Goal: Transaction & Acquisition: Purchase product/service

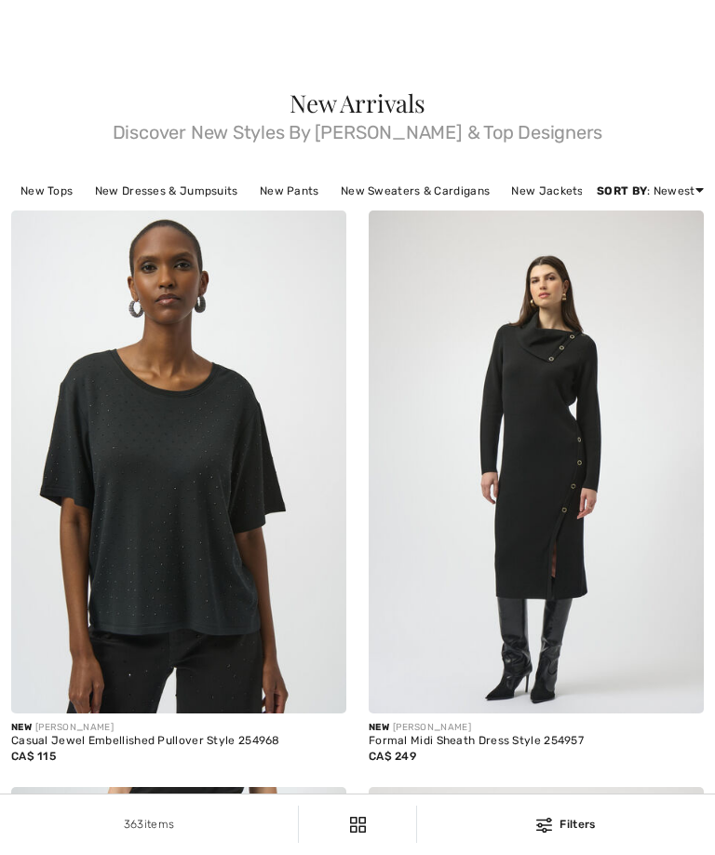
checkbox input "true"
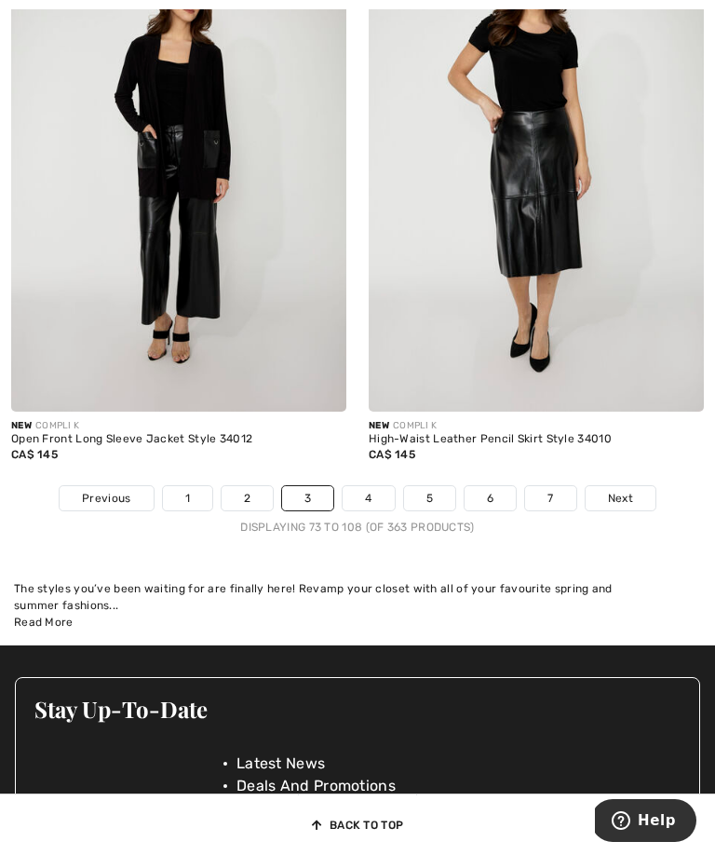
scroll to position [10619, 0]
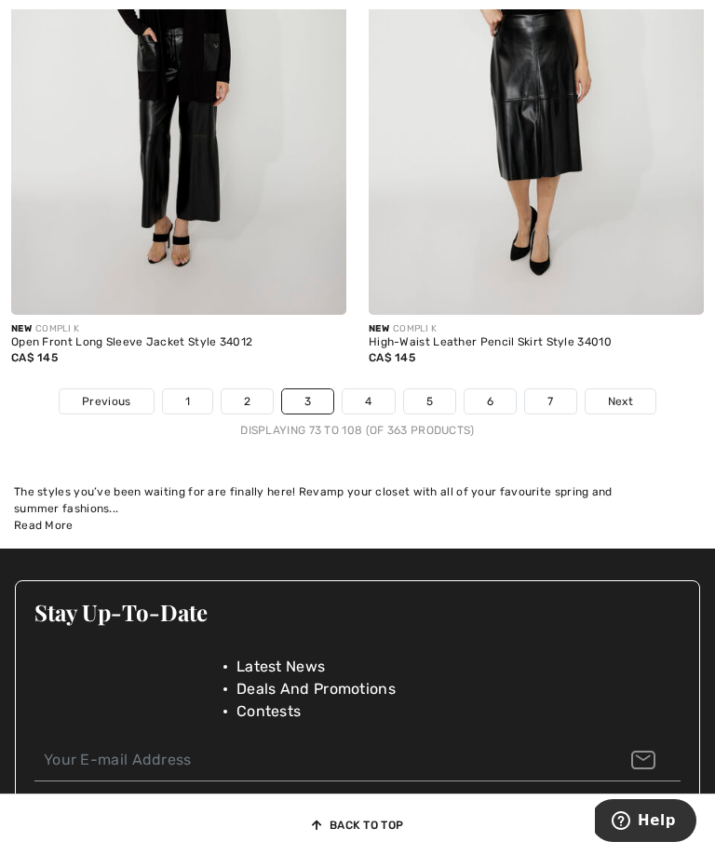
click at [627, 409] on span "Next" at bounding box center [620, 401] width 25 height 17
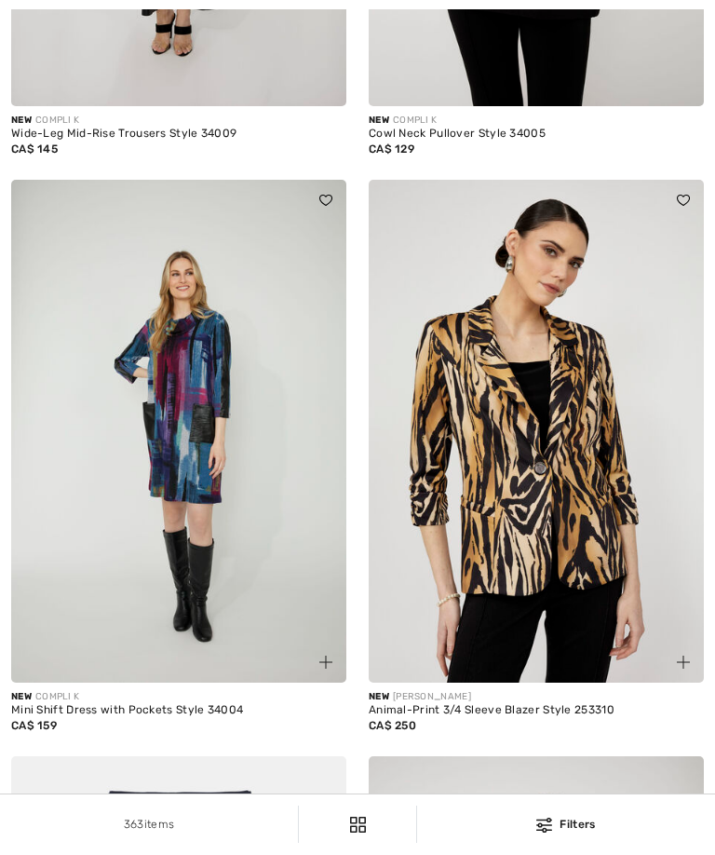
checkbox input "true"
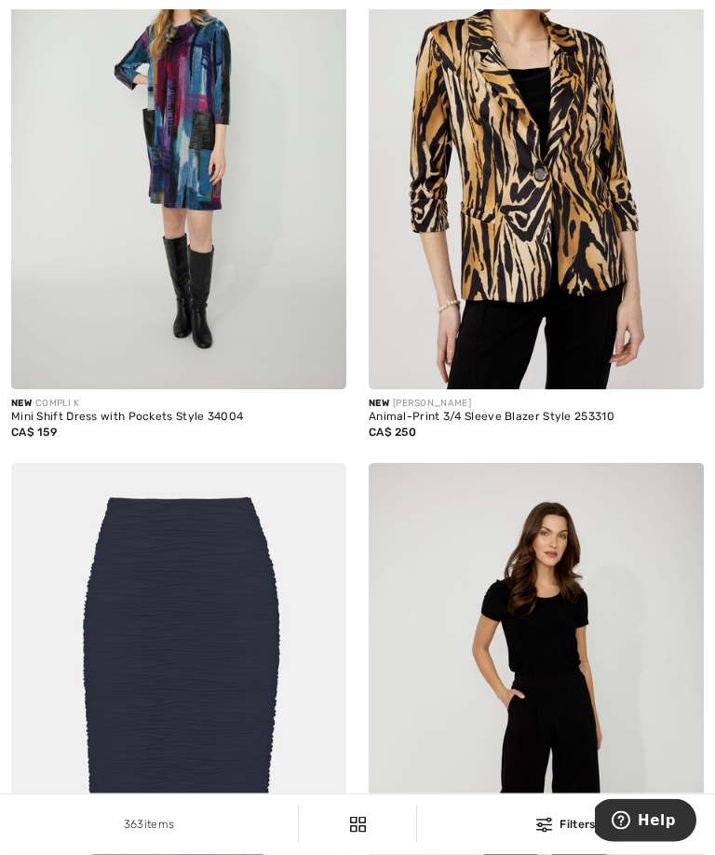
scroll to position [1094, 0]
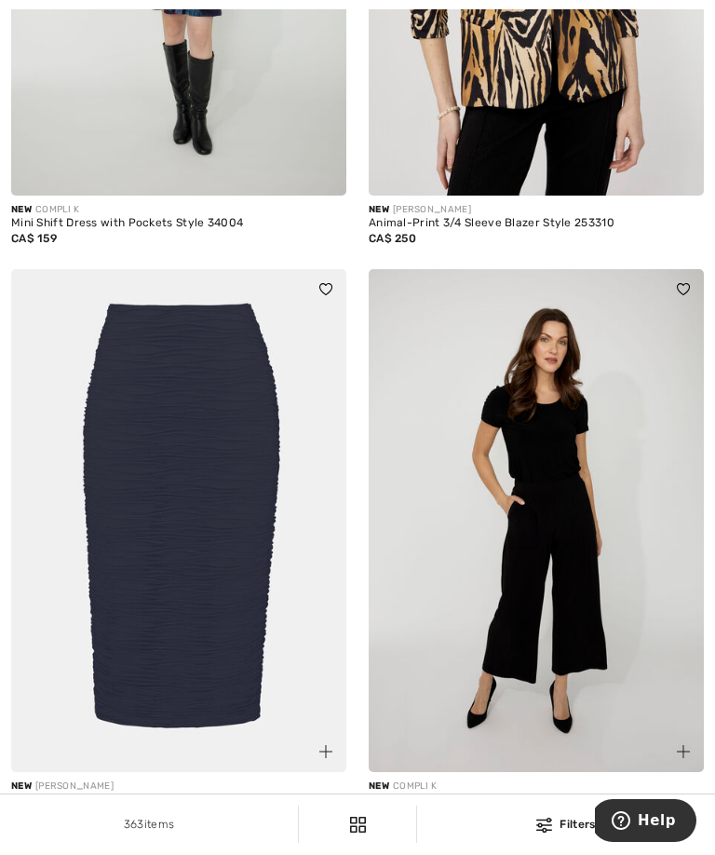
click at [227, 547] on img at bounding box center [178, 520] width 335 height 503
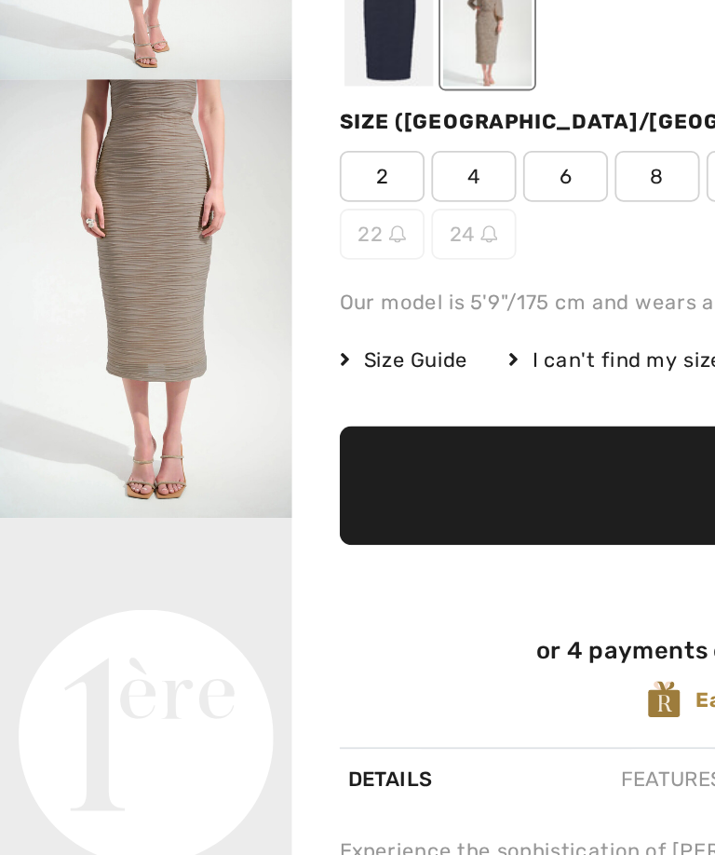
click at [357, 262] on div at bounding box center [437, 300] width 503 height 77
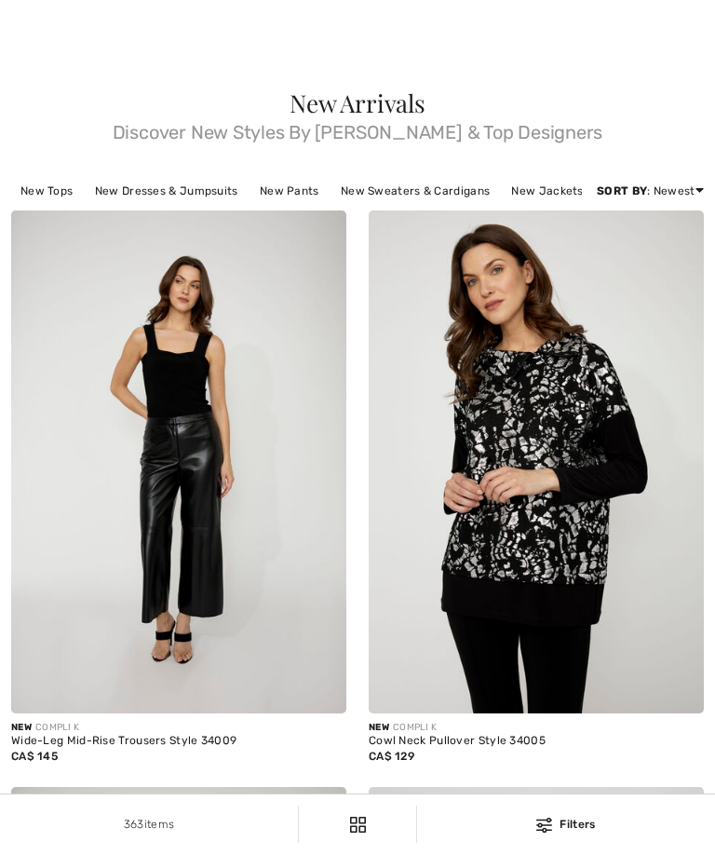
checkbox input "true"
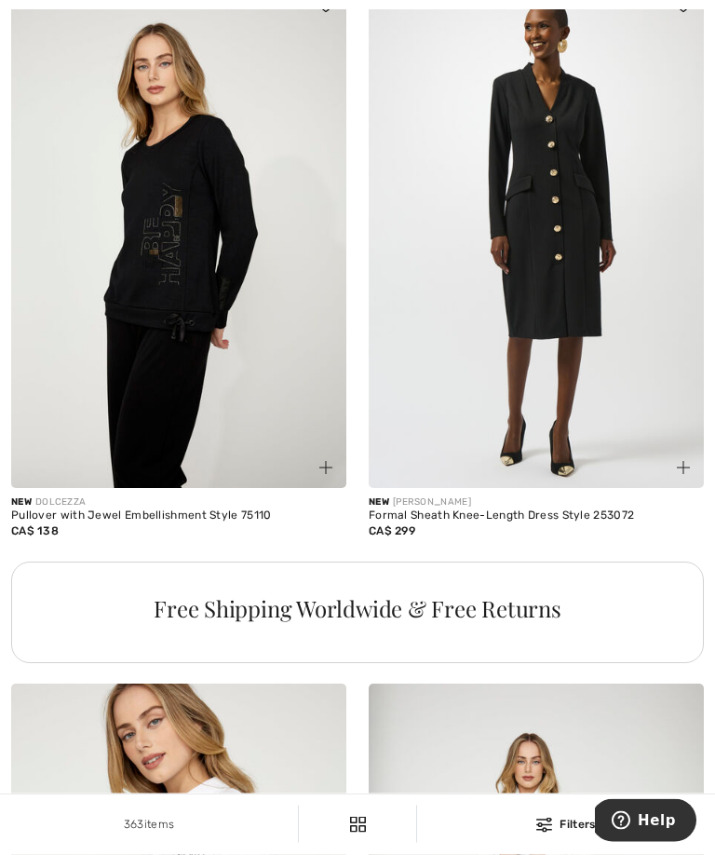
scroll to position [6718, 0]
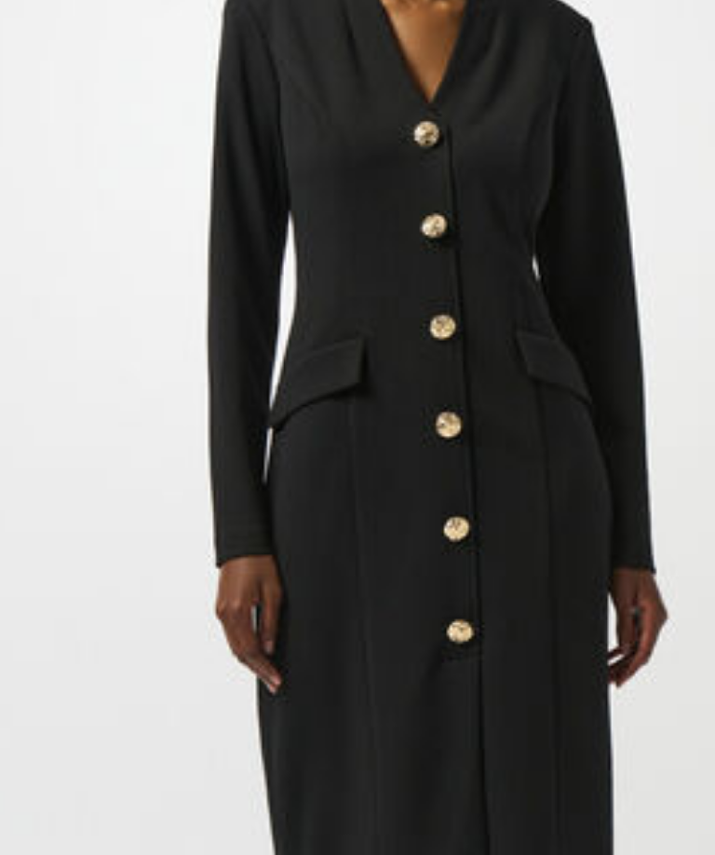
click at [369, 142] on img at bounding box center [536, 231] width 335 height 503
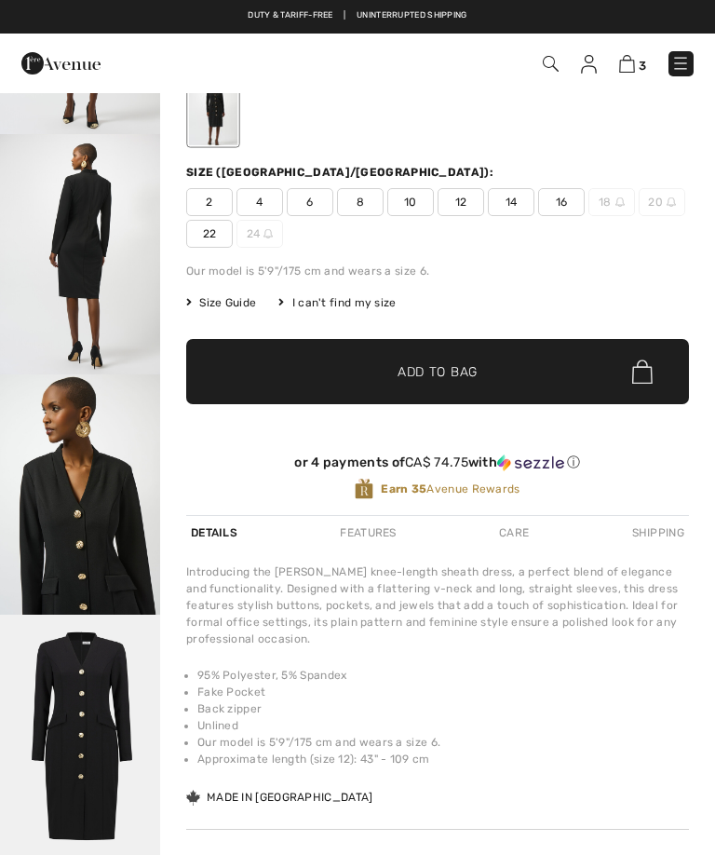
checkbox input "true"
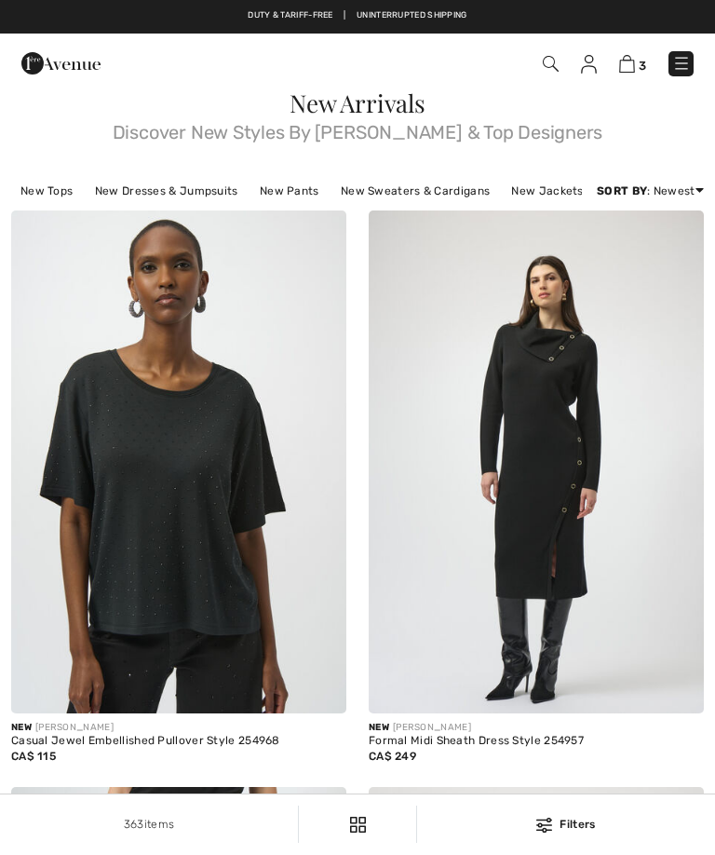
checkbox input "true"
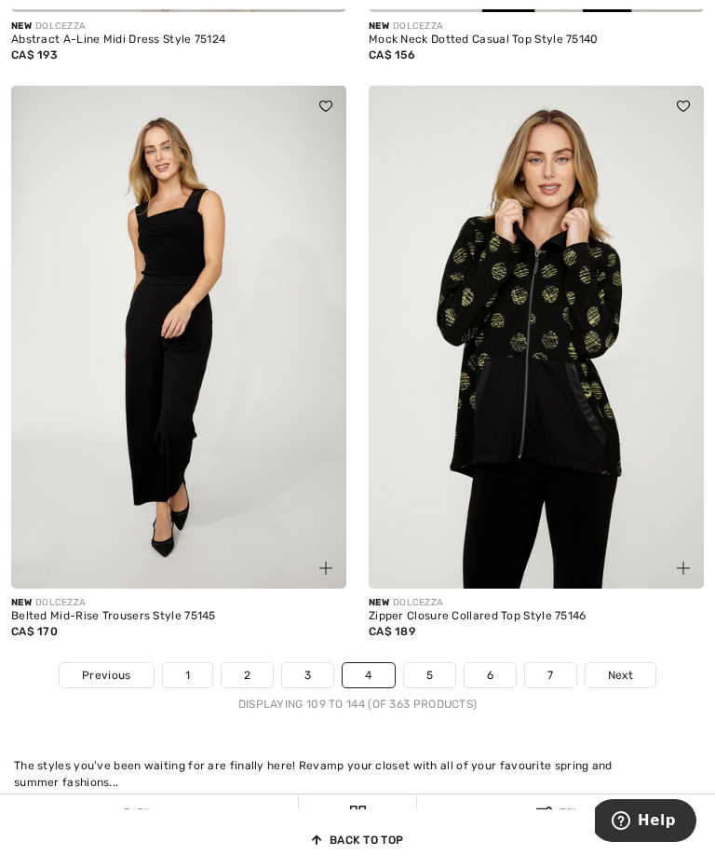
scroll to position [10194, 0]
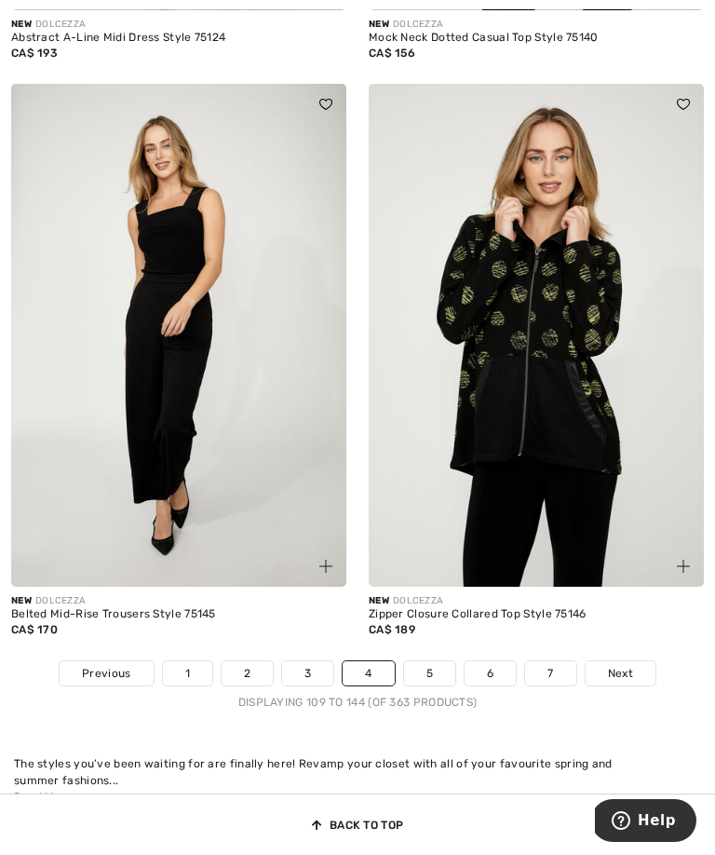
click at [626, 681] on span "Next" at bounding box center [620, 673] width 25 height 17
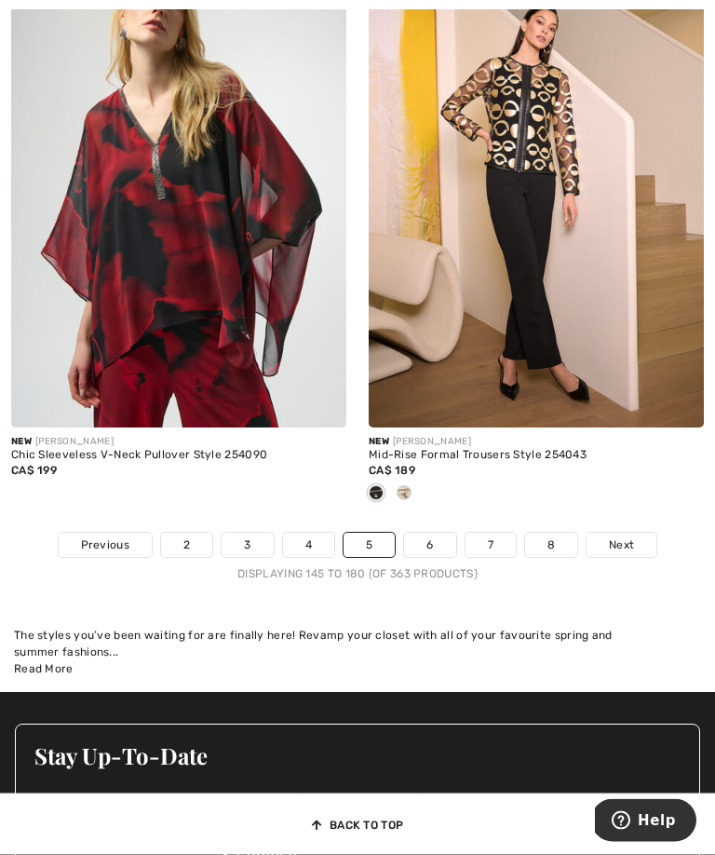
scroll to position [10407, 0]
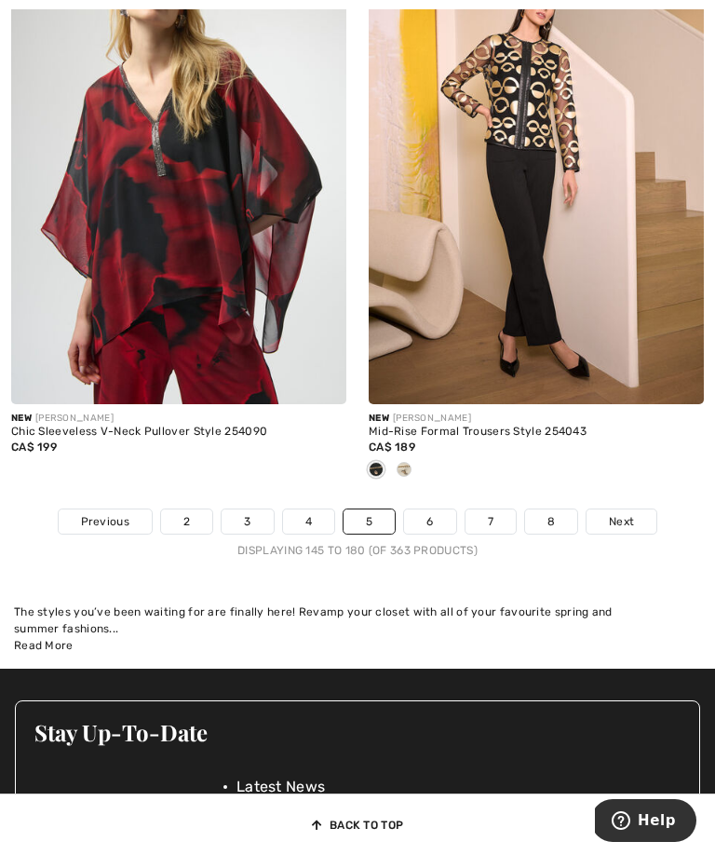
click at [628, 530] on span "Next" at bounding box center [621, 521] width 25 height 17
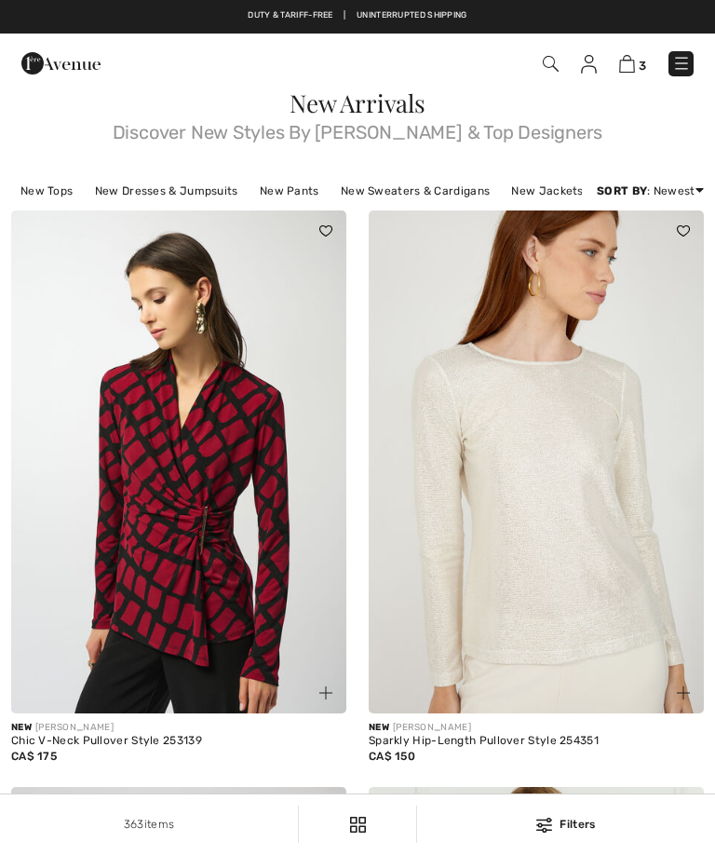
checkbox input "true"
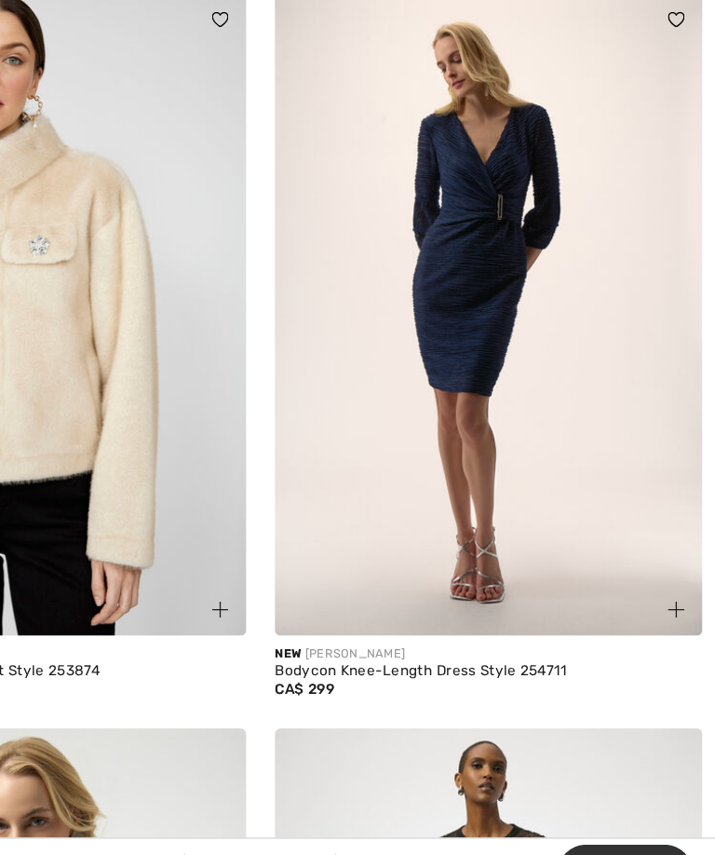
scroll to position [1232, 0]
click at [384, 288] on img at bounding box center [536, 382] width 335 height 503
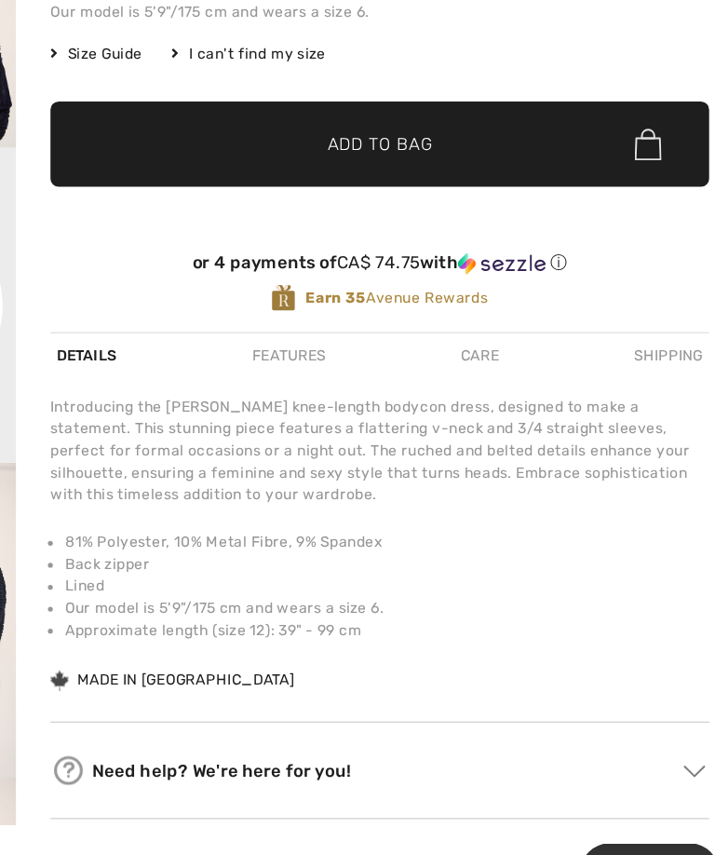
scroll to position [303, 0]
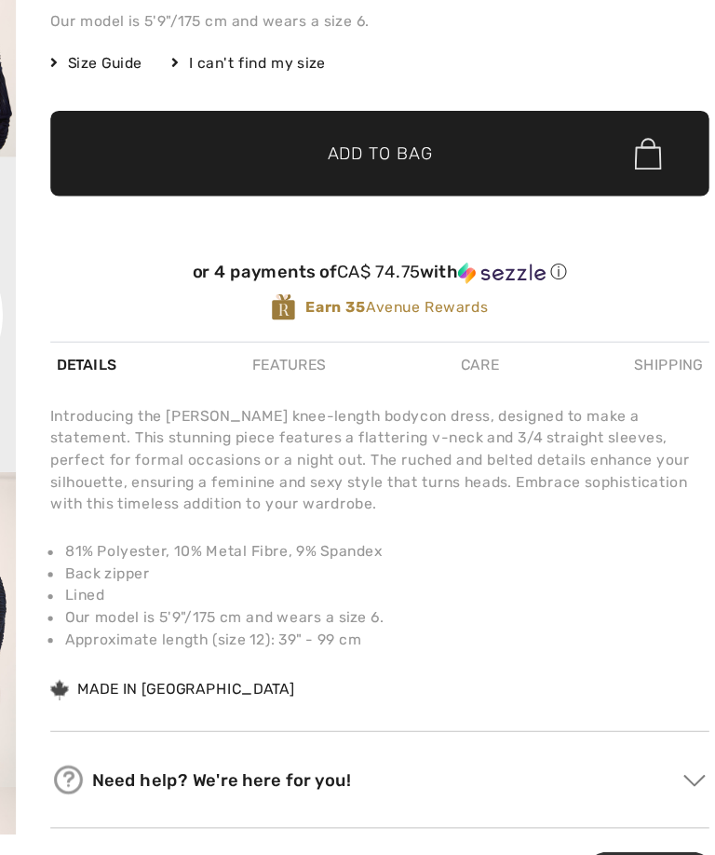
click at [335, 411] on div "Features" at bounding box center [367, 428] width 65 height 34
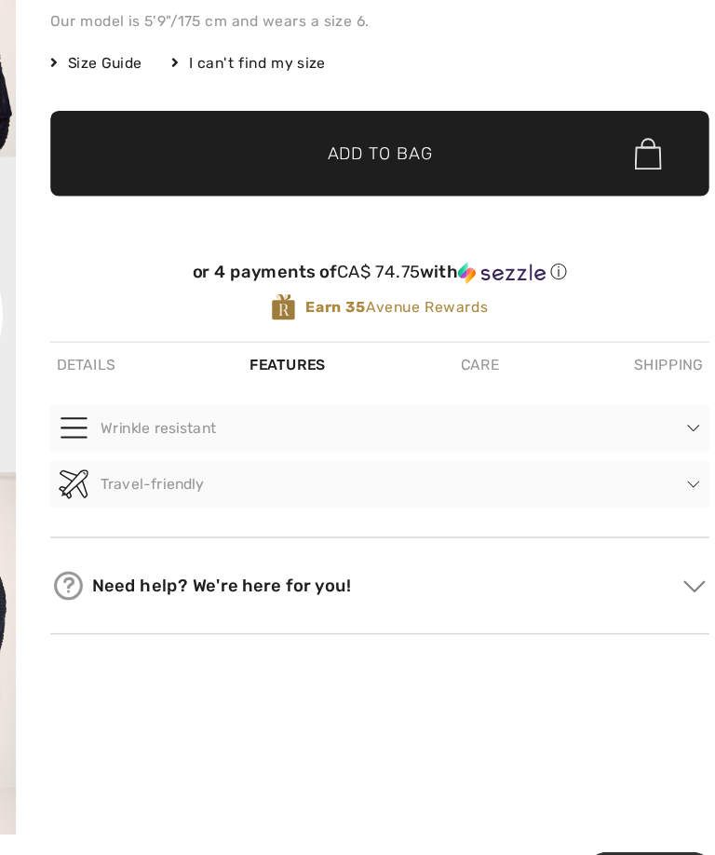
click at [494, 411] on div "Care" at bounding box center [513, 428] width 39 height 34
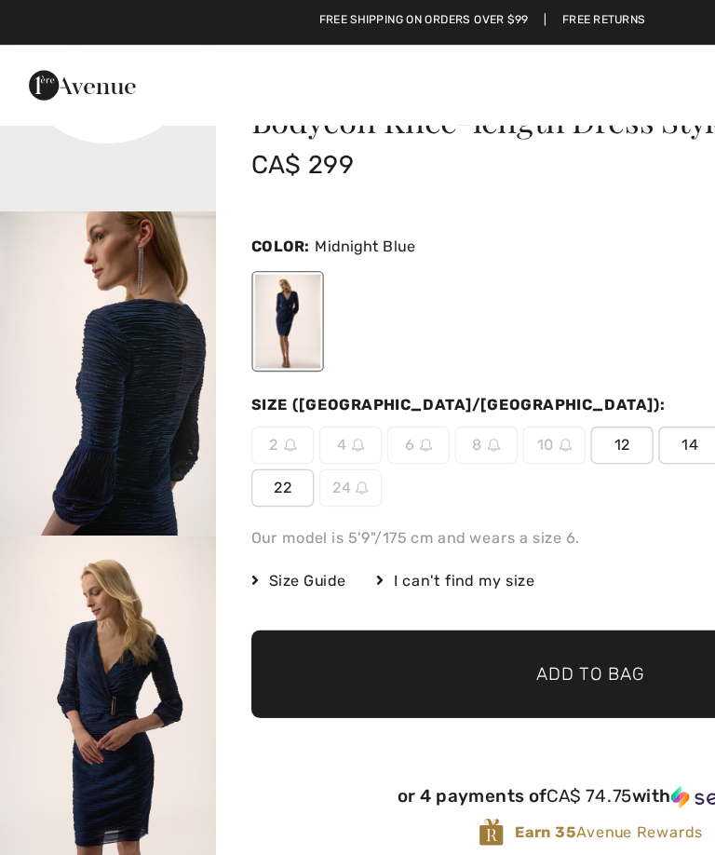
scroll to position [69, 0]
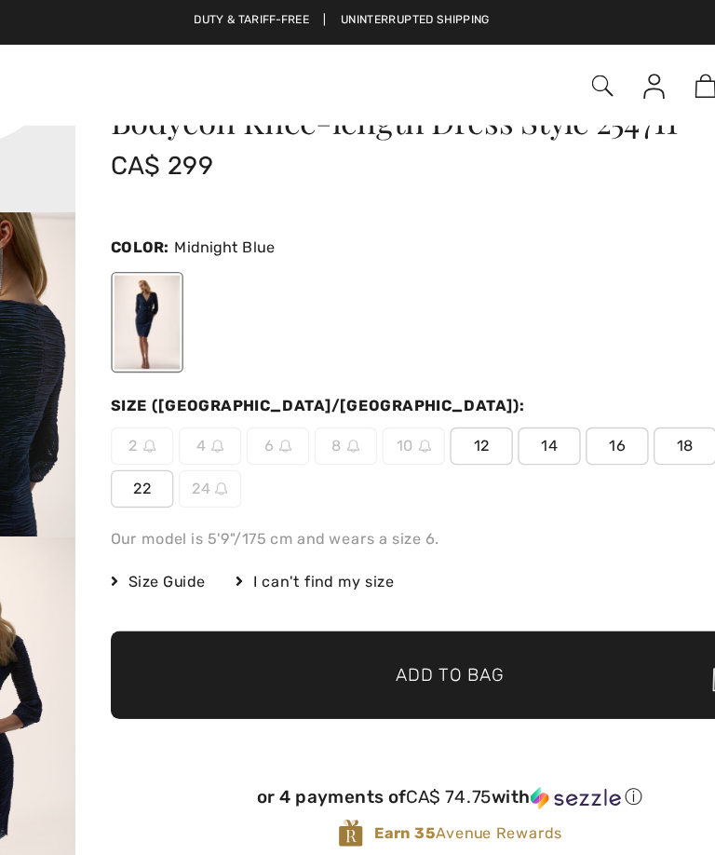
click at [488, 334] on span "14" at bounding box center [511, 331] width 47 height 28
click at [398, 505] on span "Add to Bag" at bounding box center [438, 501] width 80 height 20
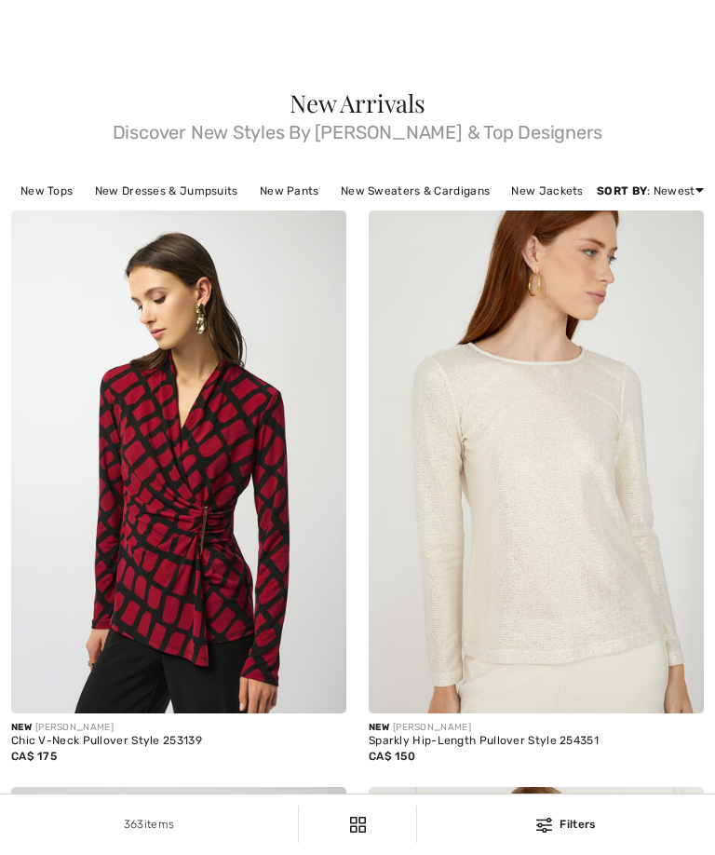
checkbox input "true"
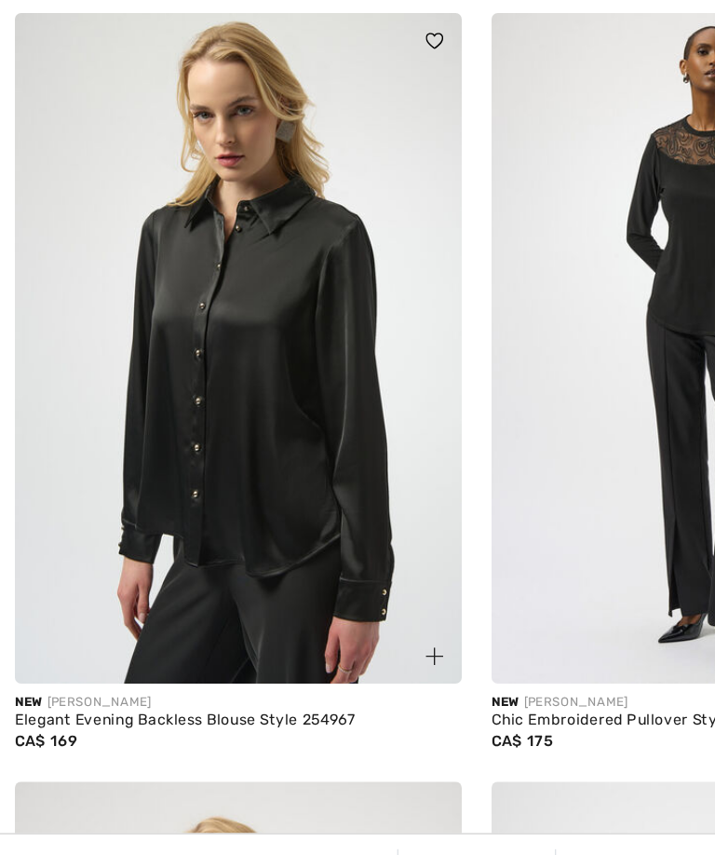
scroll to position [1761, 0]
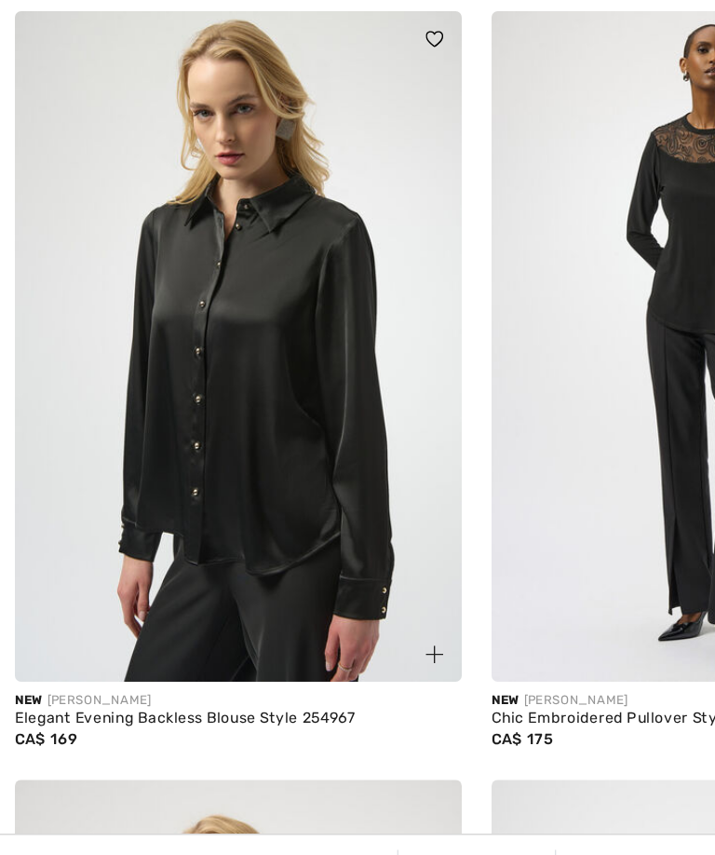
click at [217, 324] on img at bounding box center [178, 428] width 335 height 503
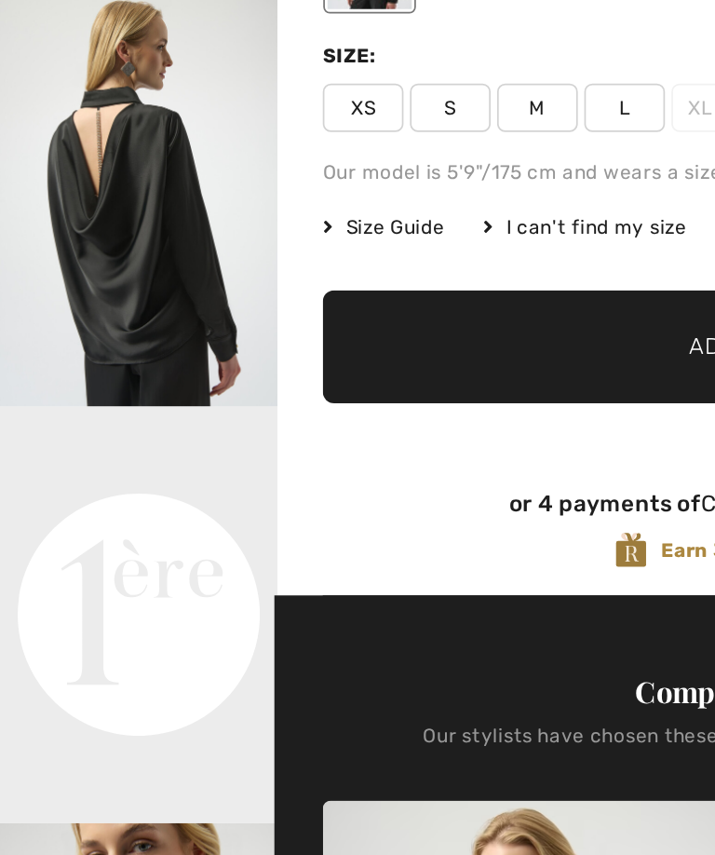
click at [87, 308] on img "2 / 6" at bounding box center [80, 248] width 160 height 240
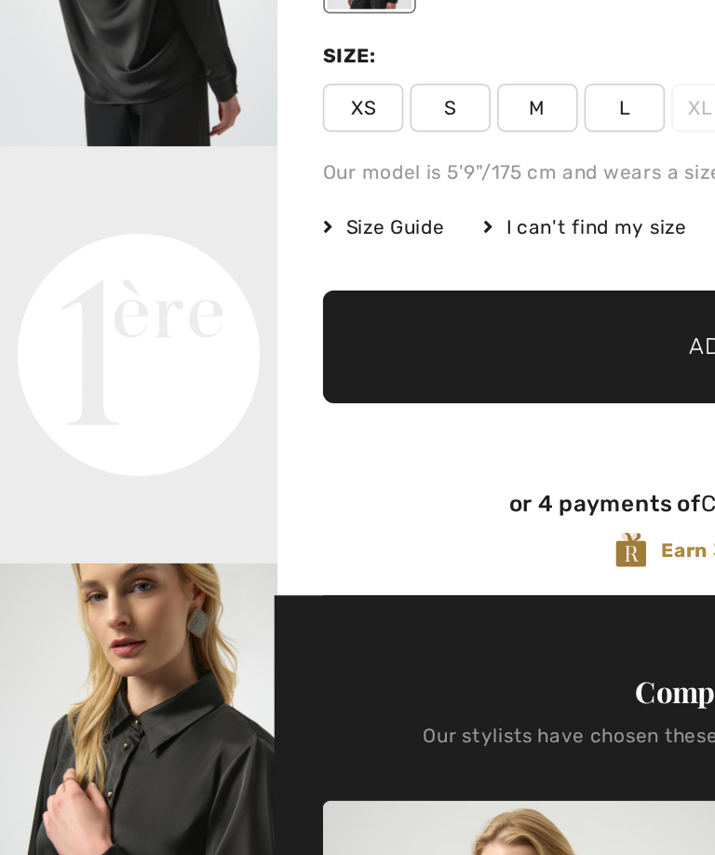
scroll to position [200, 0]
click at [81, 299] on video "Your browser does not support the video tag." at bounding box center [80, 259] width 160 height 80
click at [78, 299] on video "Your browser does not support the video tag." at bounding box center [80, 259] width 160 height 80
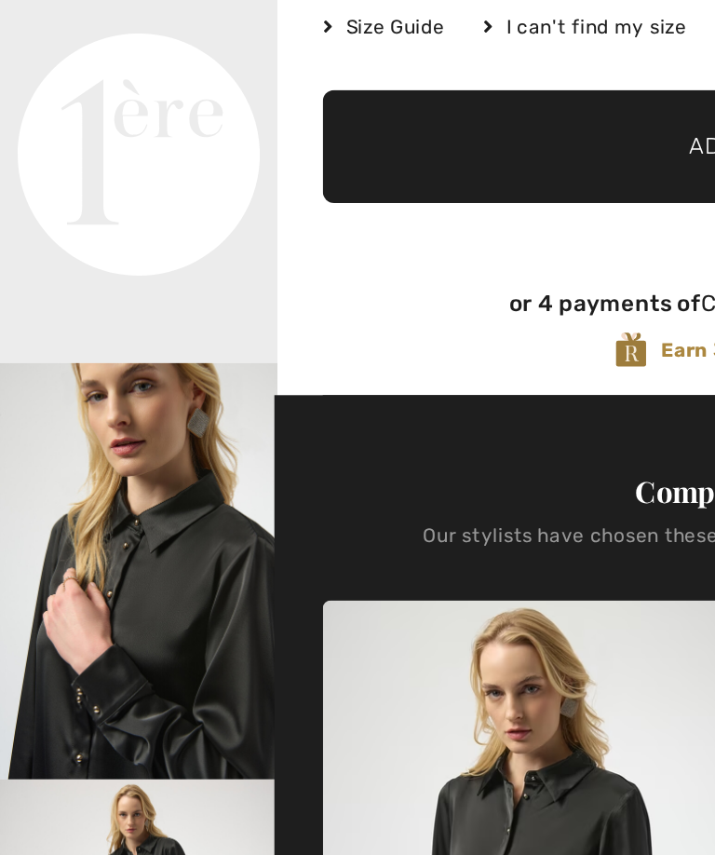
click at [81, 276] on video "Your browser does not support the video tag." at bounding box center [80, 259] width 160 height 80
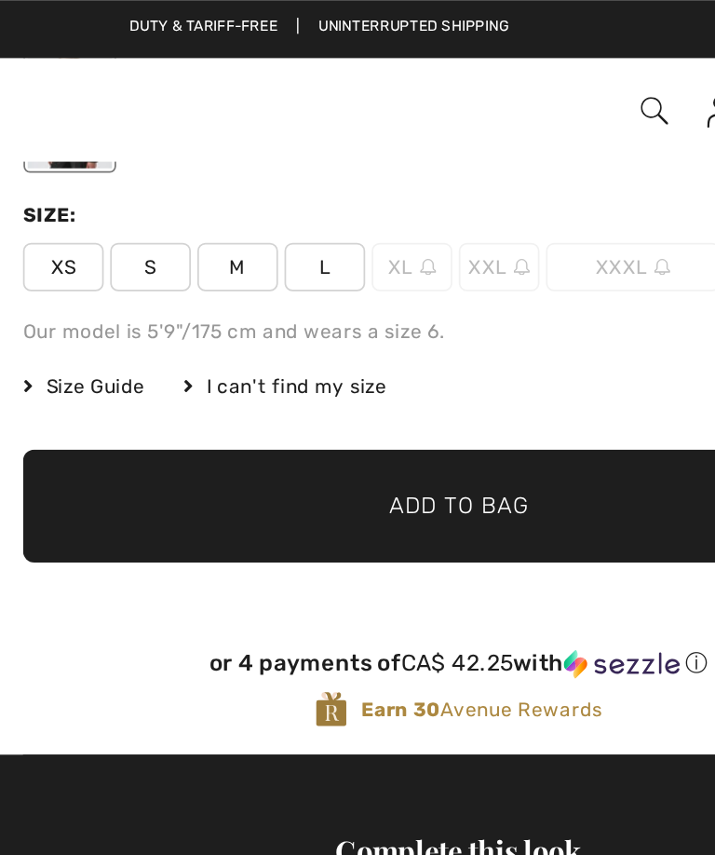
scroll to position [0, 0]
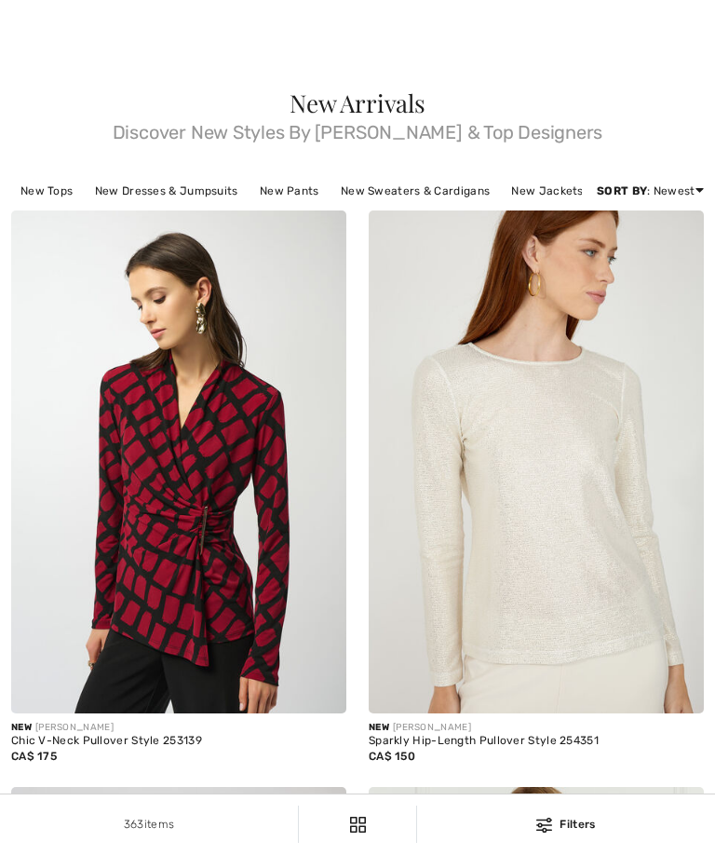
scroll to position [1761, 0]
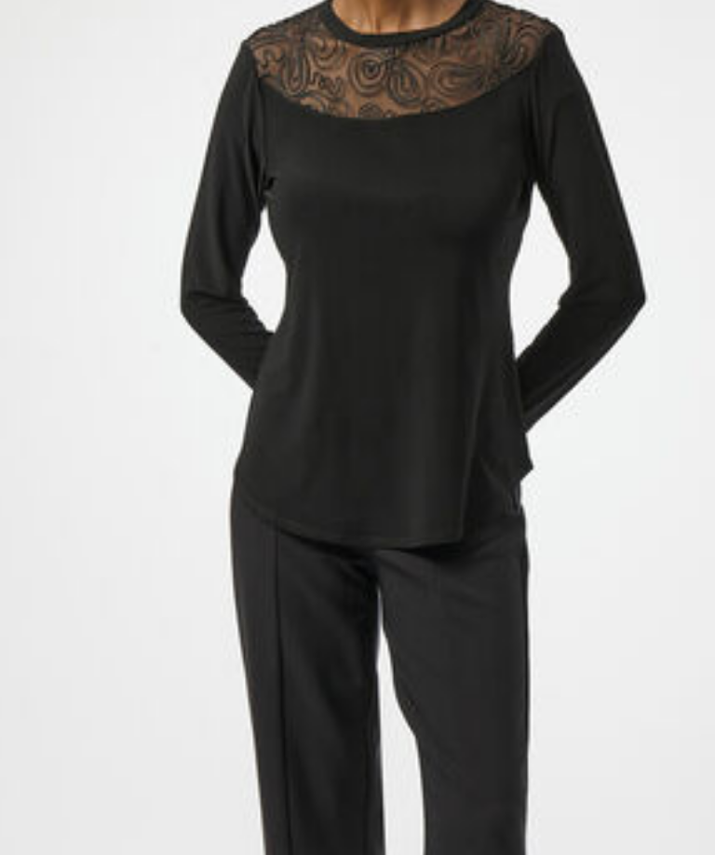
checkbox input "true"
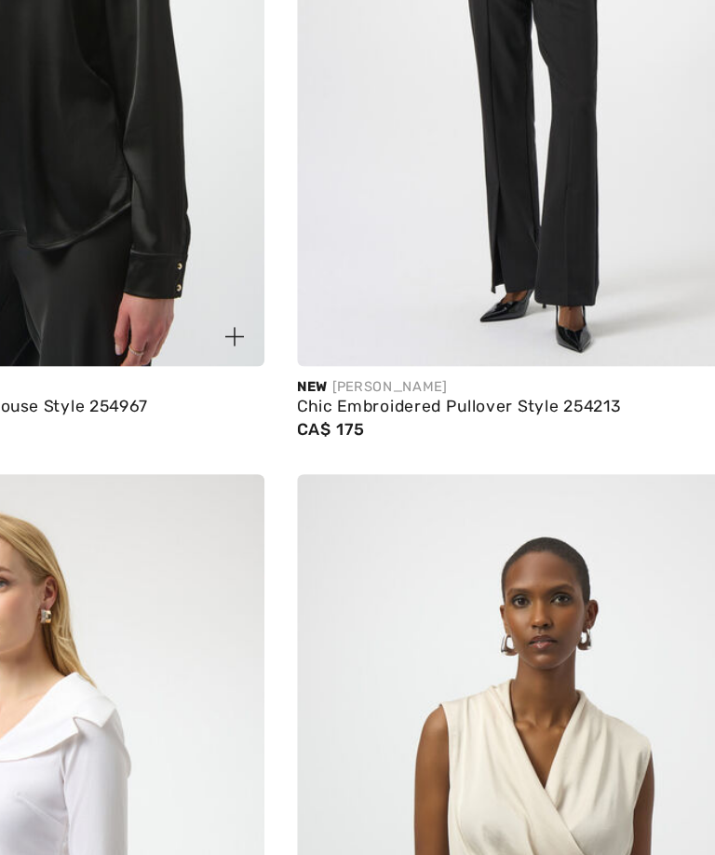
scroll to position [0, 0]
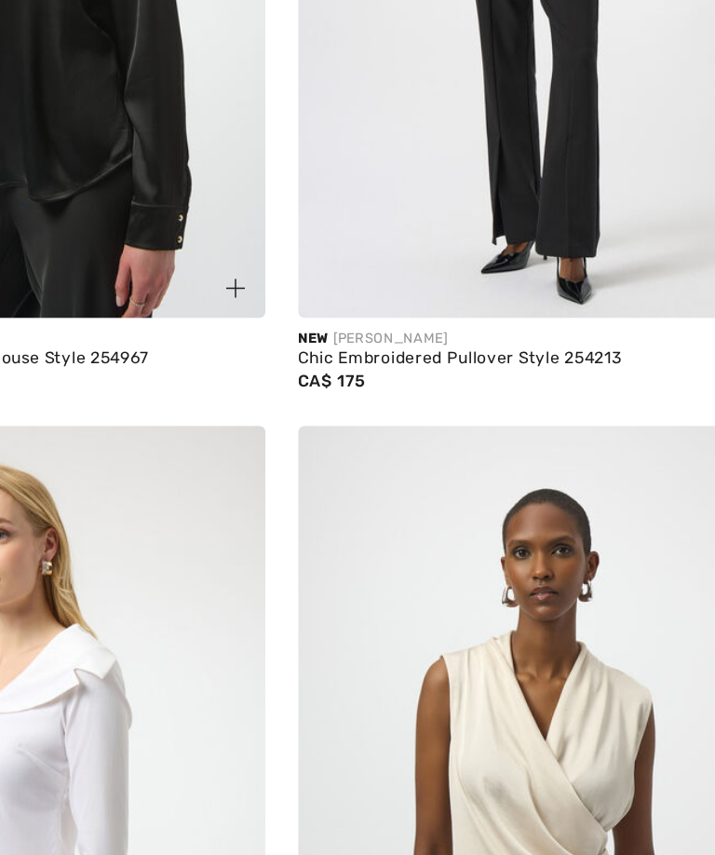
click at [384, 213] on img at bounding box center [536, 172] width 335 height 503
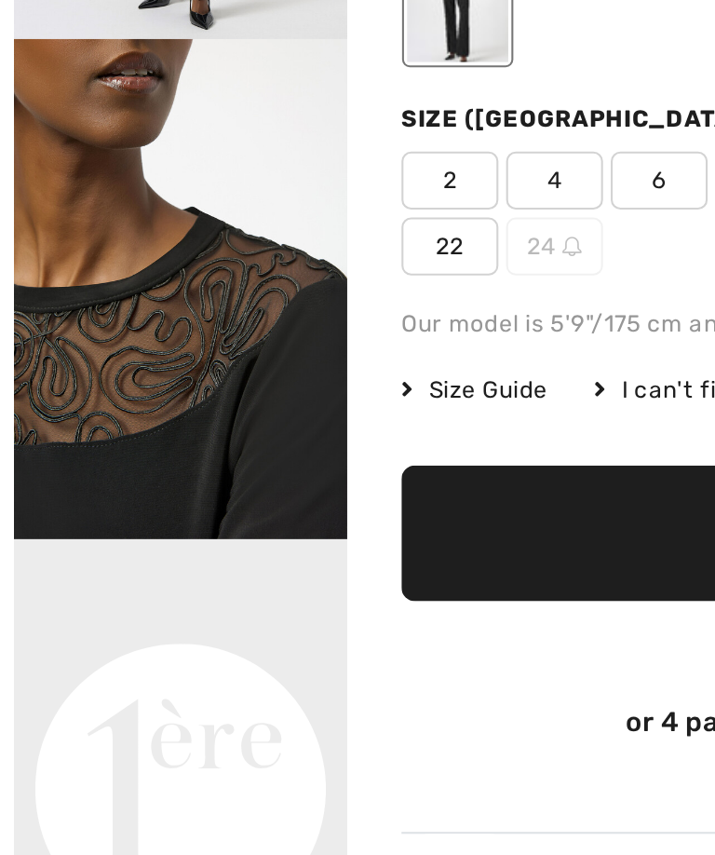
checkbox input "true"
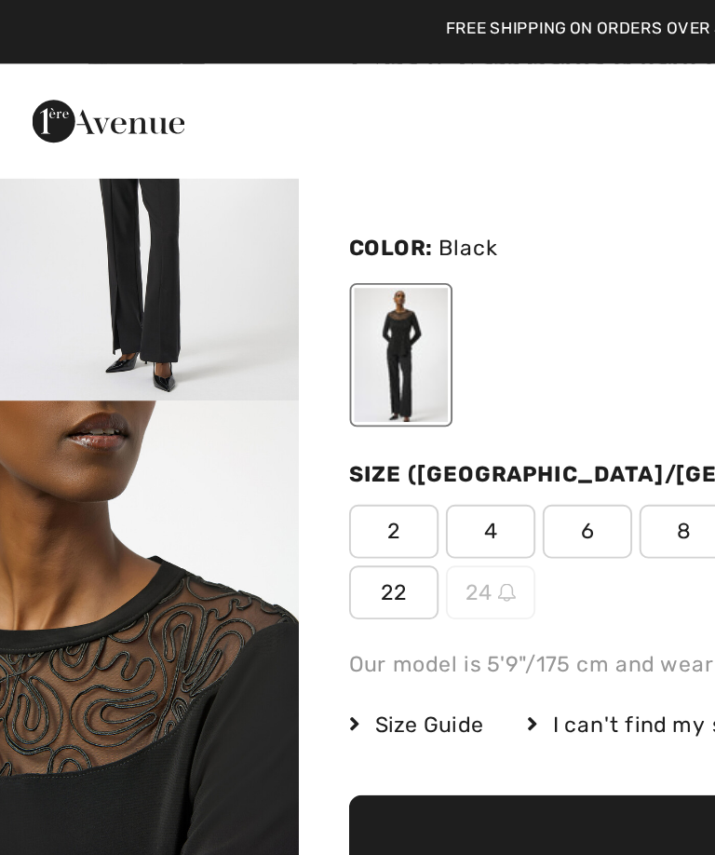
scroll to position [117, 0]
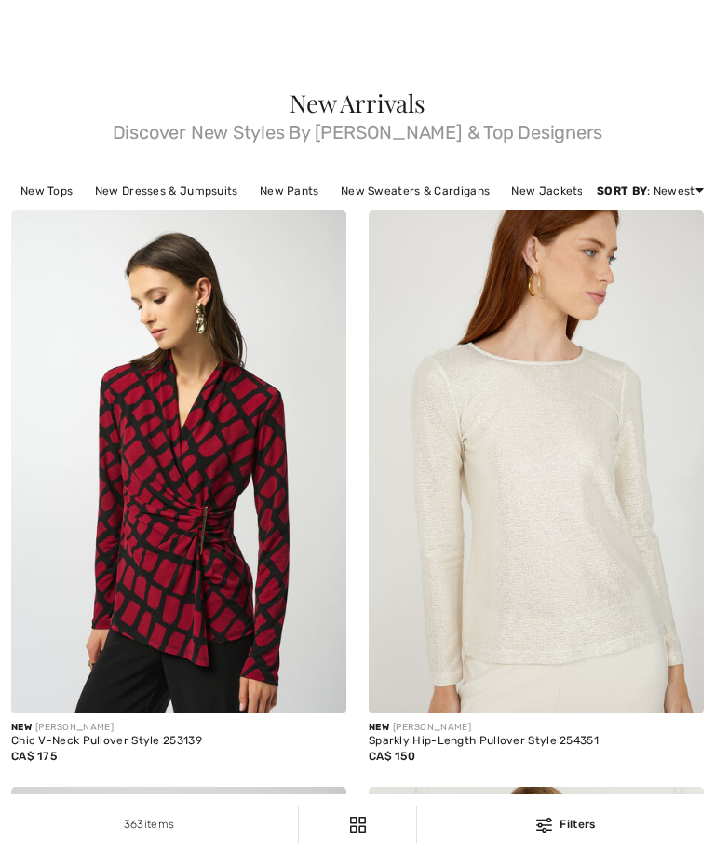
checkbox input "true"
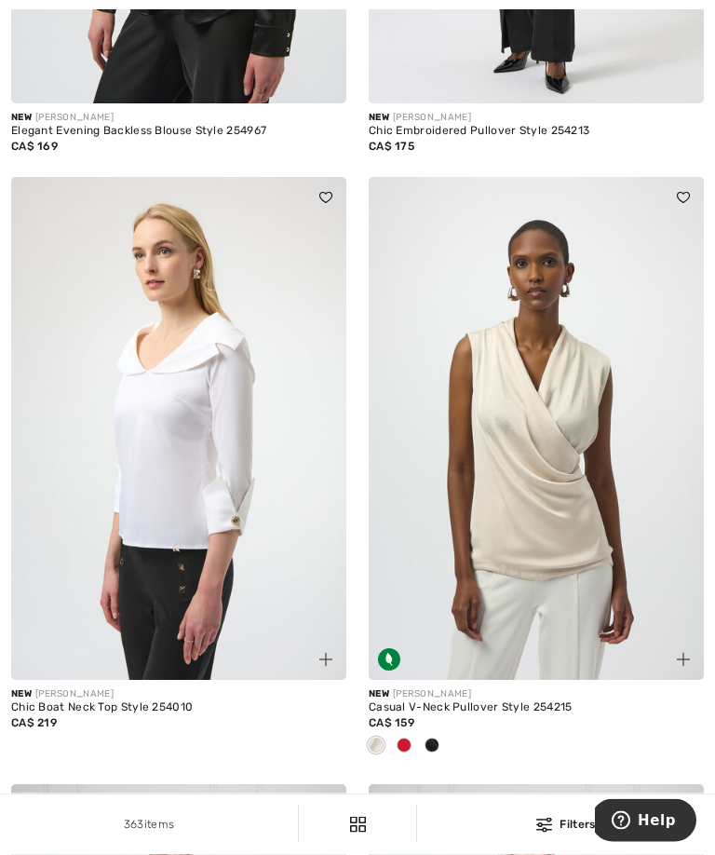
scroll to position [2338, 0]
click at [439, 761] on div at bounding box center [432, 746] width 28 height 31
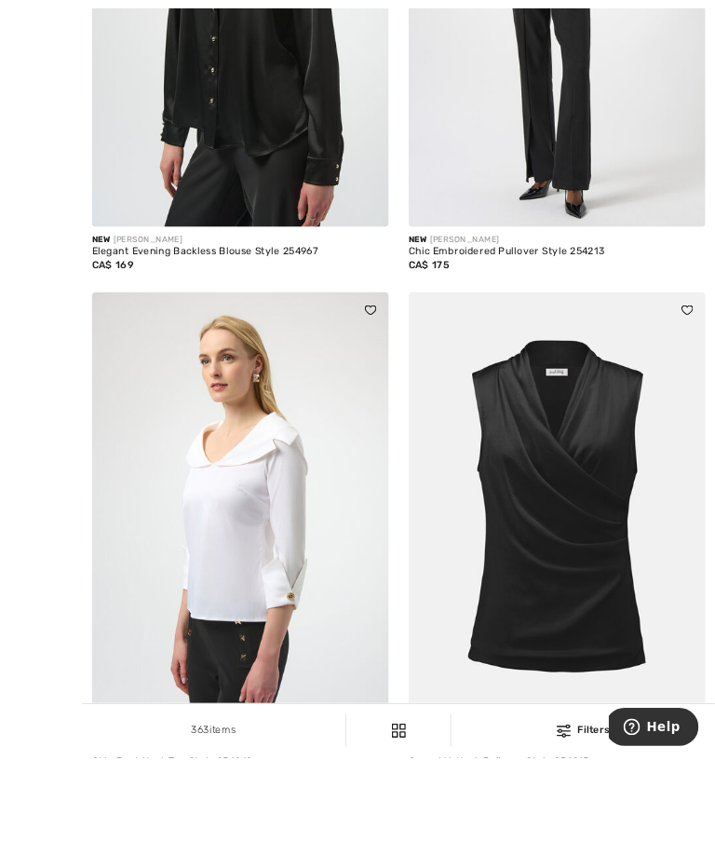
scroll to position [2277, 0]
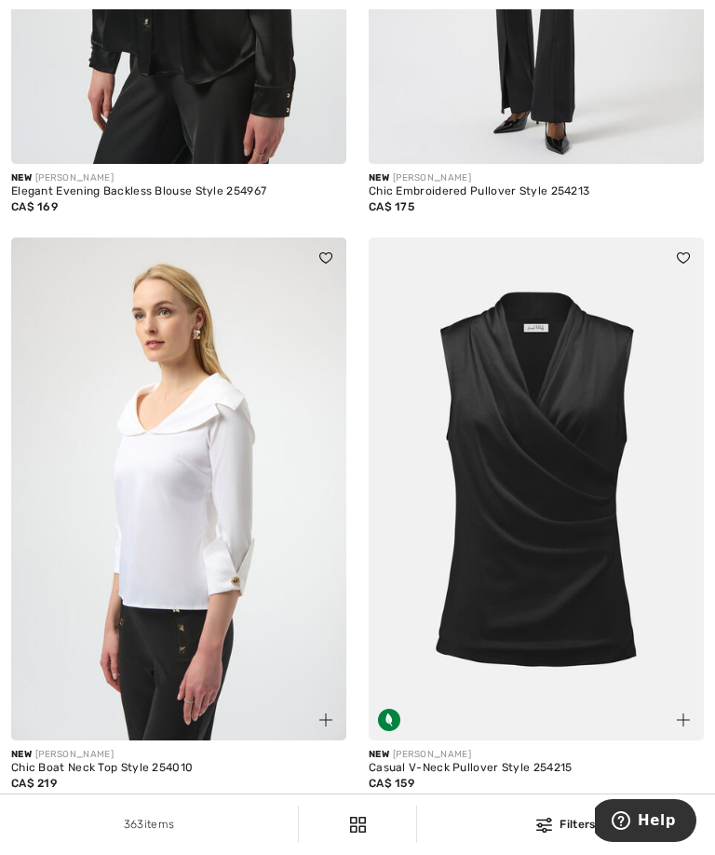
click at [411, 822] on div at bounding box center [404, 806] width 28 height 31
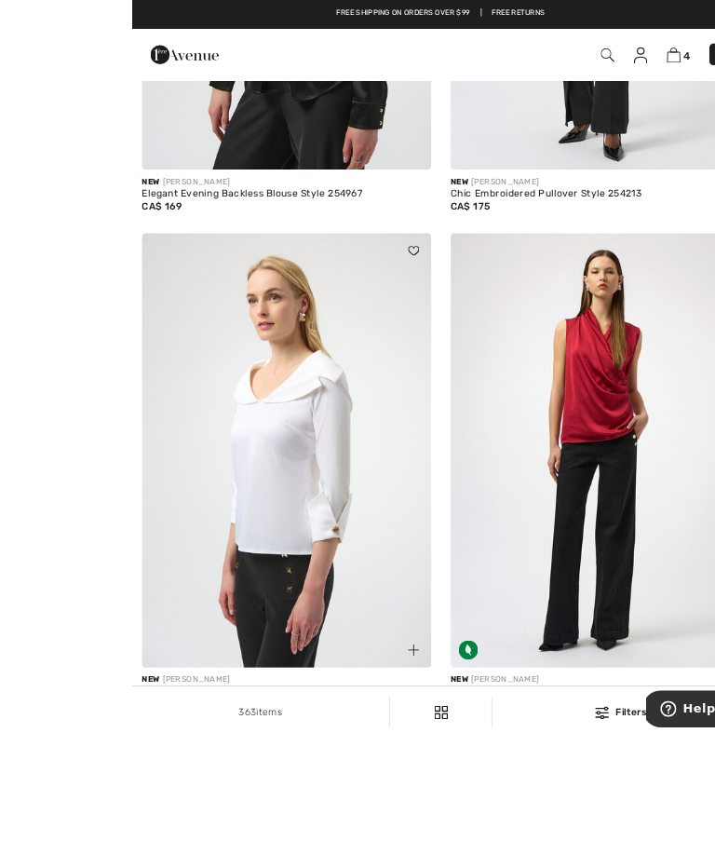
scroll to position [2320, 0]
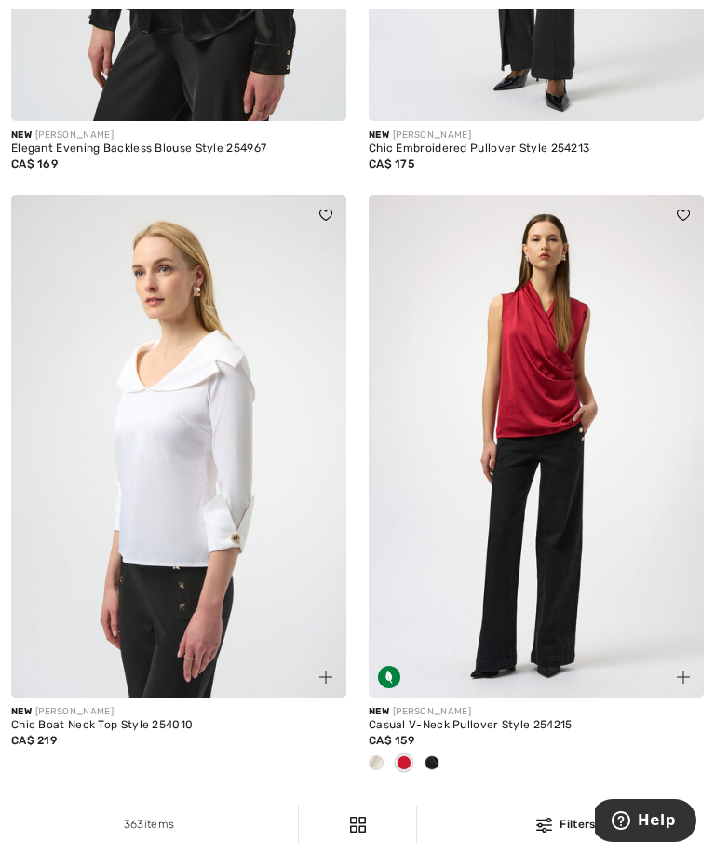
click at [214, 513] on img at bounding box center [178, 446] width 335 height 503
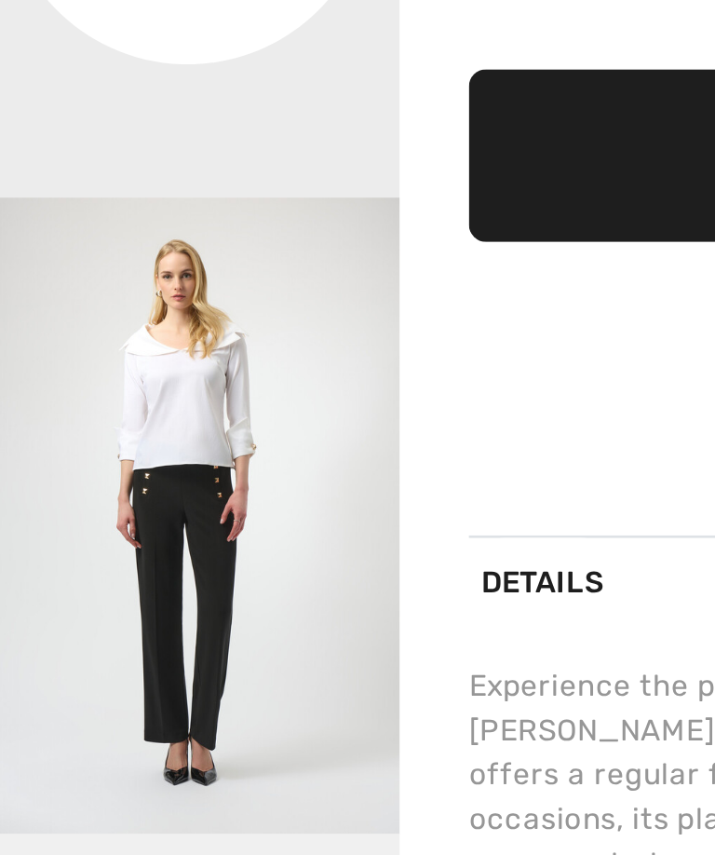
scroll to position [224, 0]
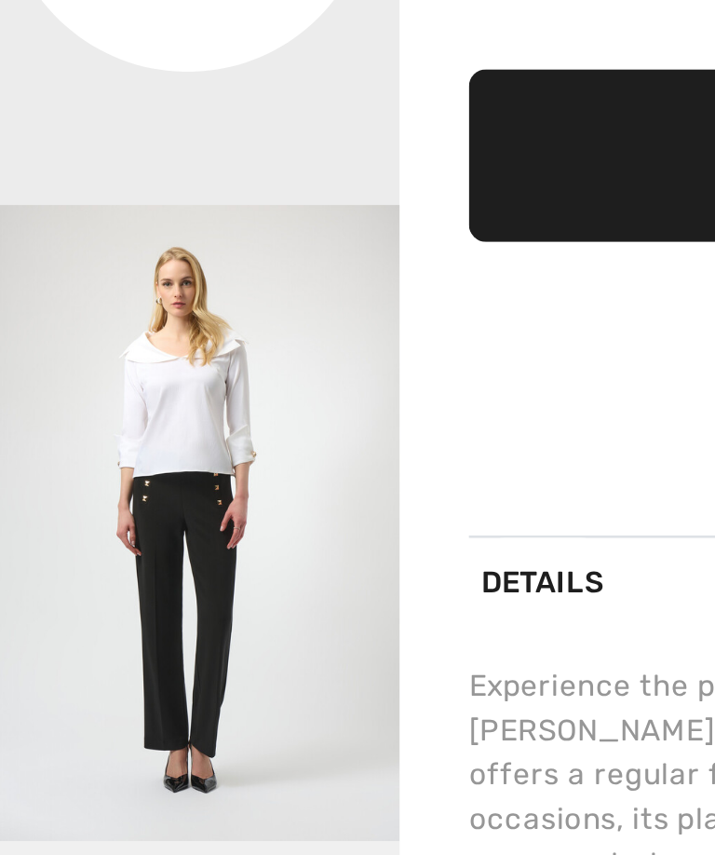
click at [78, 172] on video "Your browser does not support the video tag." at bounding box center [80, 132] width 160 height 80
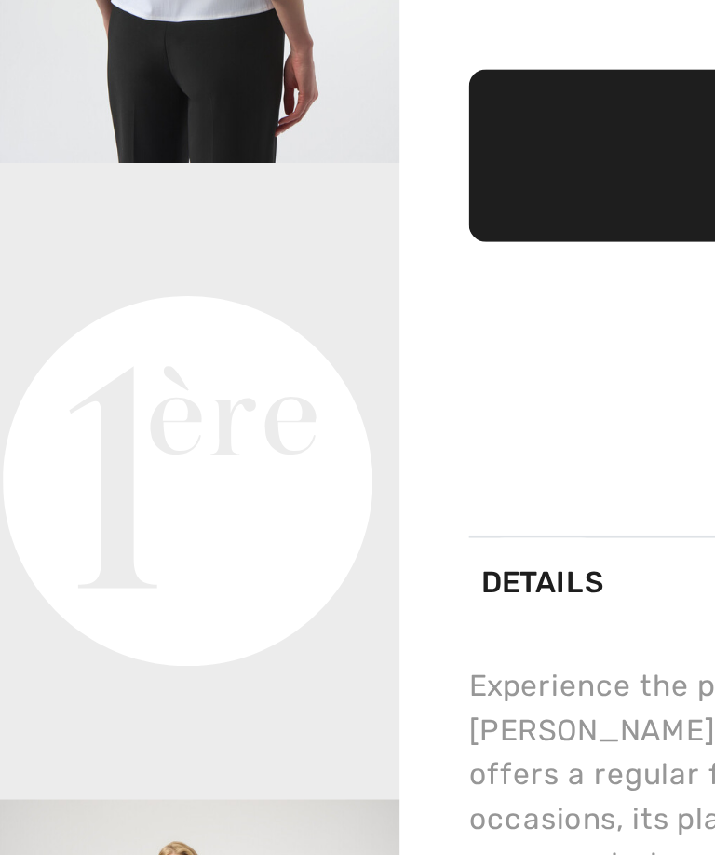
scroll to position [0, 0]
click at [260, 60] on div at bounding box center [437, 52] width 503 height 77
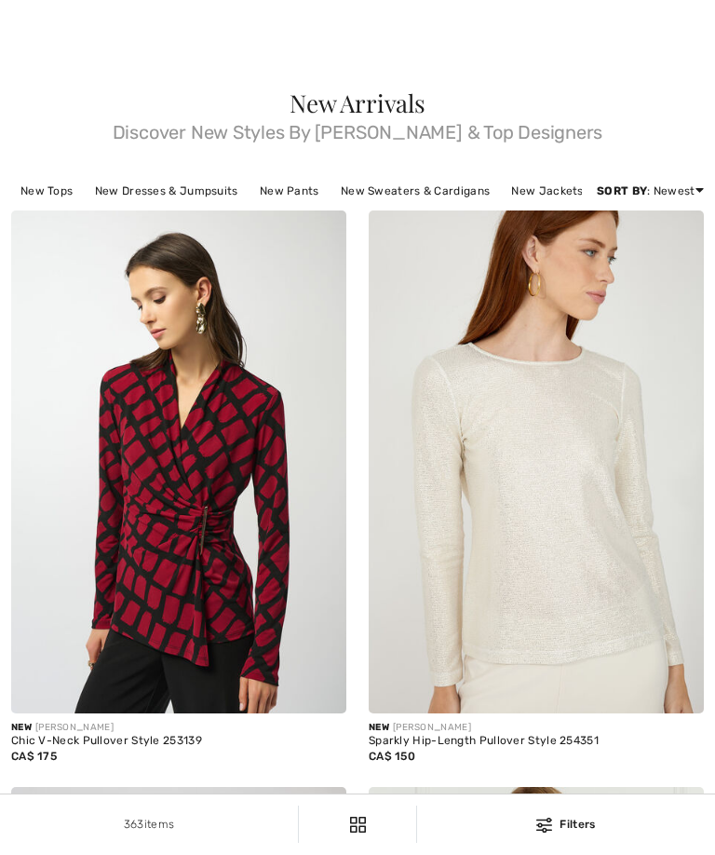
checkbox input "true"
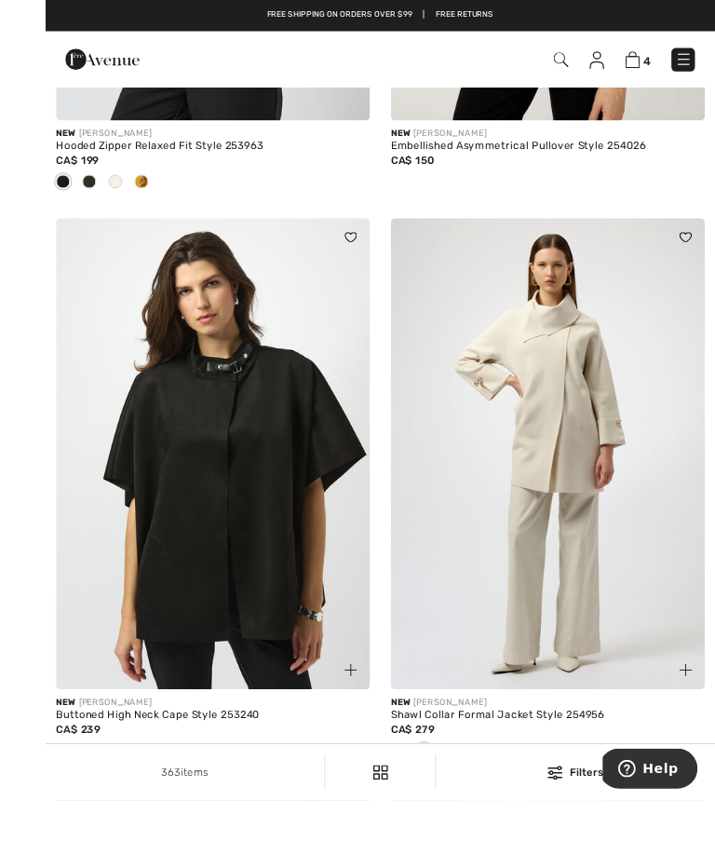
scroll to position [4814, 0]
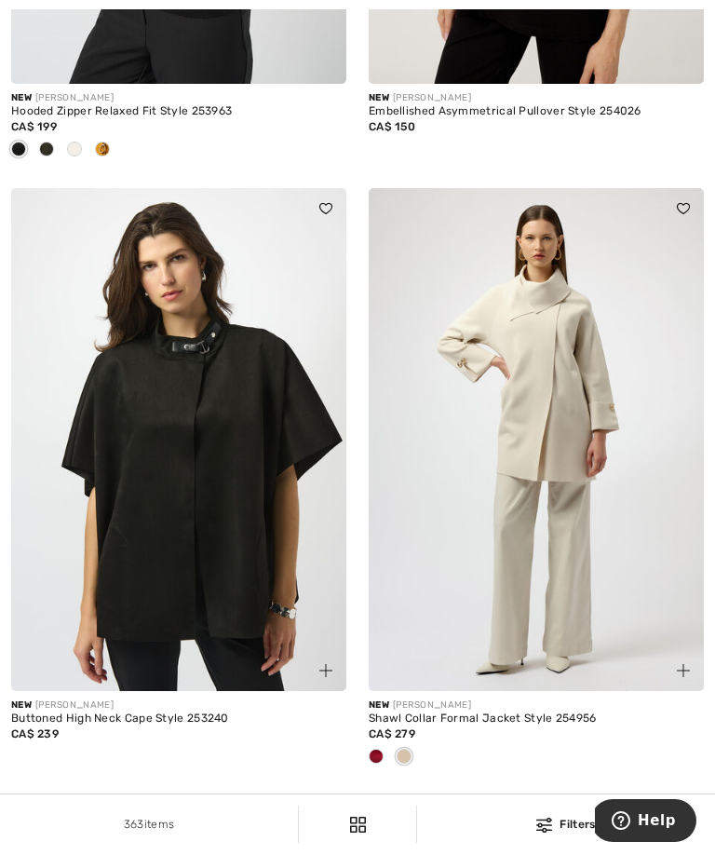
click at [569, 482] on img at bounding box center [536, 439] width 335 height 503
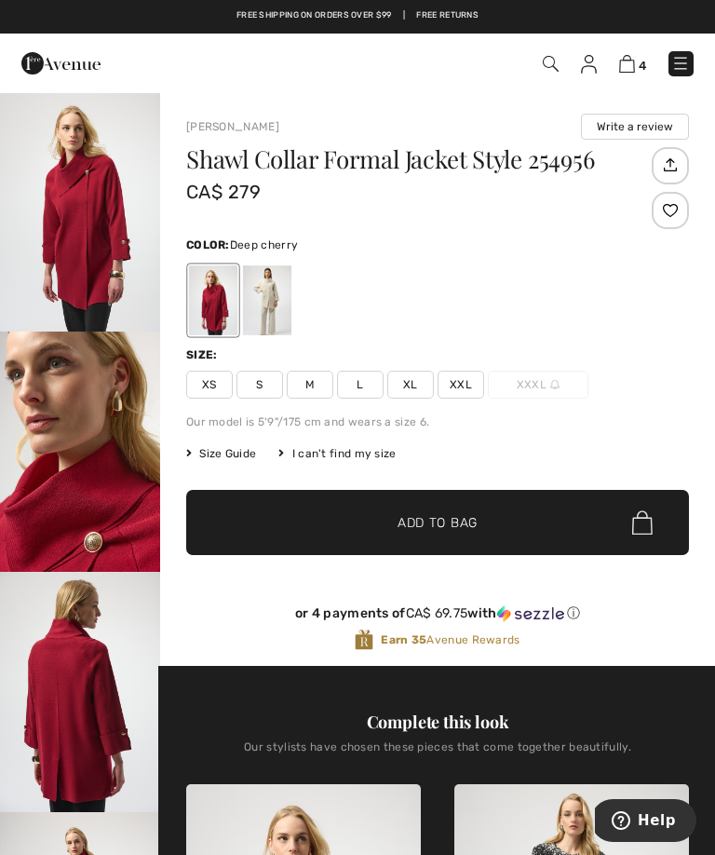
click at [232, 461] on span "Size Guide" at bounding box center [221, 453] width 70 height 17
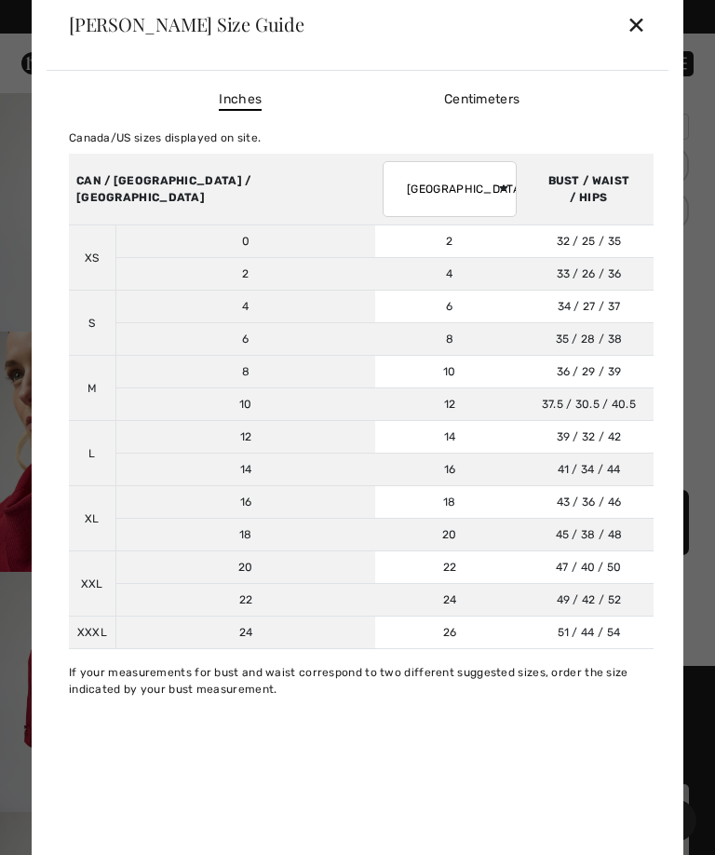
click at [643, 27] on div "✕" at bounding box center [637, 24] width 20 height 39
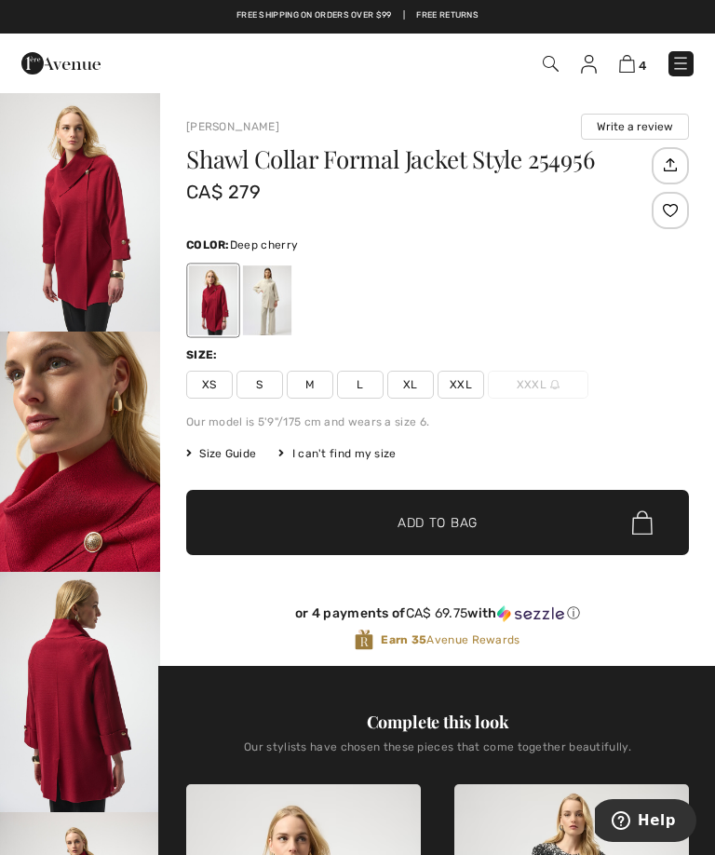
click at [239, 457] on span "Size Guide" at bounding box center [221, 453] width 70 height 17
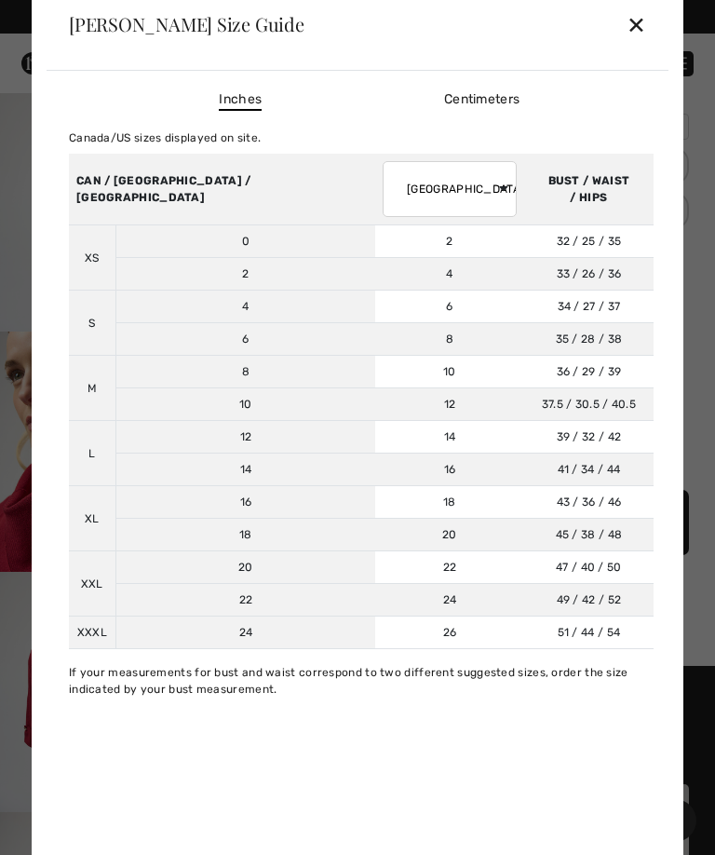
click at [640, 22] on div "✕" at bounding box center [637, 24] width 20 height 39
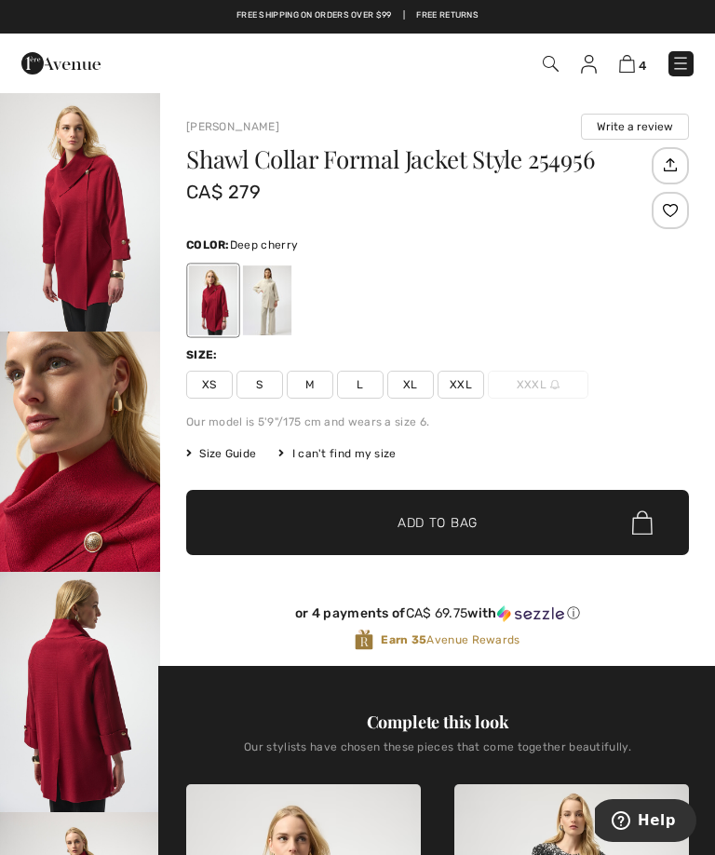
click at [369, 386] on span "L" at bounding box center [360, 385] width 47 height 28
click at [465, 529] on span "Add to Bag" at bounding box center [438, 523] width 80 height 20
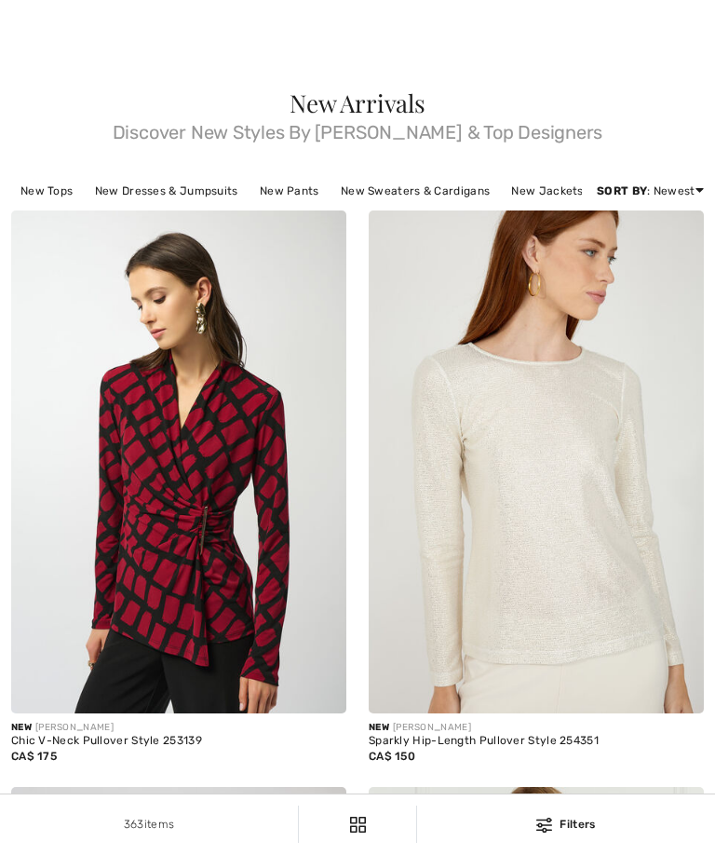
checkbox input "true"
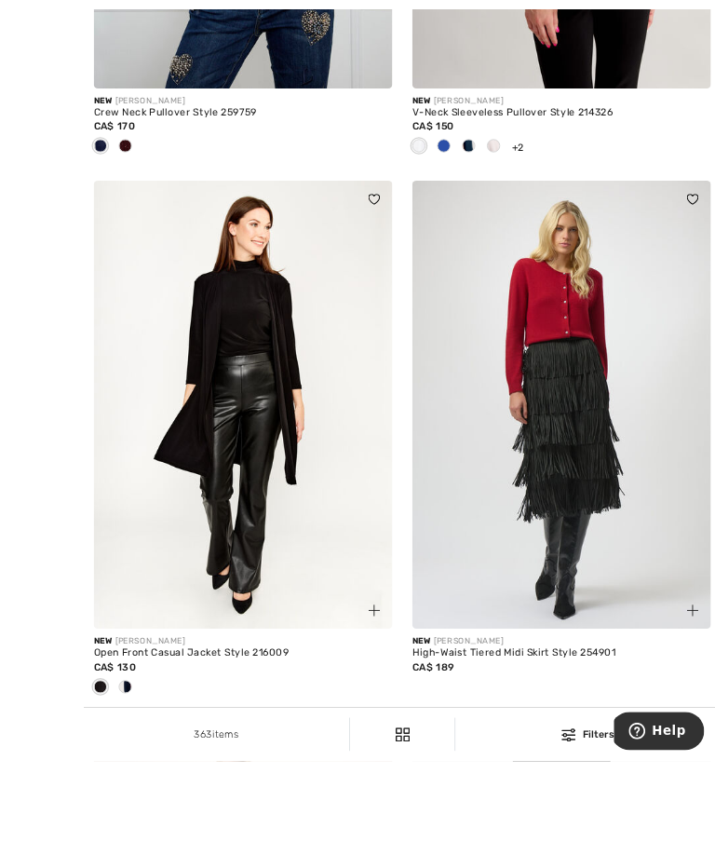
scroll to position [9184, 0]
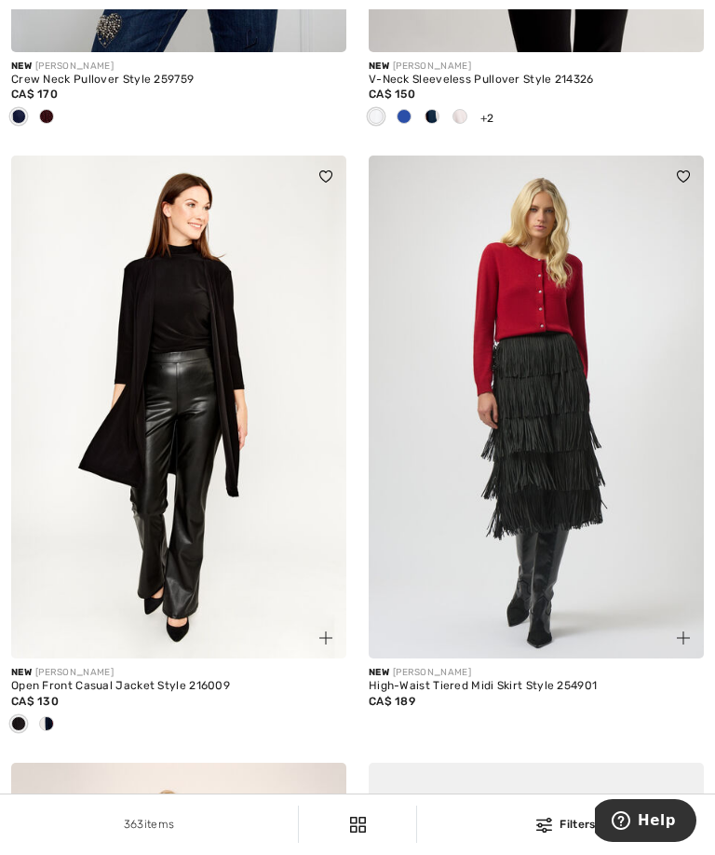
click at [55, 736] on div at bounding box center [47, 724] width 28 height 31
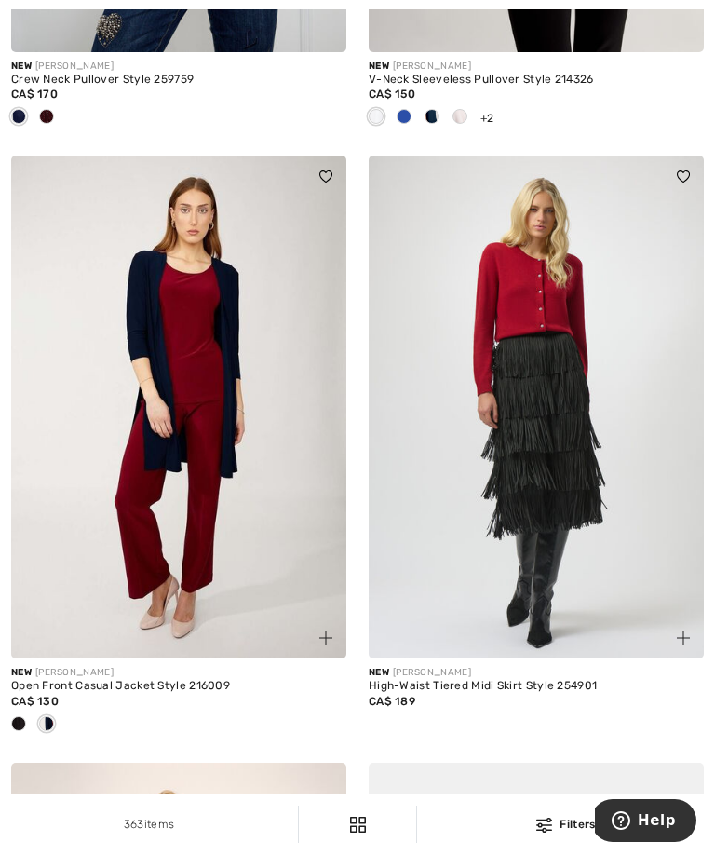
click at [52, 731] on span at bounding box center [46, 723] width 15 height 15
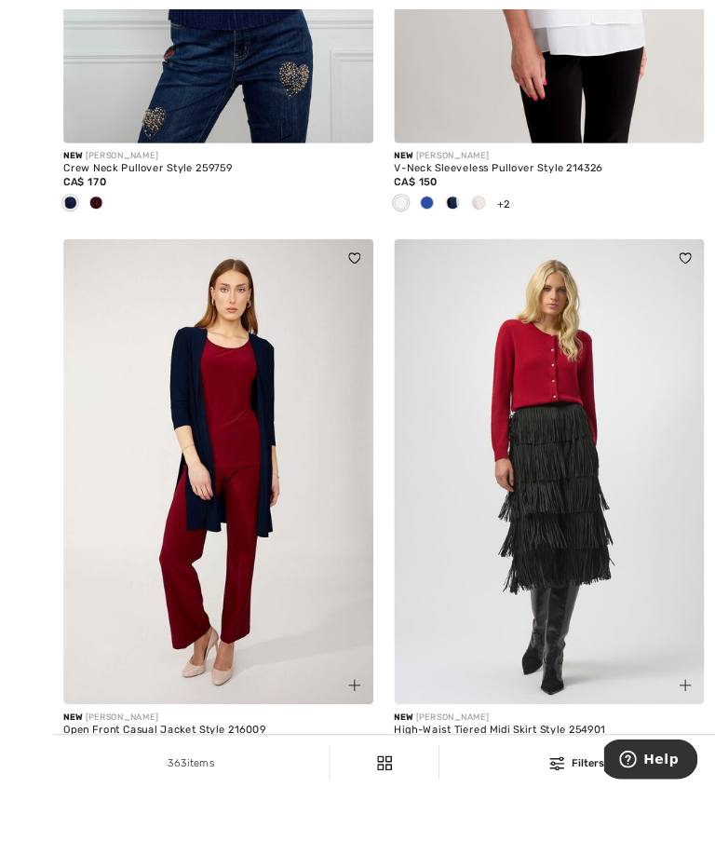
scroll to position [9155, 0]
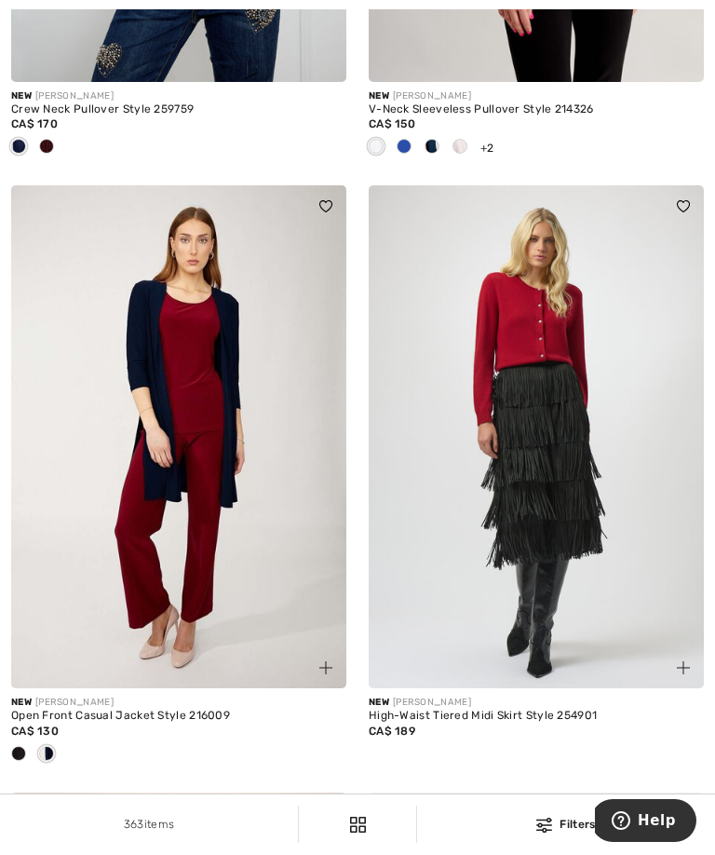
click at [19, 761] on span at bounding box center [18, 753] width 15 height 15
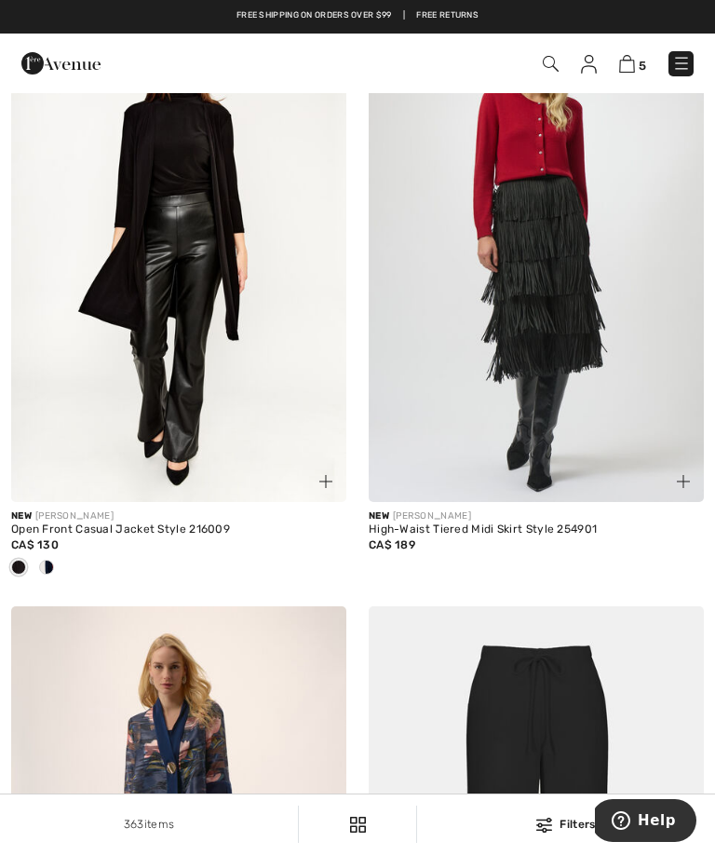
scroll to position [9335, 0]
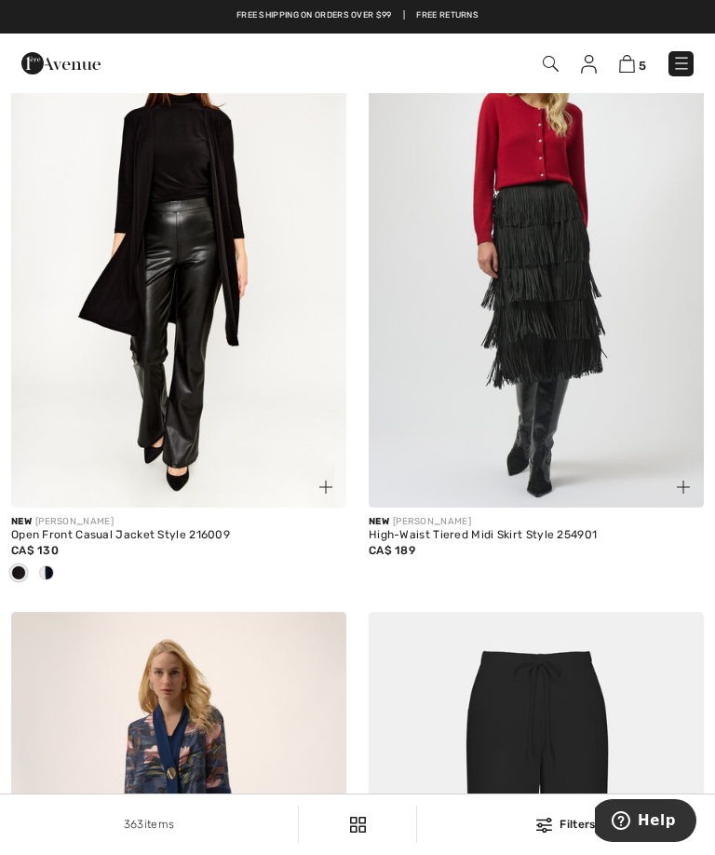
click at [215, 284] on img at bounding box center [178, 256] width 335 height 503
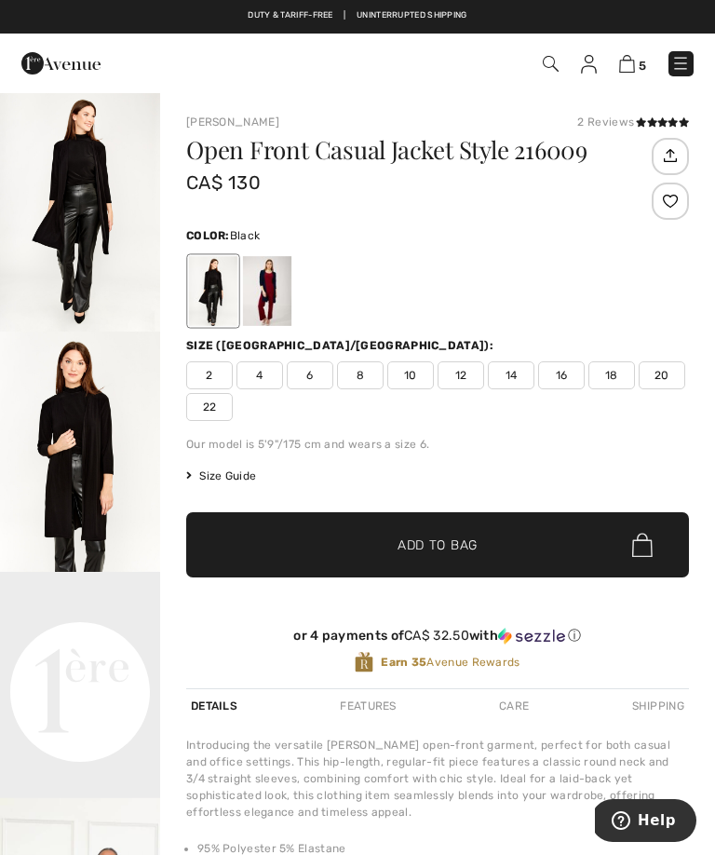
click at [222, 288] on div at bounding box center [213, 291] width 48 height 70
click at [242, 477] on span "Size Guide" at bounding box center [221, 475] width 70 height 17
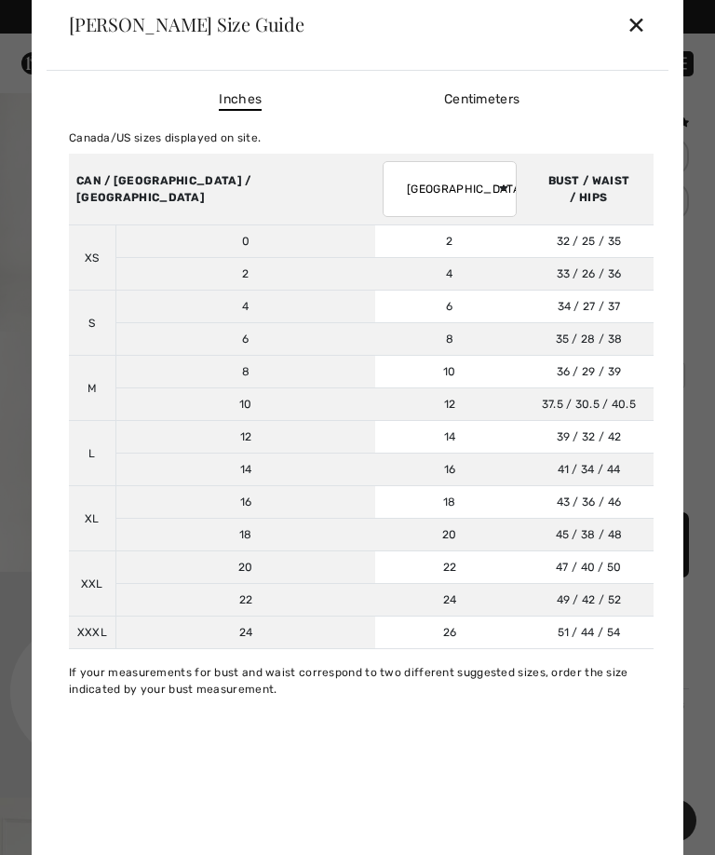
click at [640, 28] on div "✕" at bounding box center [637, 24] width 20 height 39
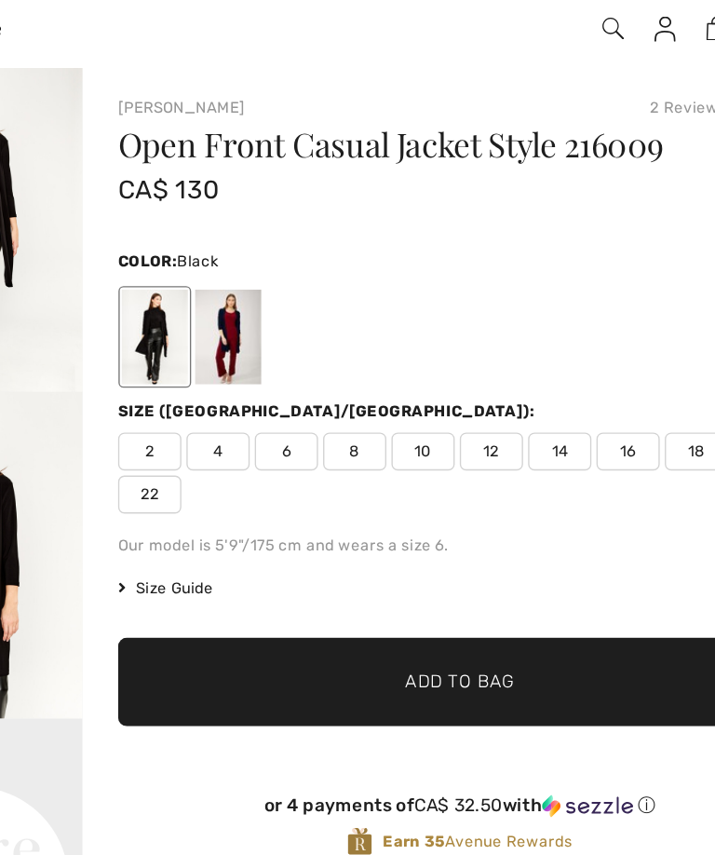
click at [488, 361] on span "14" at bounding box center [511, 375] width 47 height 28
click at [398, 535] on span "Add to Bag" at bounding box center [438, 545] width 80 height 20
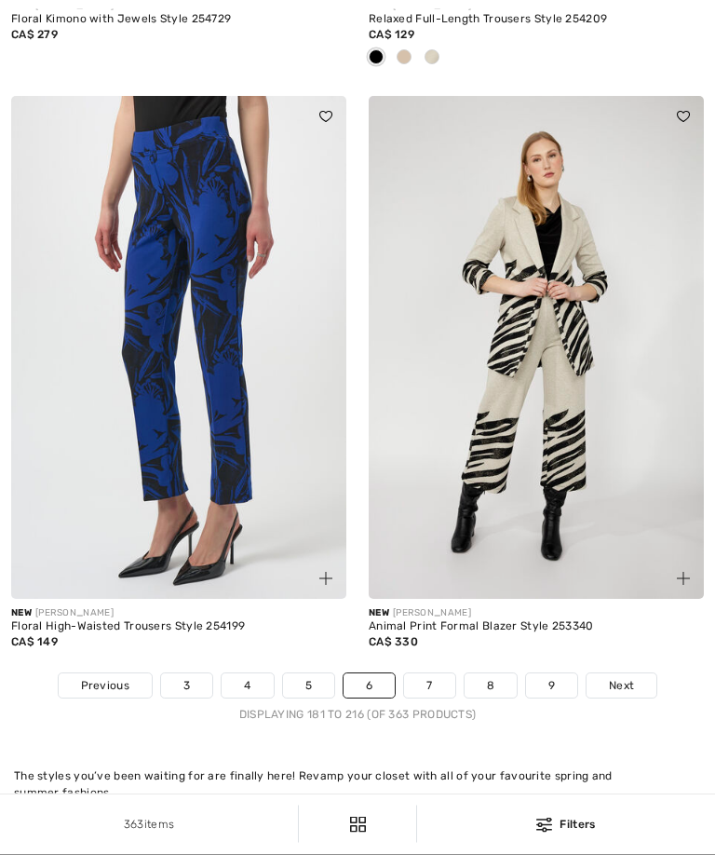
checkbox input "true"
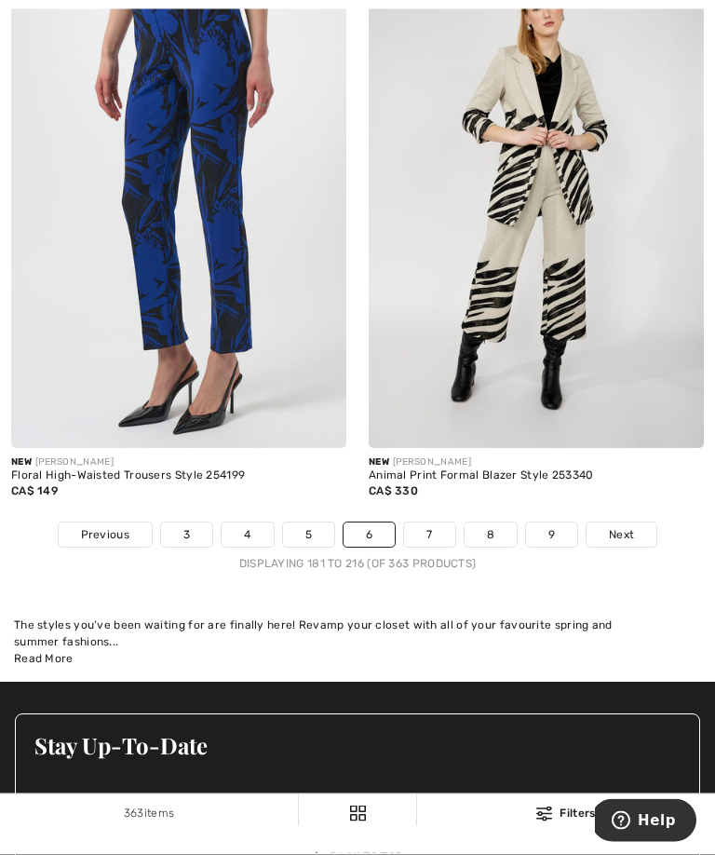
scroll to position [10611, 0]
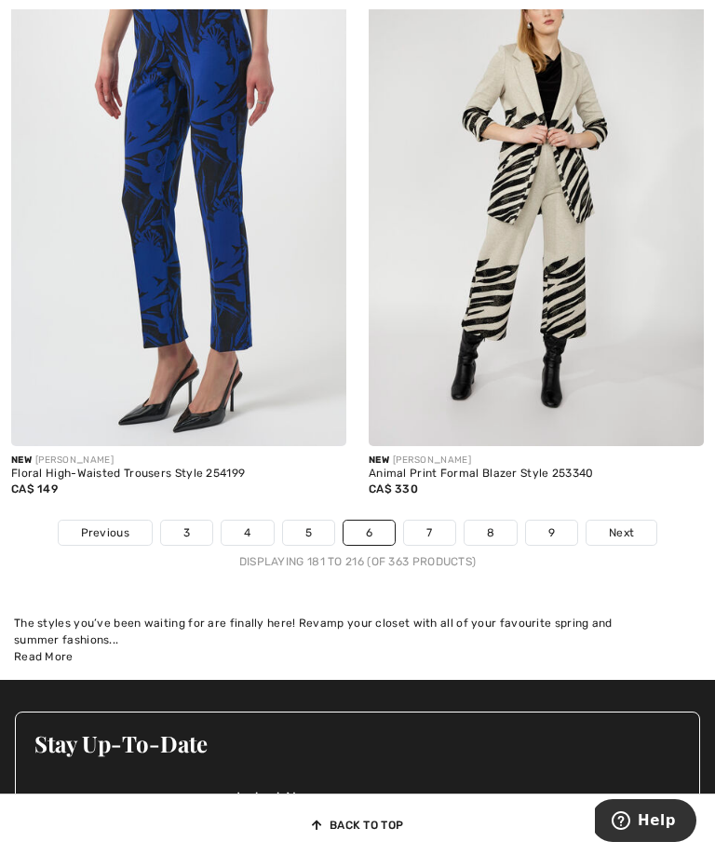
click at [630, 541] on span "Next" at bounding box center [621, 532] width 25 height 17
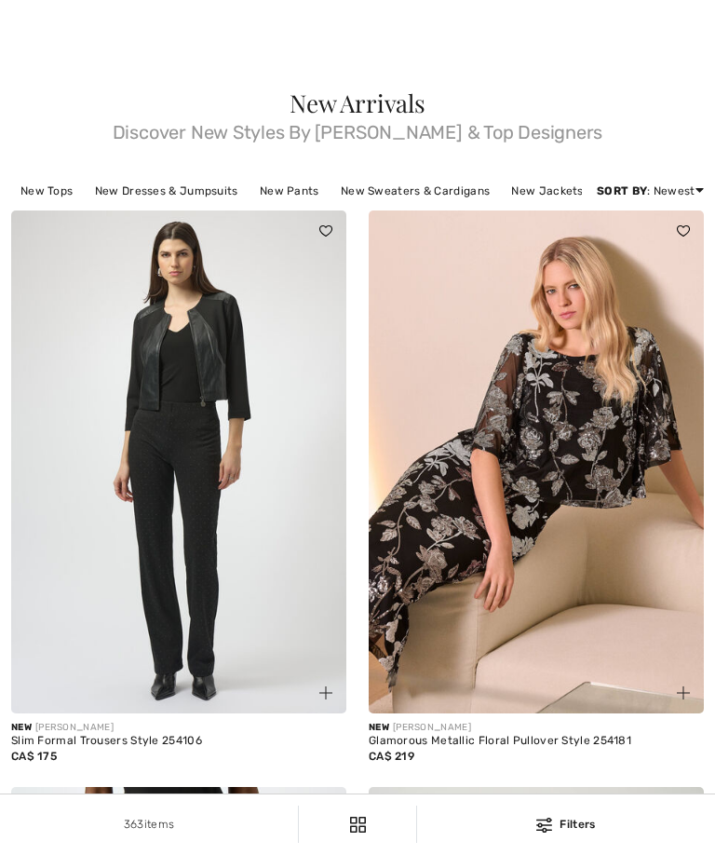
scroll to position [97, 0]
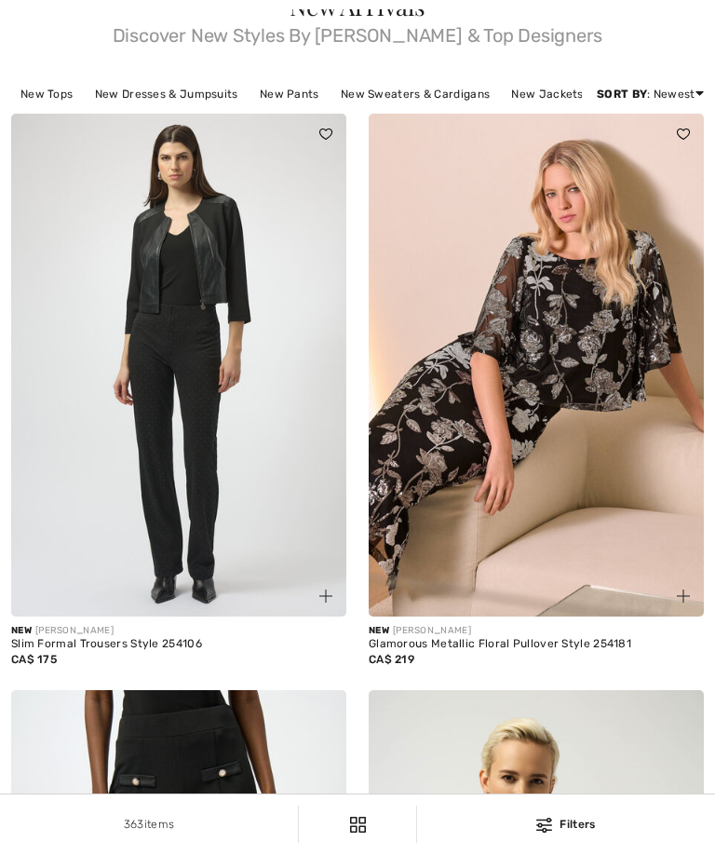
checkbox input "true"
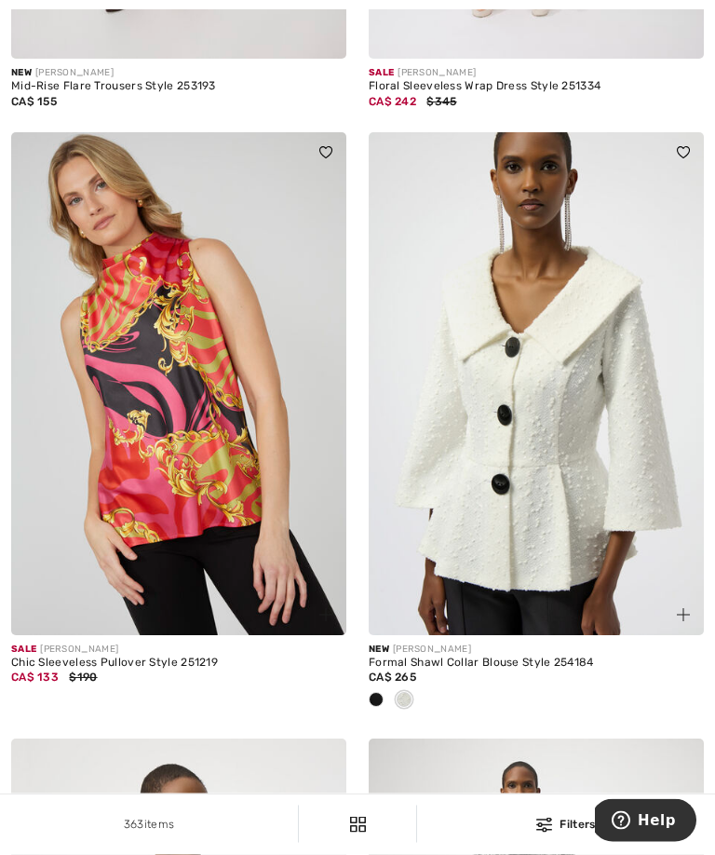
scroll to position [8570, 0]
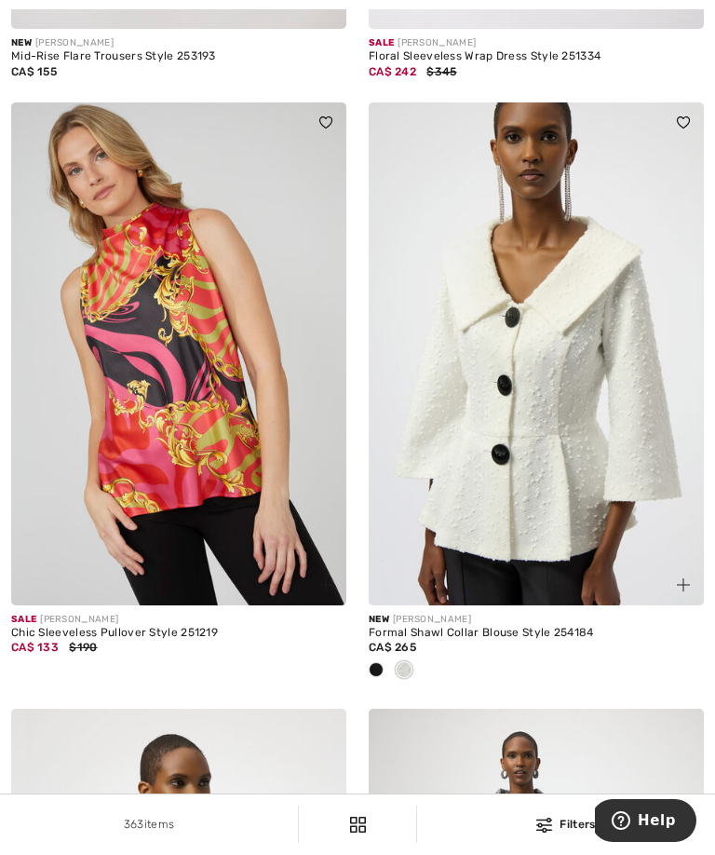
click at [573, 505] on img at bounding box center [536, 353] width 335 height 503
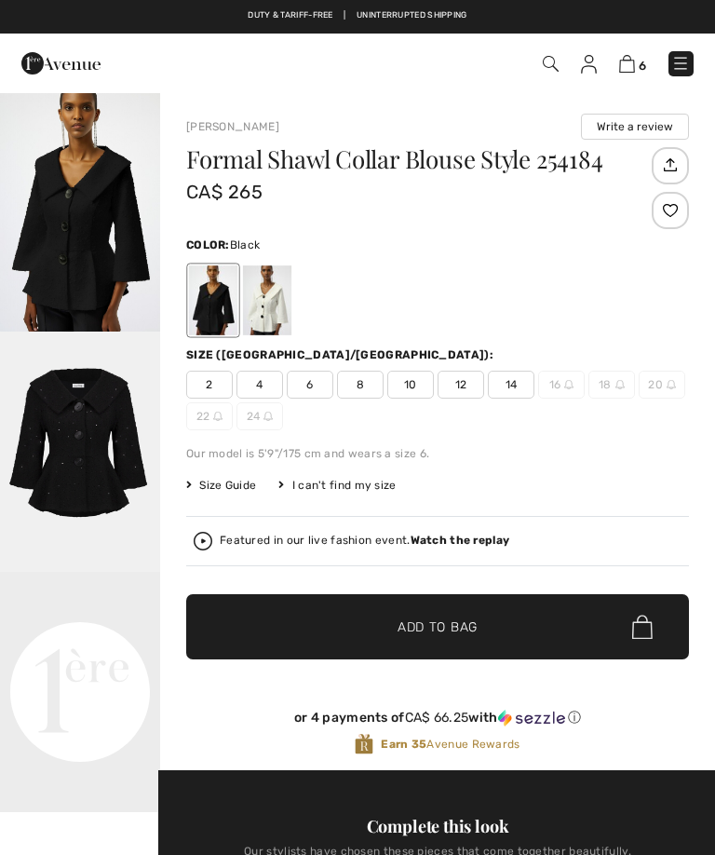
checkbox input "true"
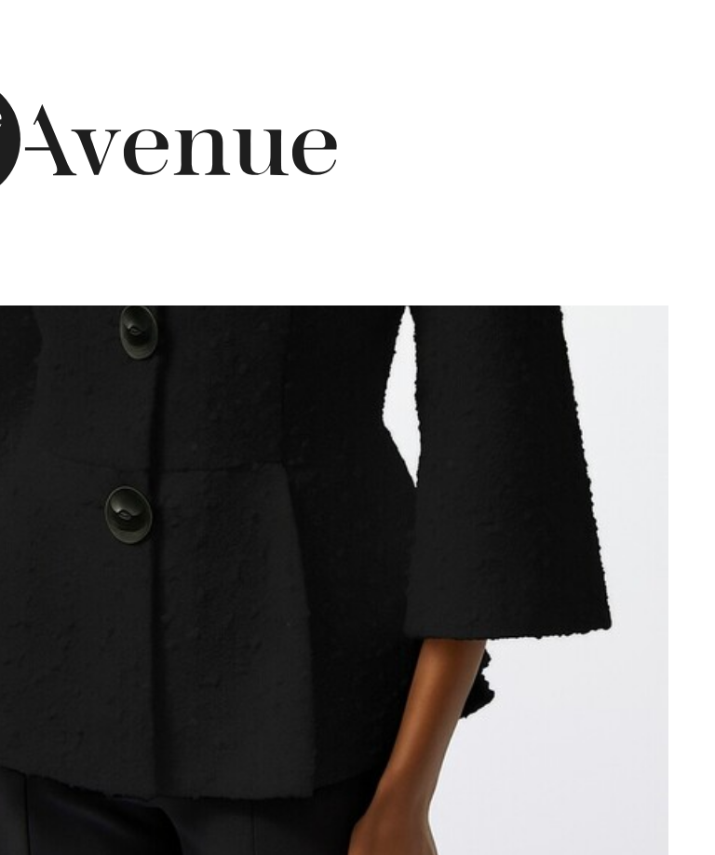
scroll to position [77, 0]
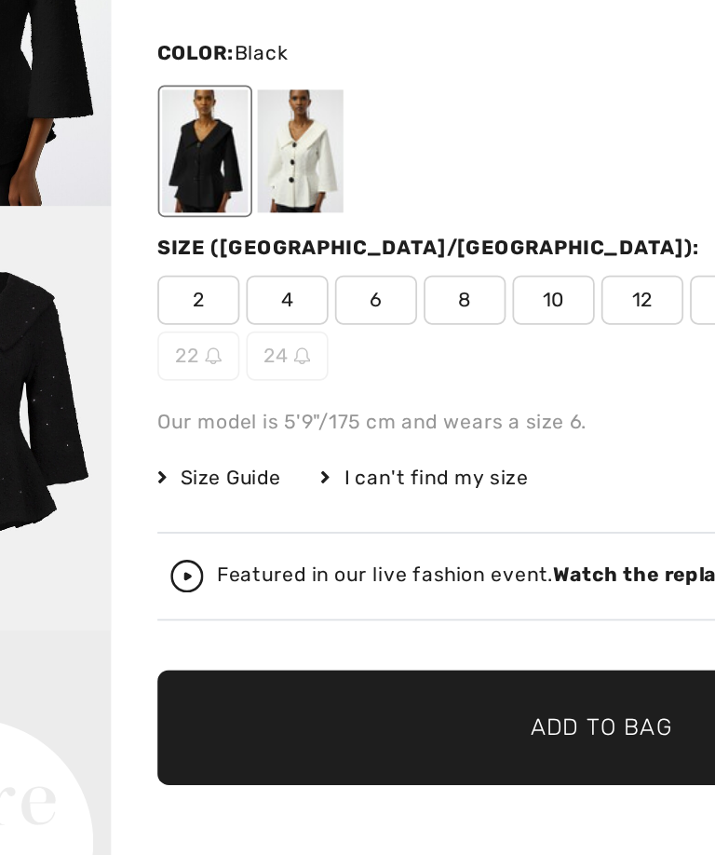
click at [411, 456] on strong "Watch the replay" at bounding box center [461, 462] width 100 height 13
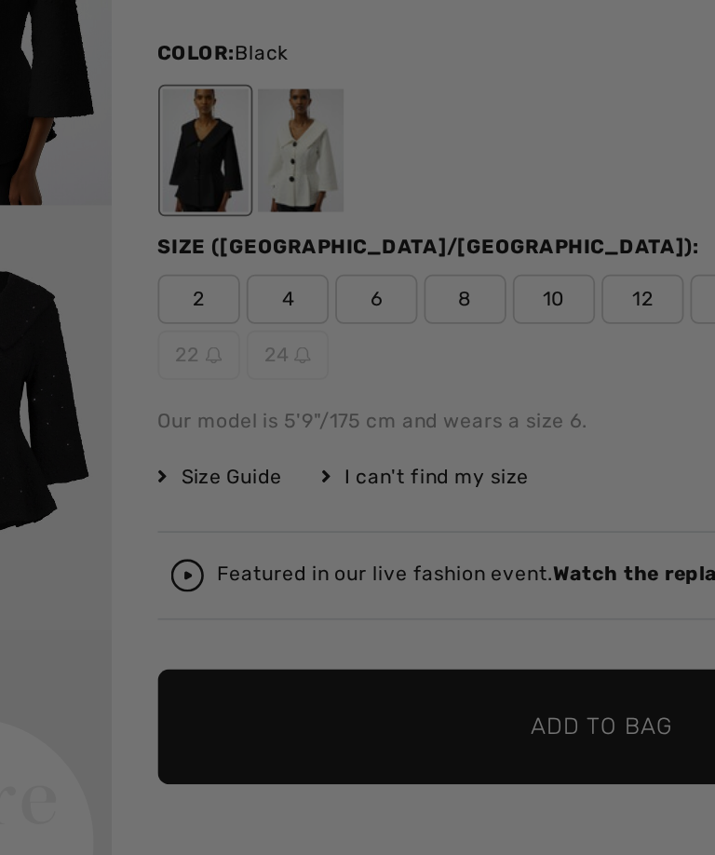
scroll to position [0, 0]
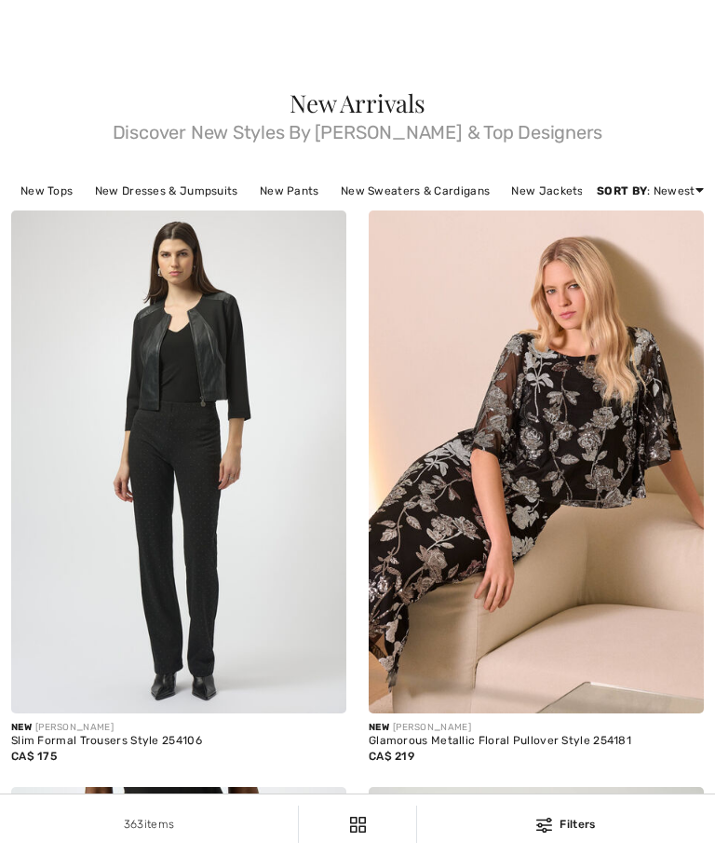
checkbox input "true"
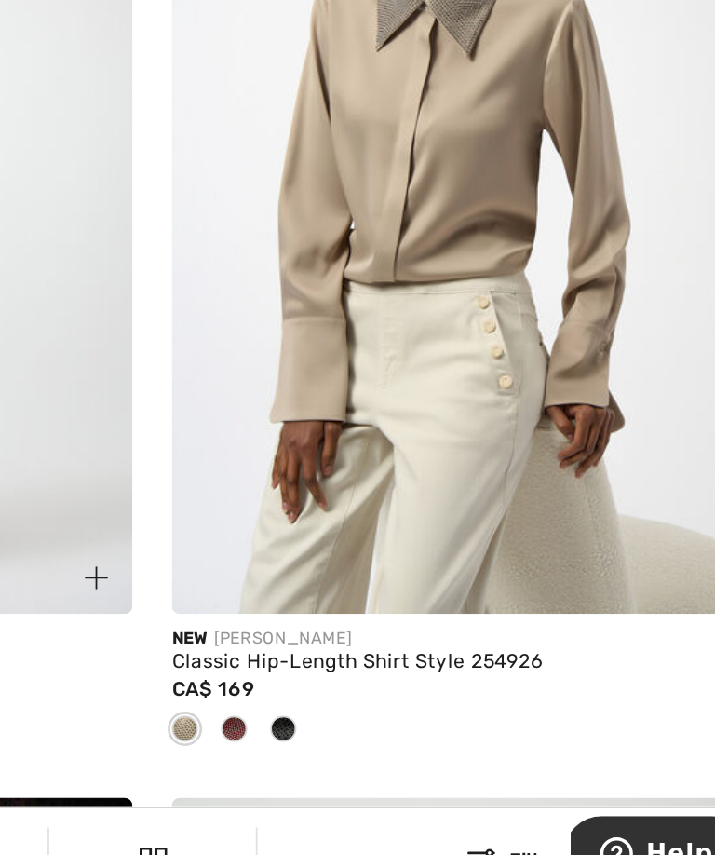
scroll to position [9705, 0]
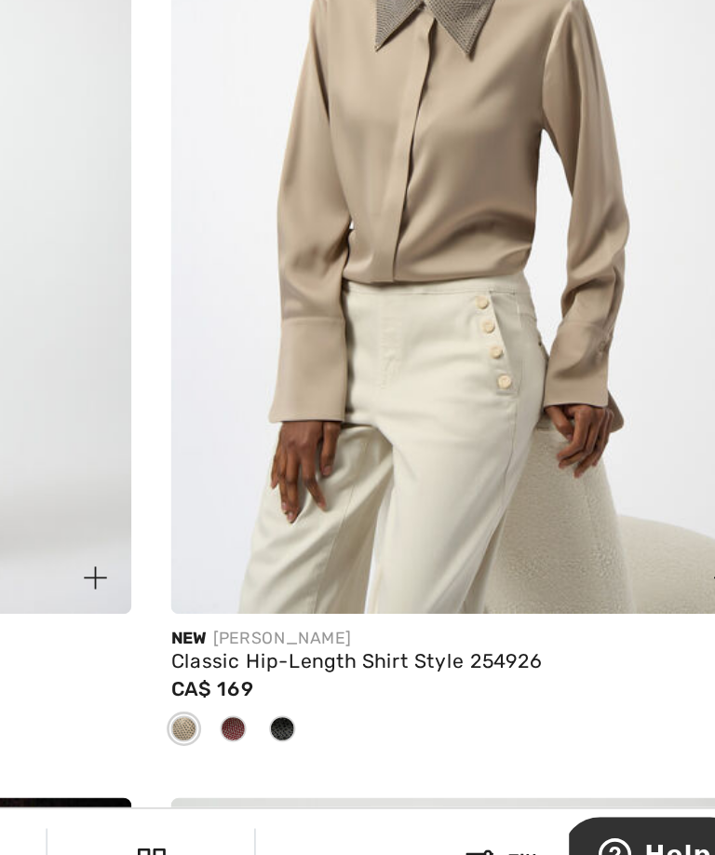
click at [397, 741] on span at bounding box center [404, 748] width 15 height 15
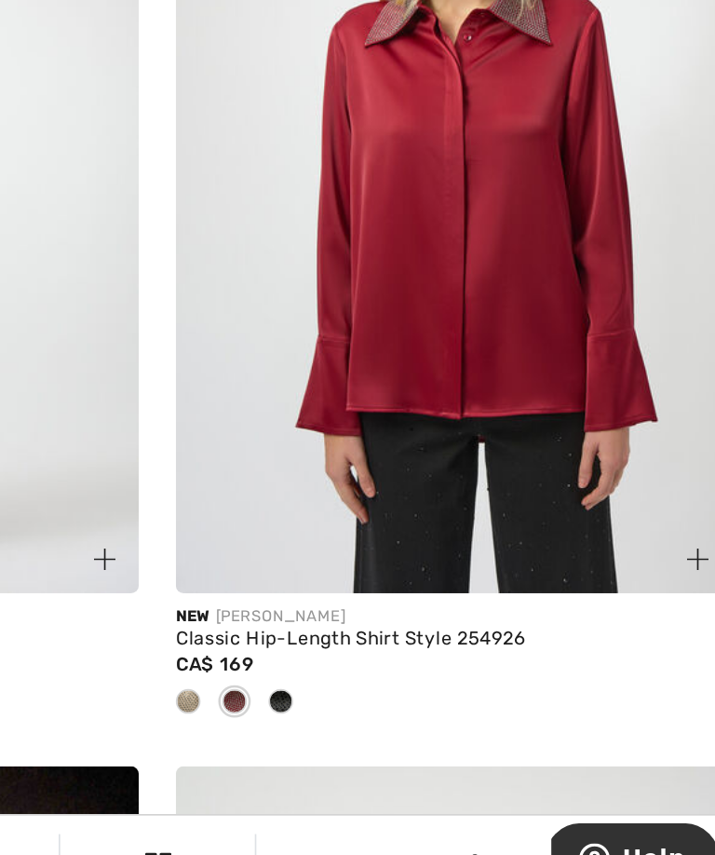
scroll to position [9729, 0]
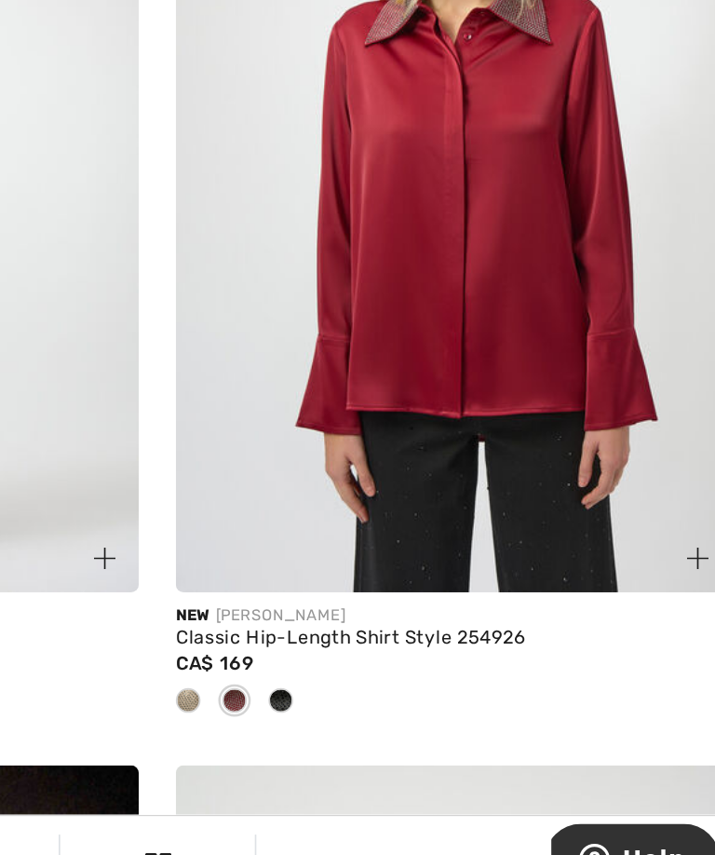
click at [369, 717] on span at bounding box center [376, 724] width 15 height 15
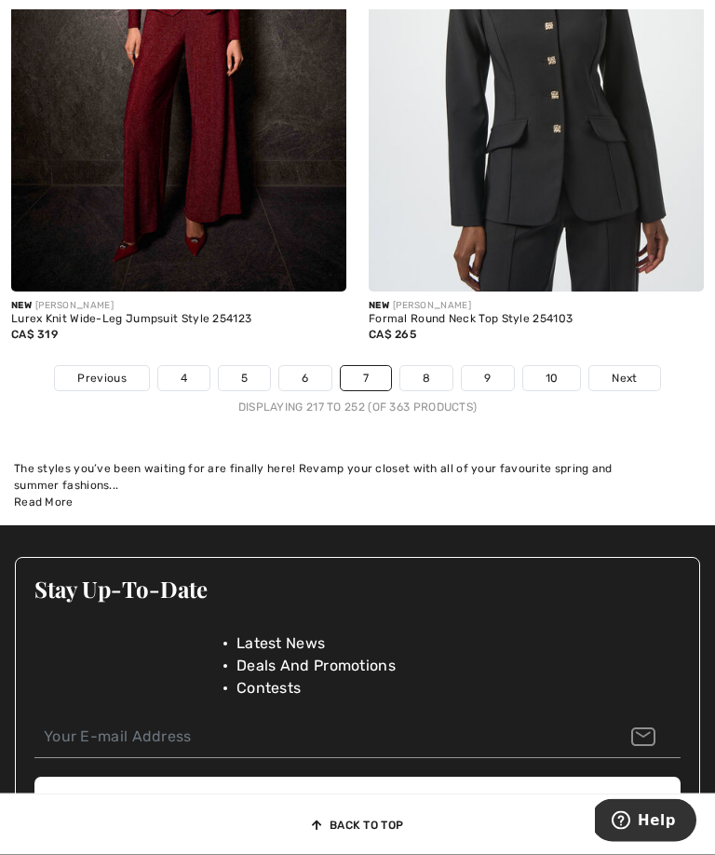
scroll to position [10728, 0]
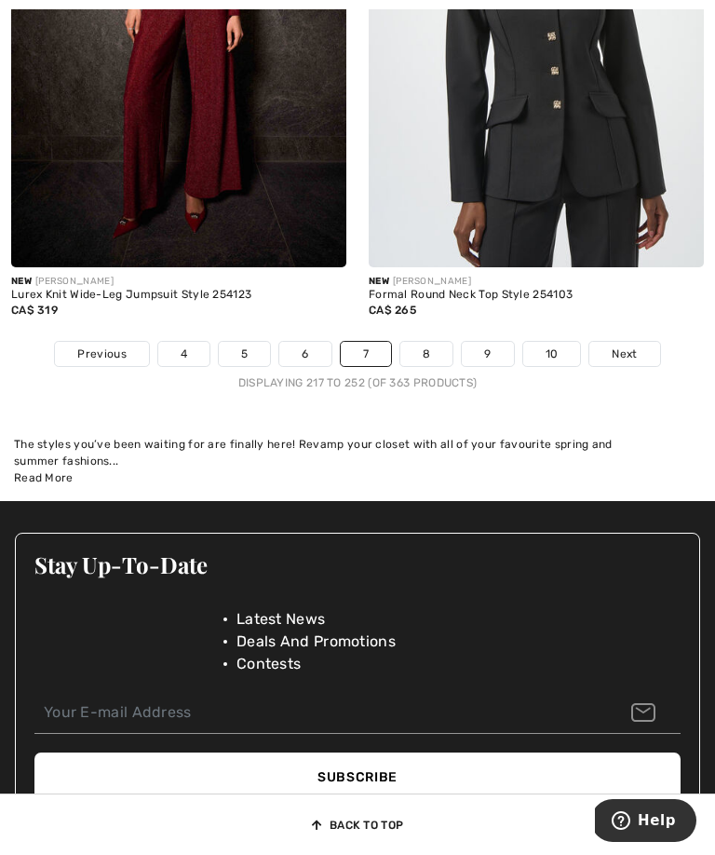
click at [634, 361] on span "Next" at bounding box center [624, 353] width 25 height 17
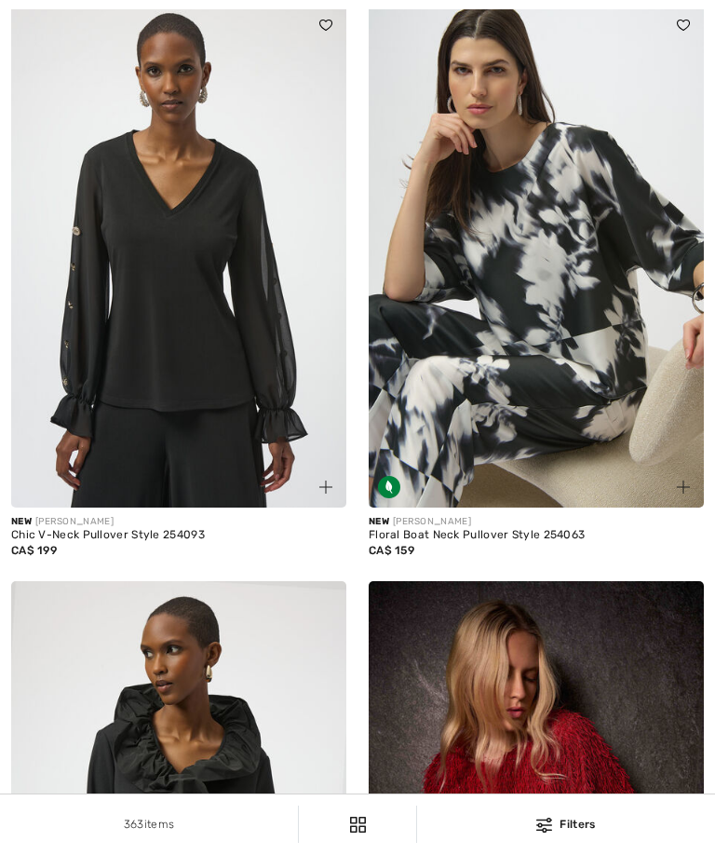
checkbox input "true"
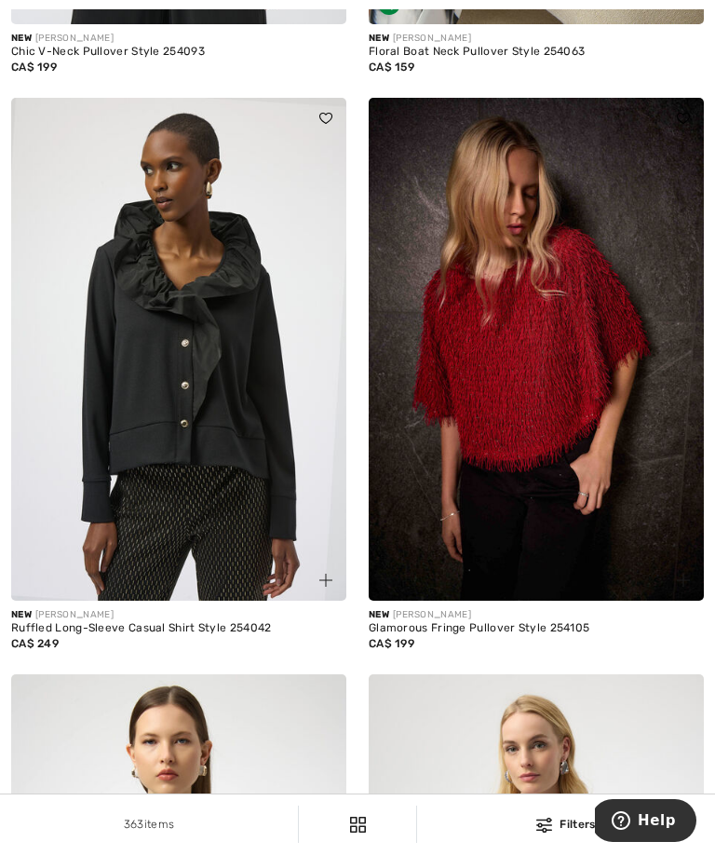
scroll to position [703, 0]
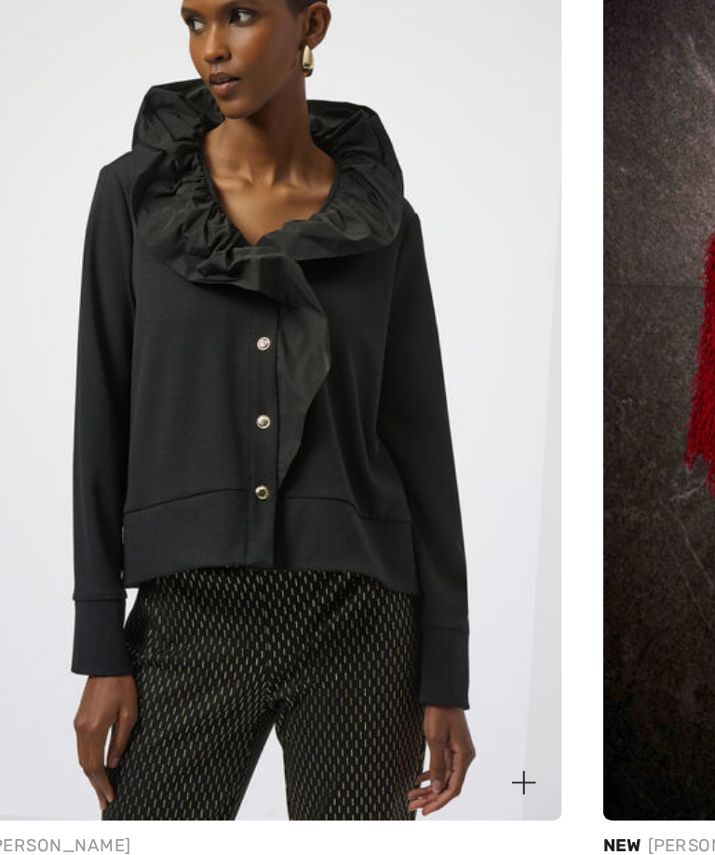
click at [170, 222] on img at bounding box center [178, 335] width 335 height 503
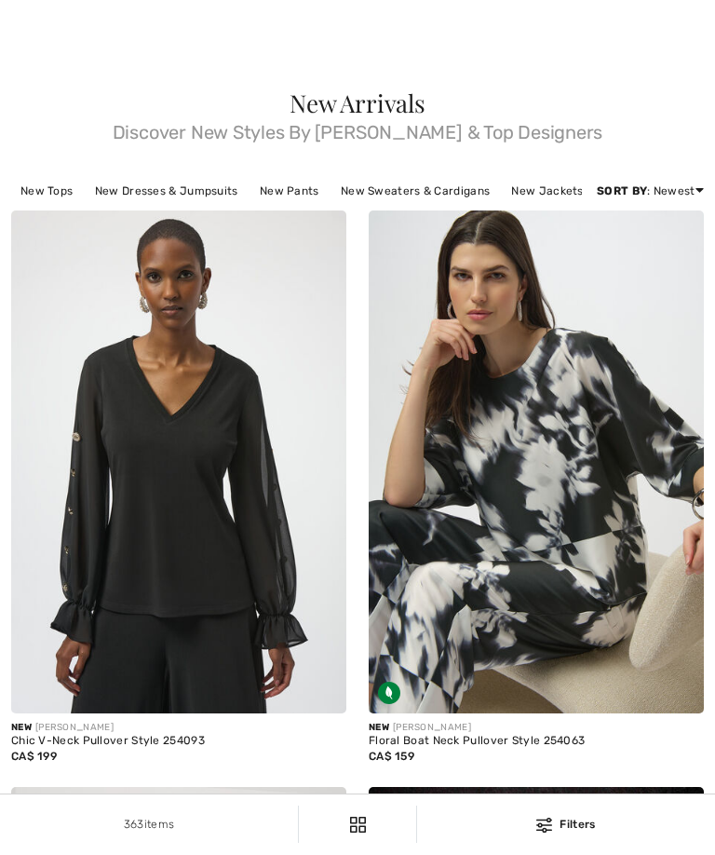
scroll to position [1303, 0]
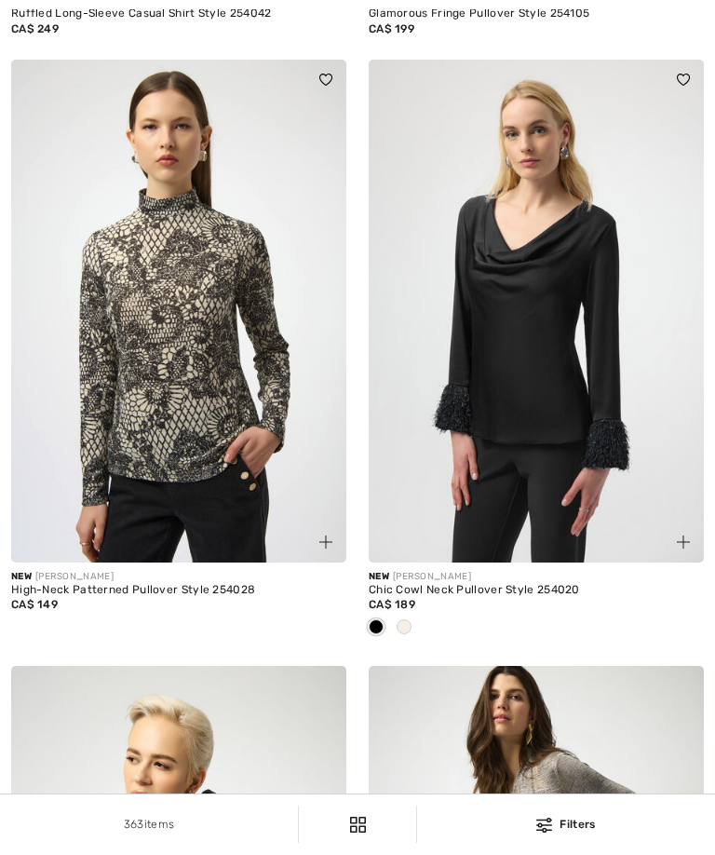
checkbox input "true"
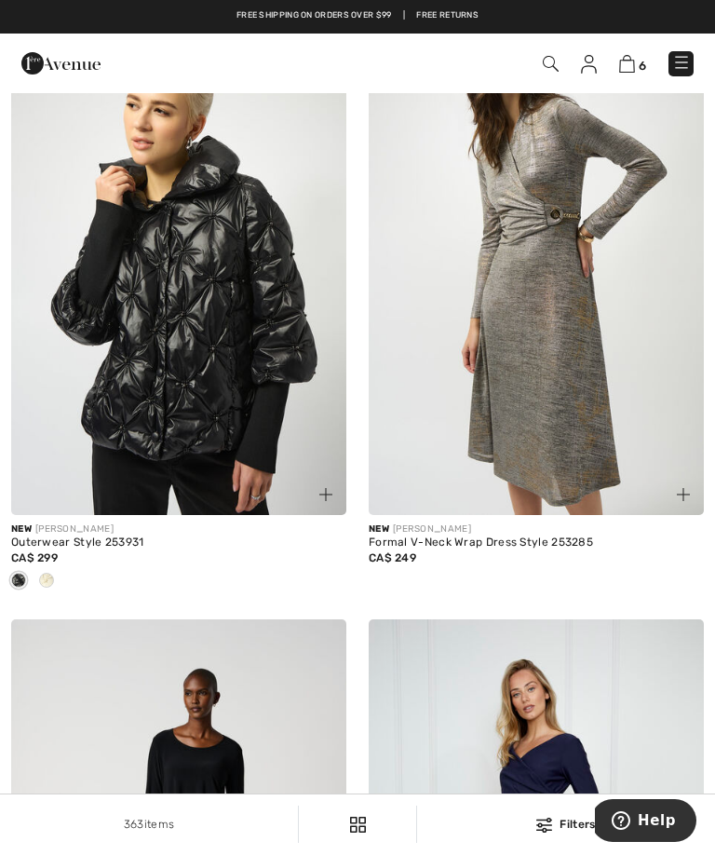
scroll to position [1951, 0]
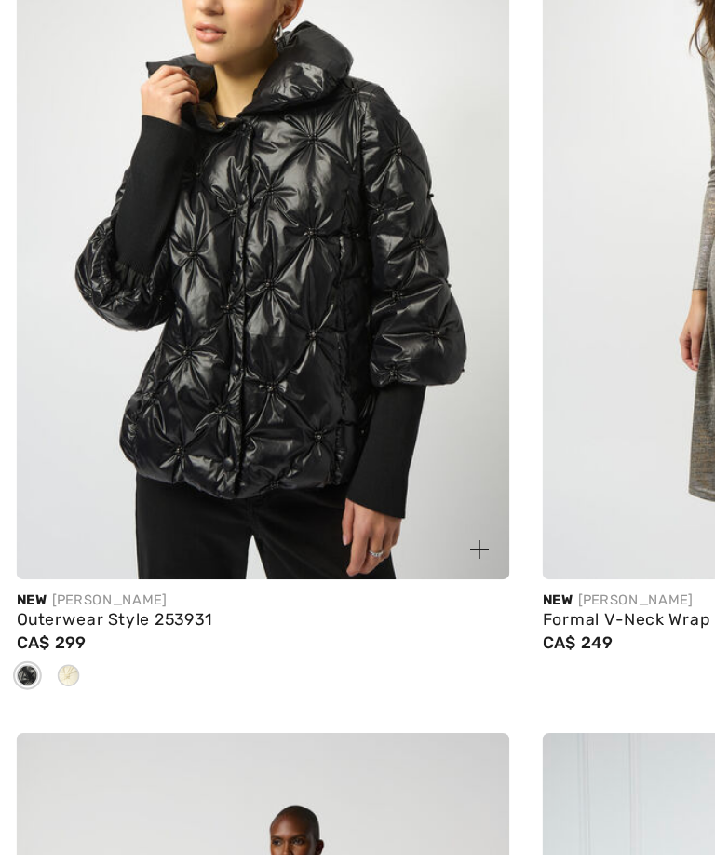
click at [52, 578] on span at bounding box center [46, 585] width 15 height 15
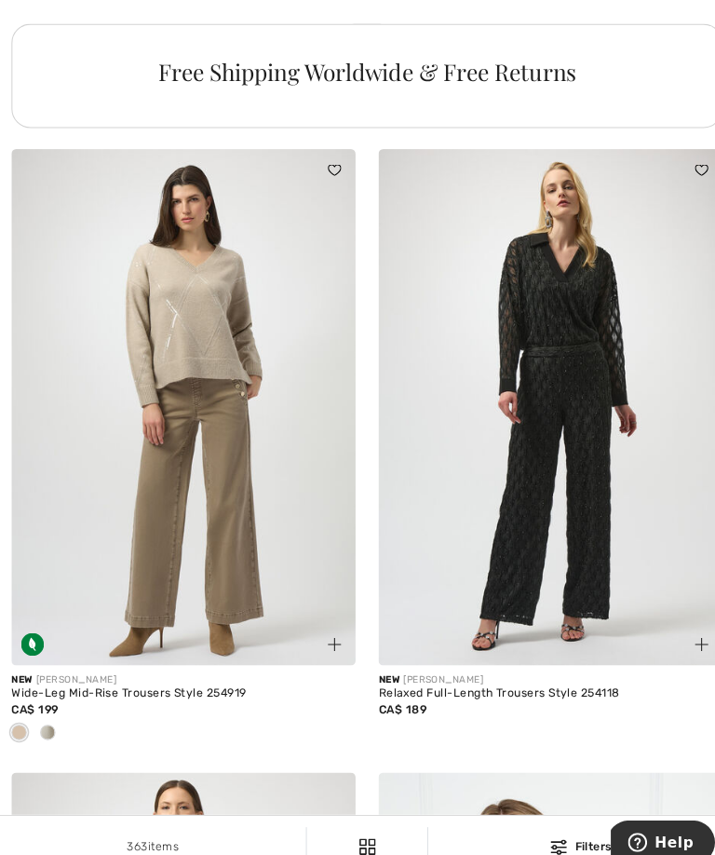
scroll to position [7353, 0]
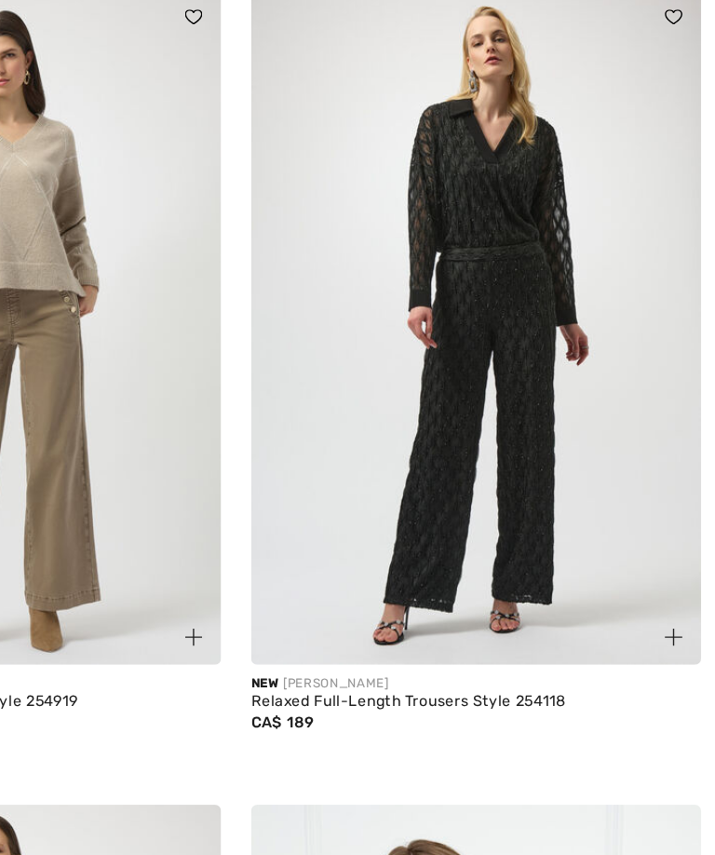
click at [404, 309] on img at bounding box center [536, 387] width 335 height 503
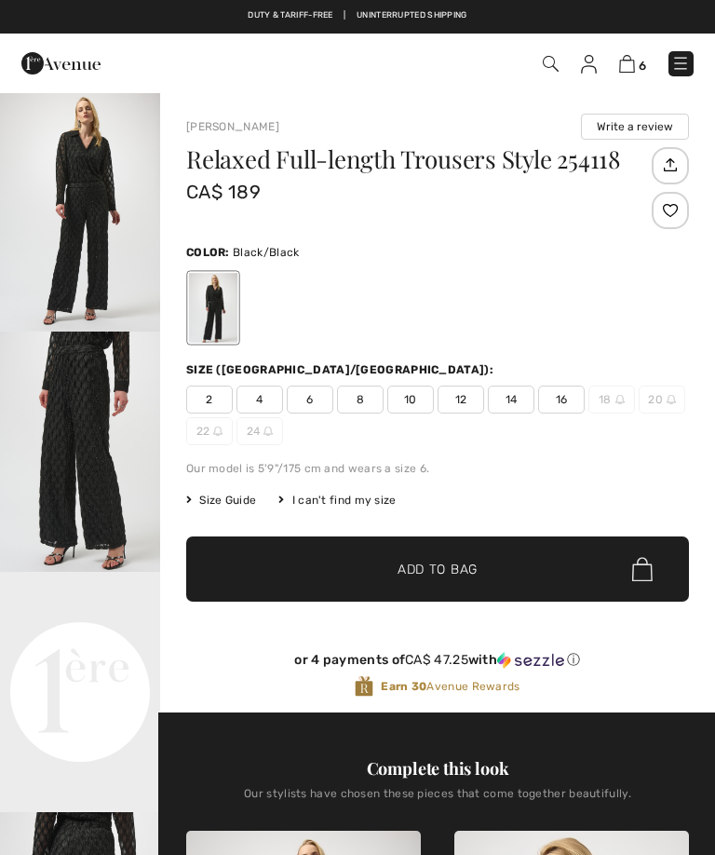
checkbox input "true"
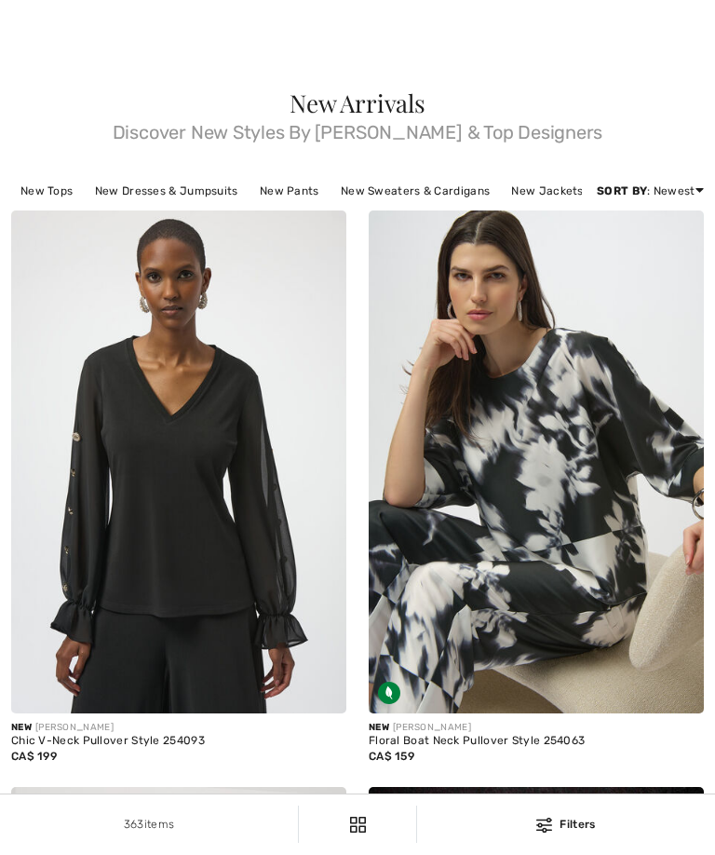
scroll to position [7997, 0]
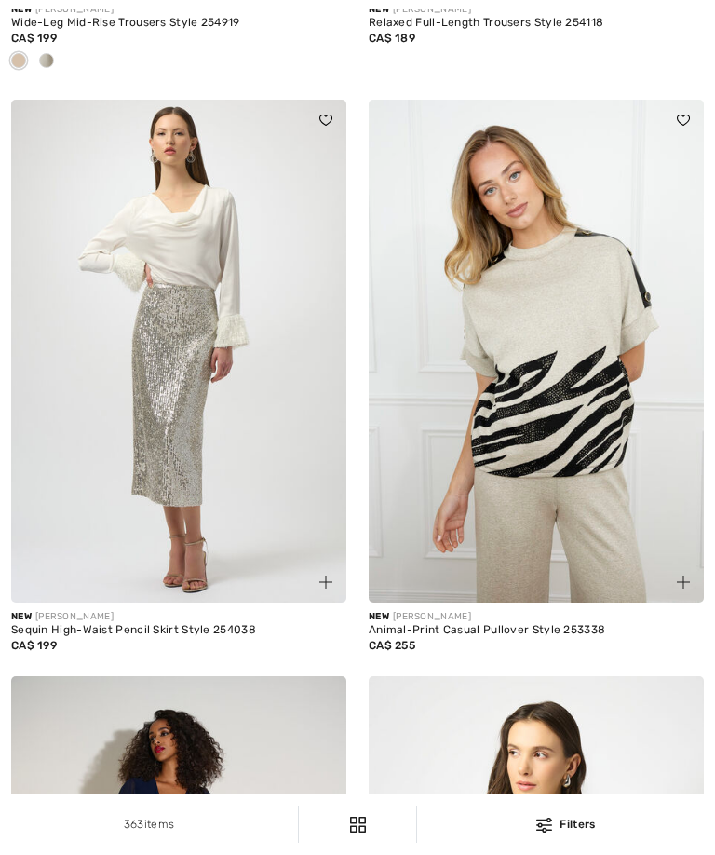
checkbox input "true"
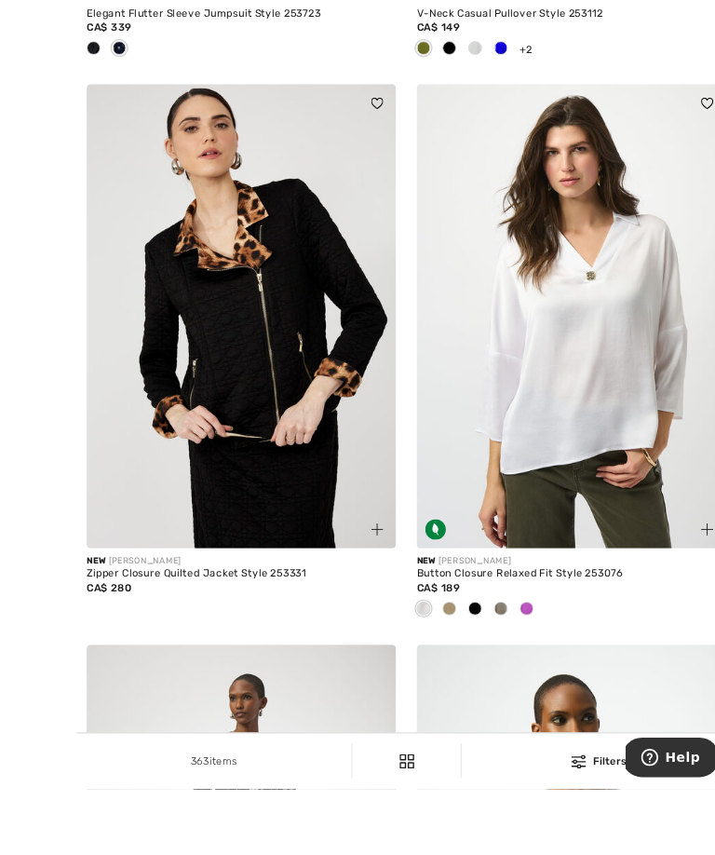
scroll to position [9215, 0]
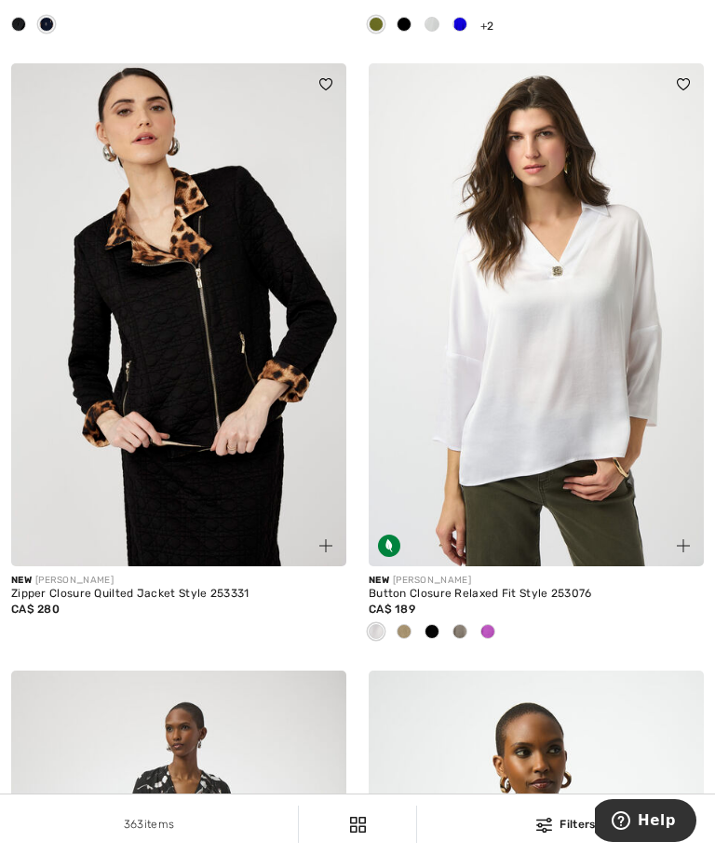
click at [216, 360] on img at bounding box center [178, 314] width 335 height 503
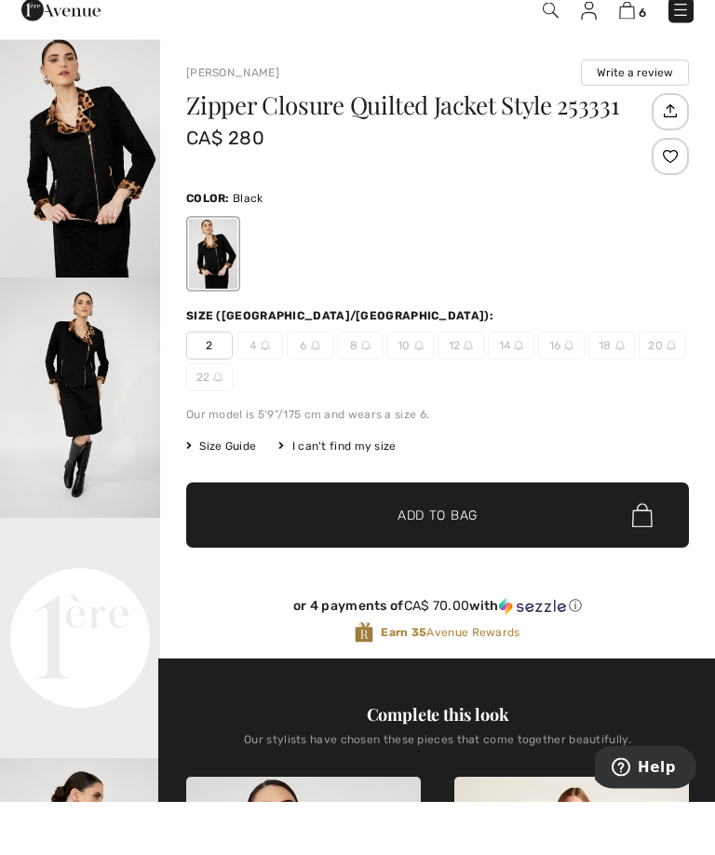
scroll to position [55, 0]
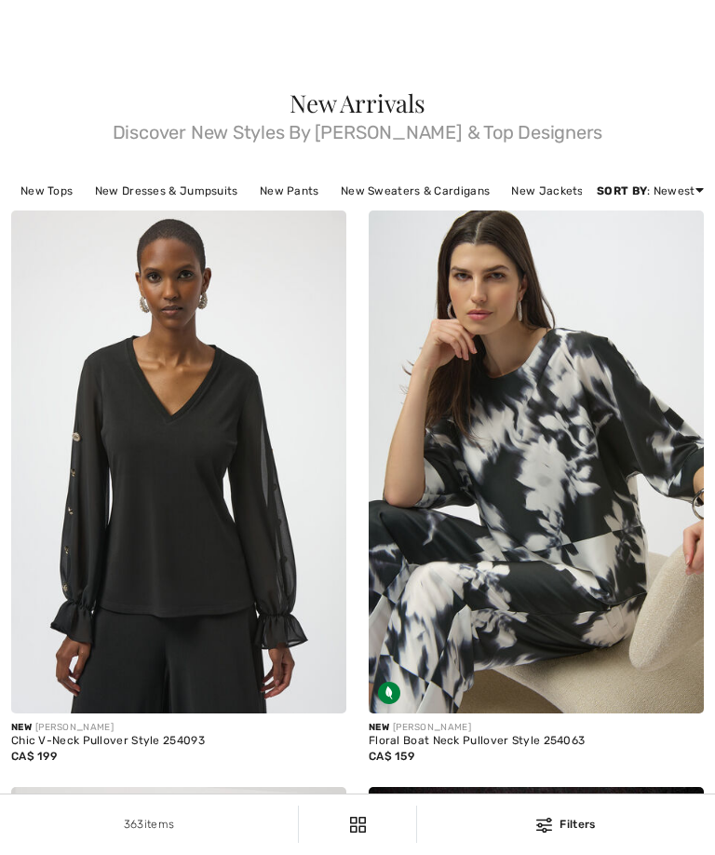
scroll to position [10033, 0]
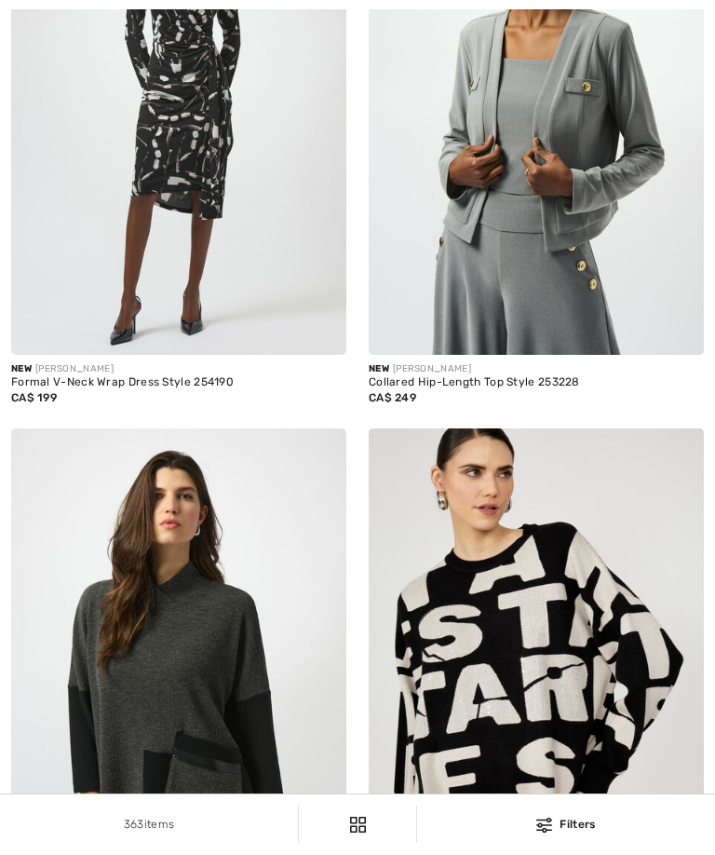
checkbox input "true"
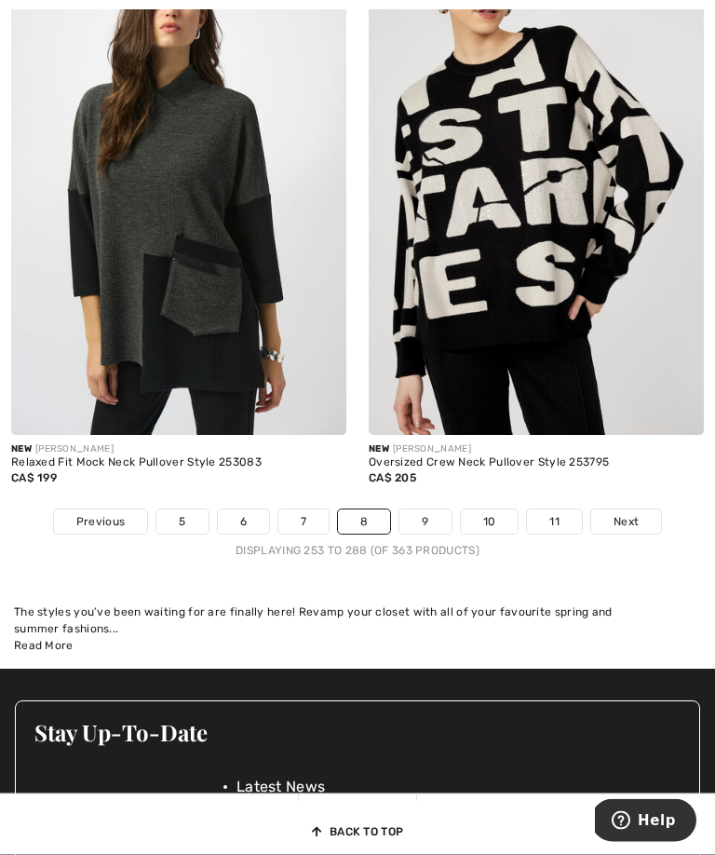
scroll to position [10655, 0]
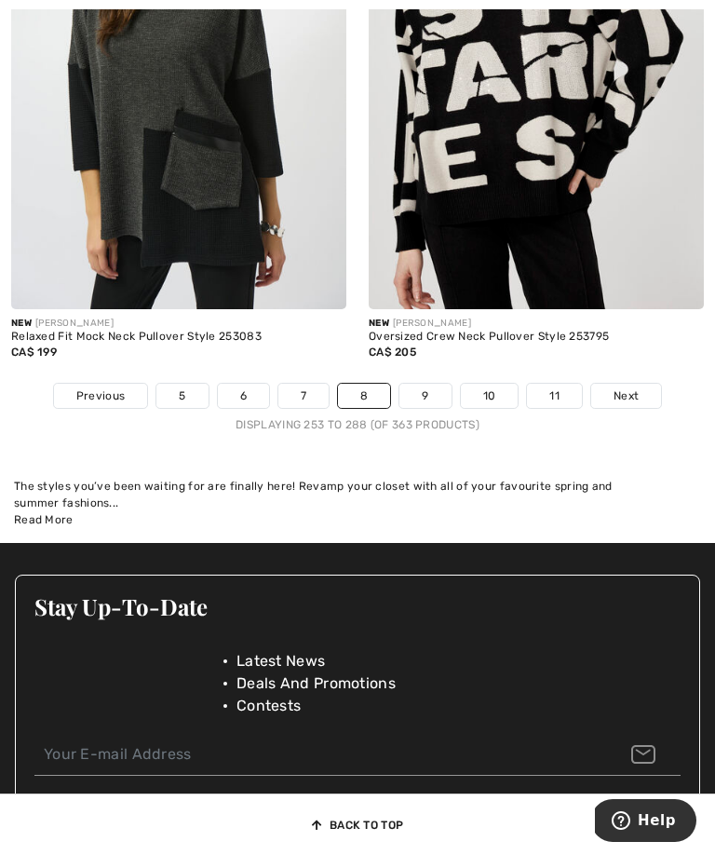
click at [636, 404] on span "Next" at bounding box center [625, 395] width 25 height 17
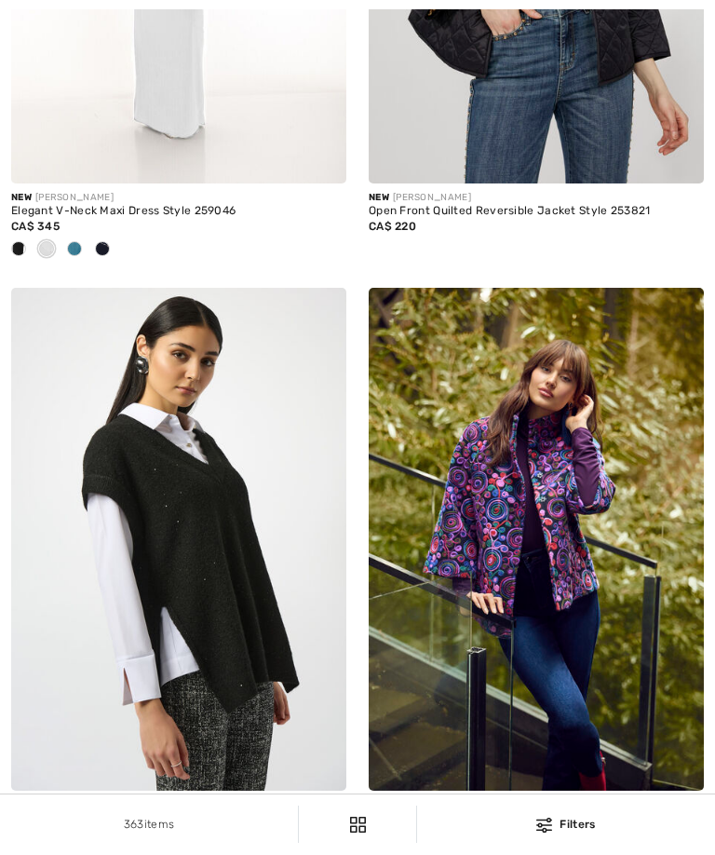
checkbox input "true"
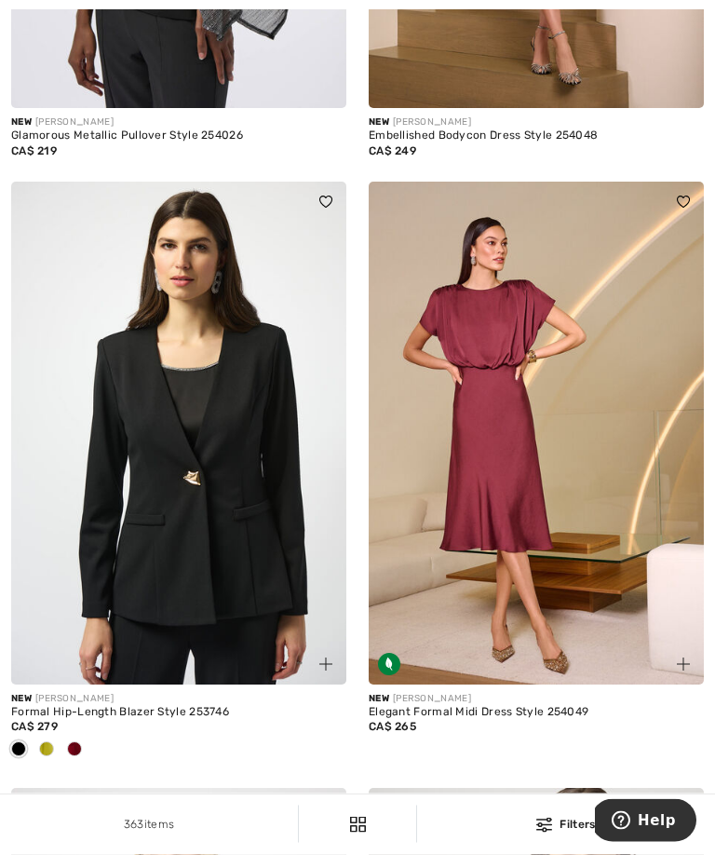
scroll to position [6049, 0]
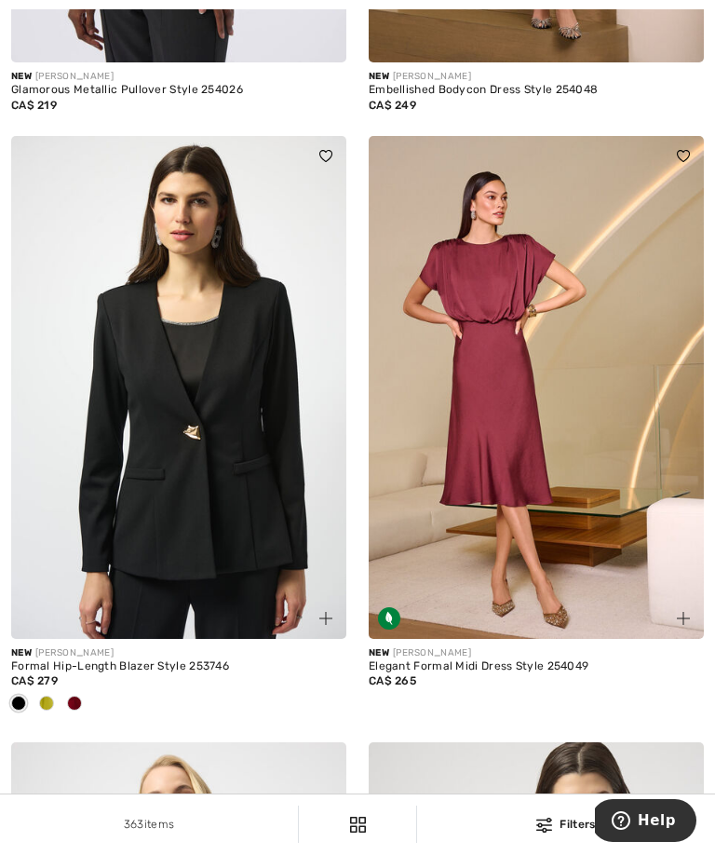
click at [524, 452] on img at bounding box center [536, 387] width 335 height 503
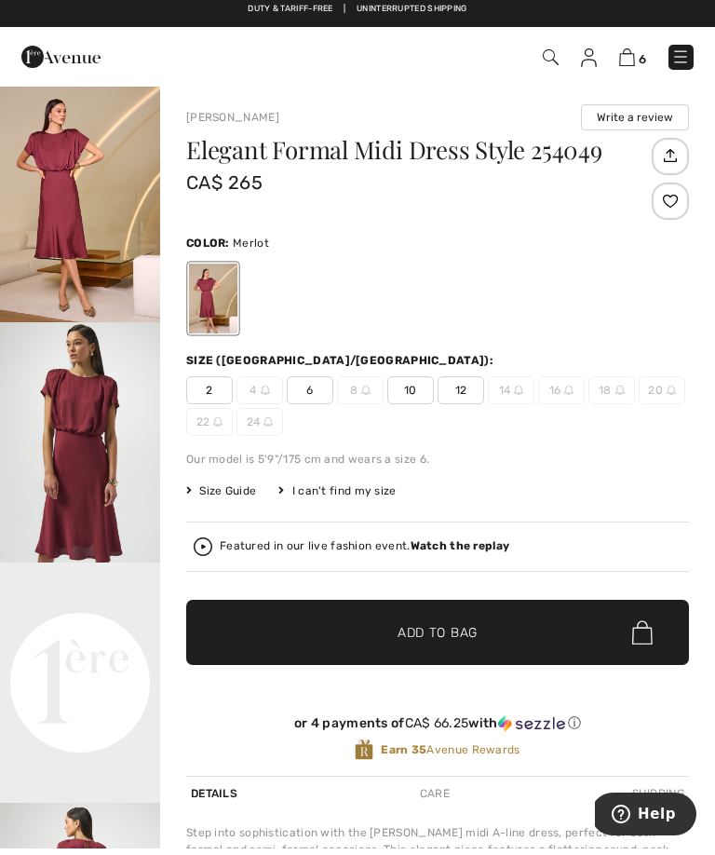
scroll to position [10, 0]
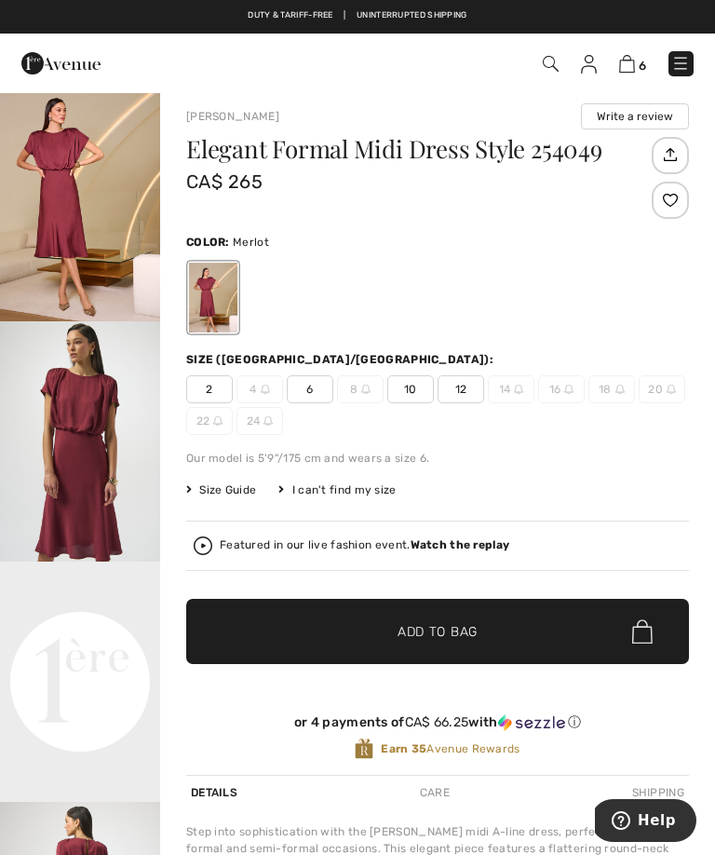
click at [478, 547] on strong "Watch the replay" at bounding box center [461, 544] width 100 height 13
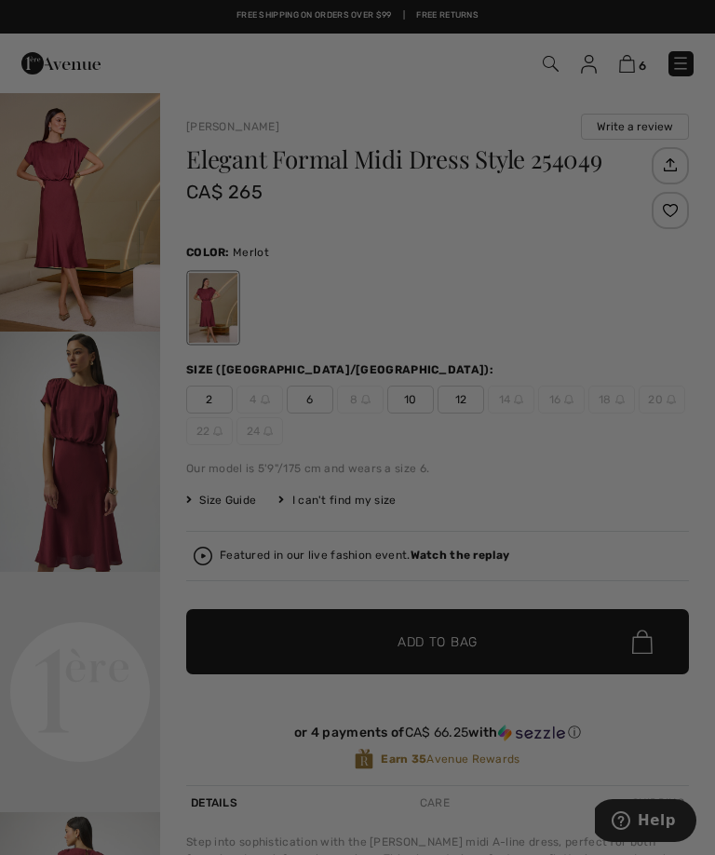
scroll to position [0, 0]
checkbox input "true"
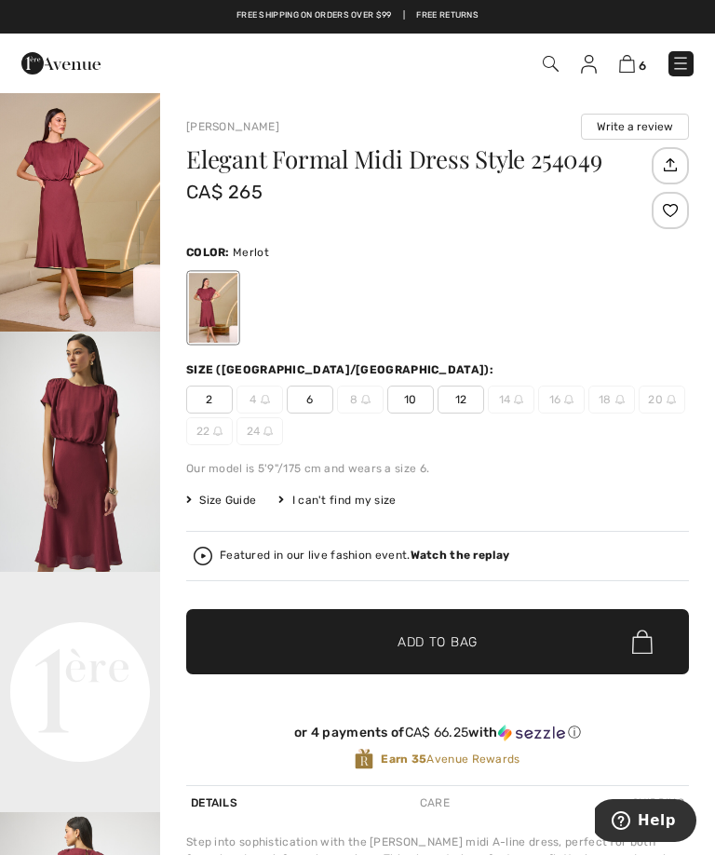
click at [236, 506] on span "Size Guide" at bounding box center [221, 500] width 70 height 17
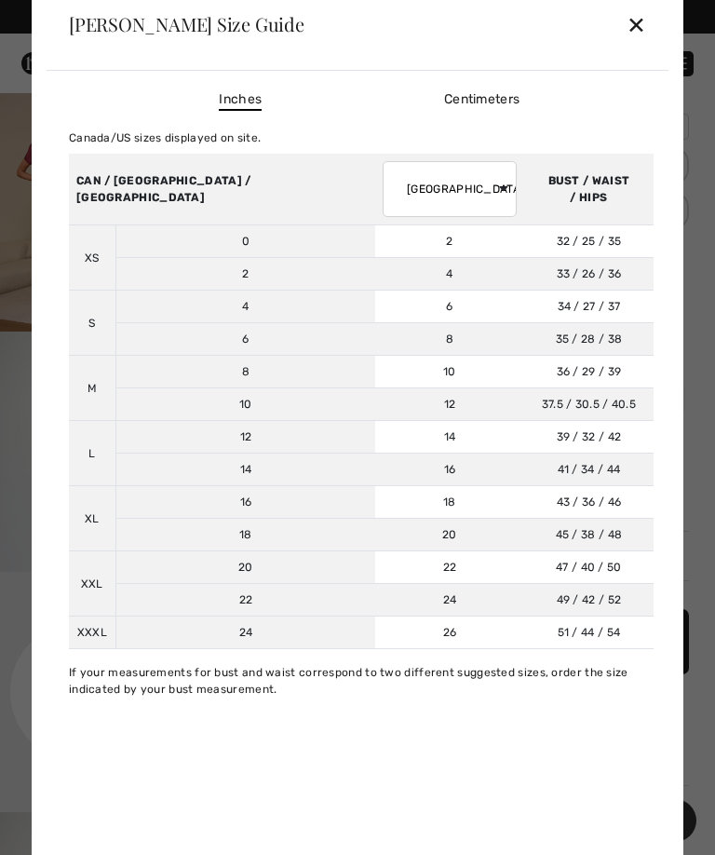
click at [643, 17] on div "✕" at bounding box center [637, 24] width 20 height 39
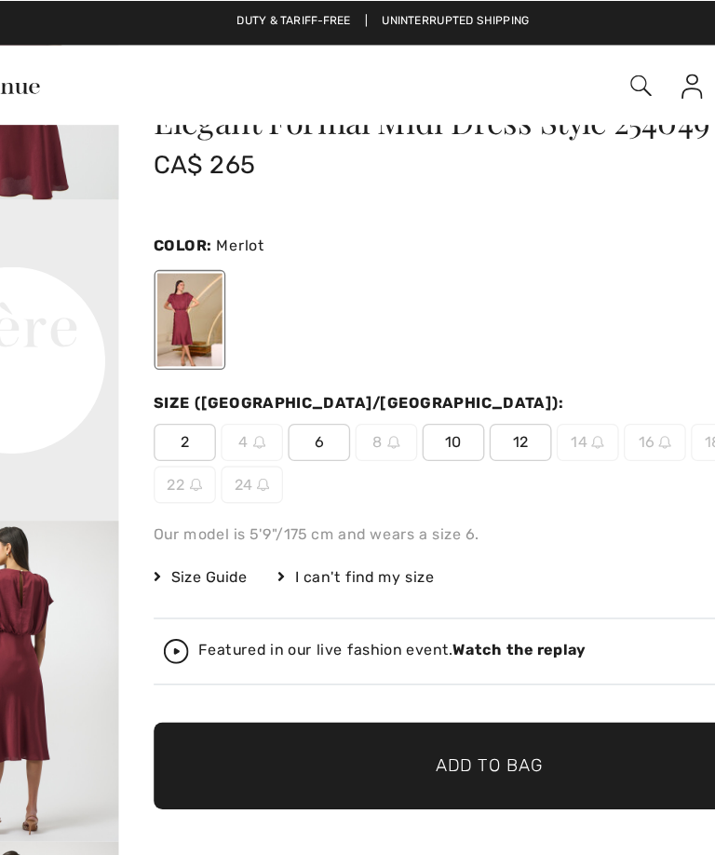
scroll to position [66, 0]
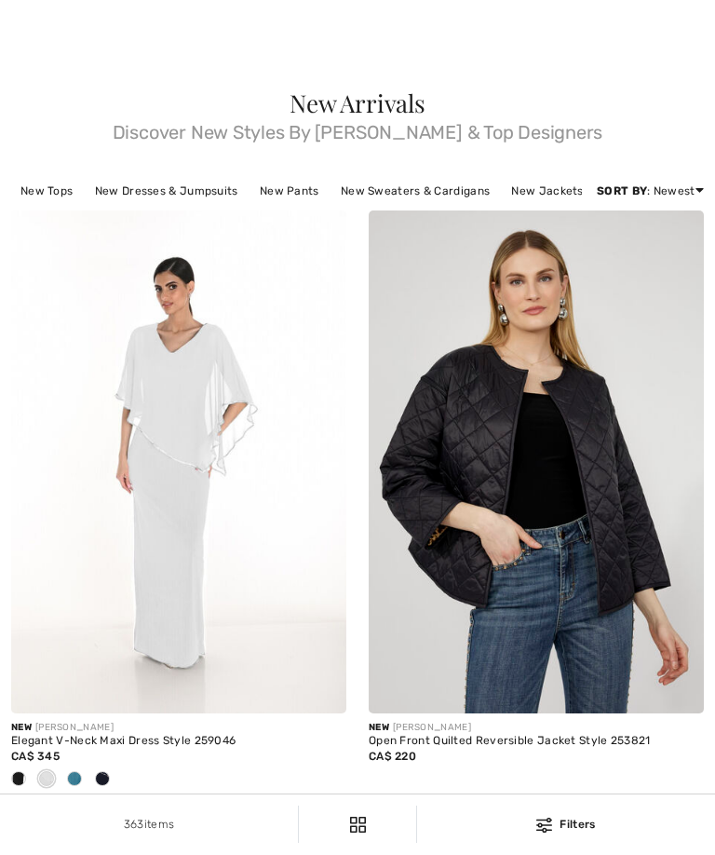
scroll to position [6624, 0]
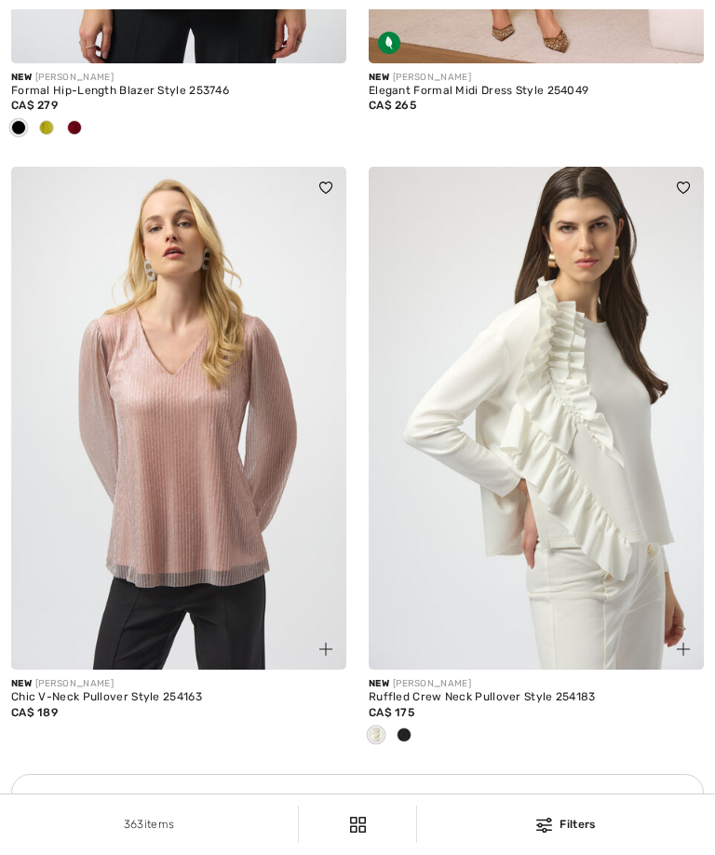
checkbox input "true"
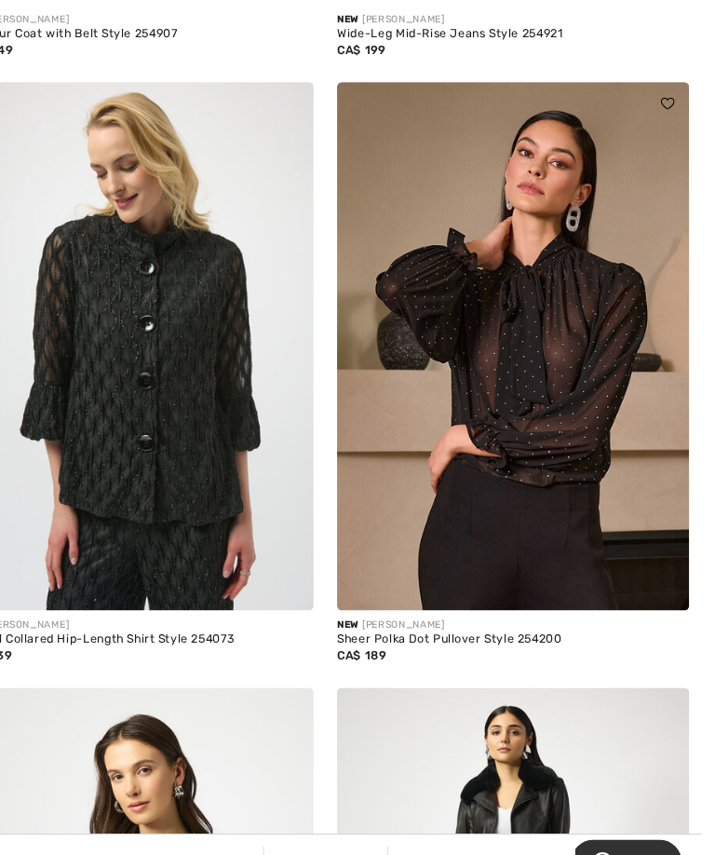
scroll to position [9752, 0]
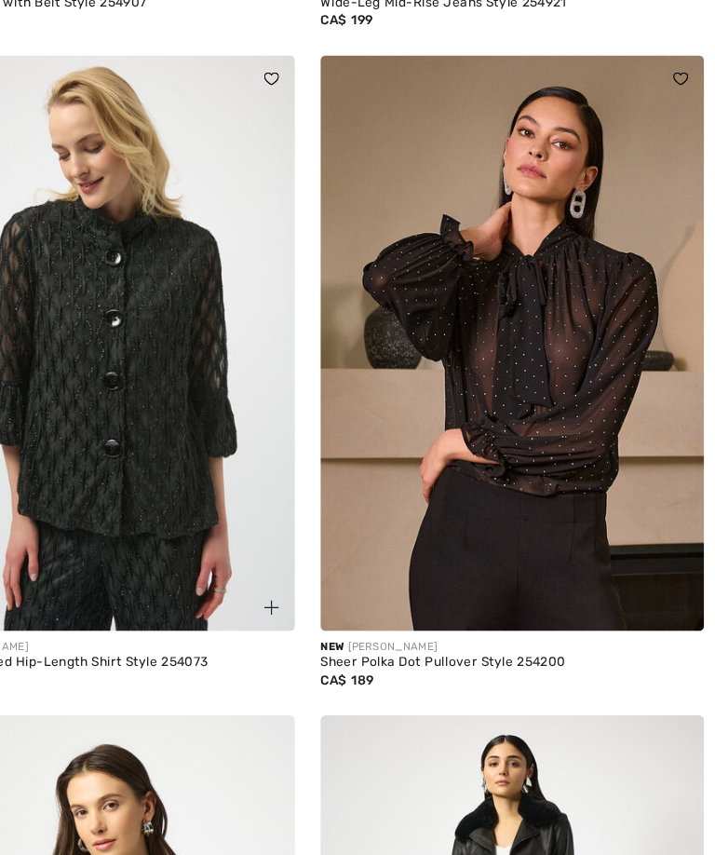
click at [484, 345] on img at bounding box center [536, 323] width 335 height 503
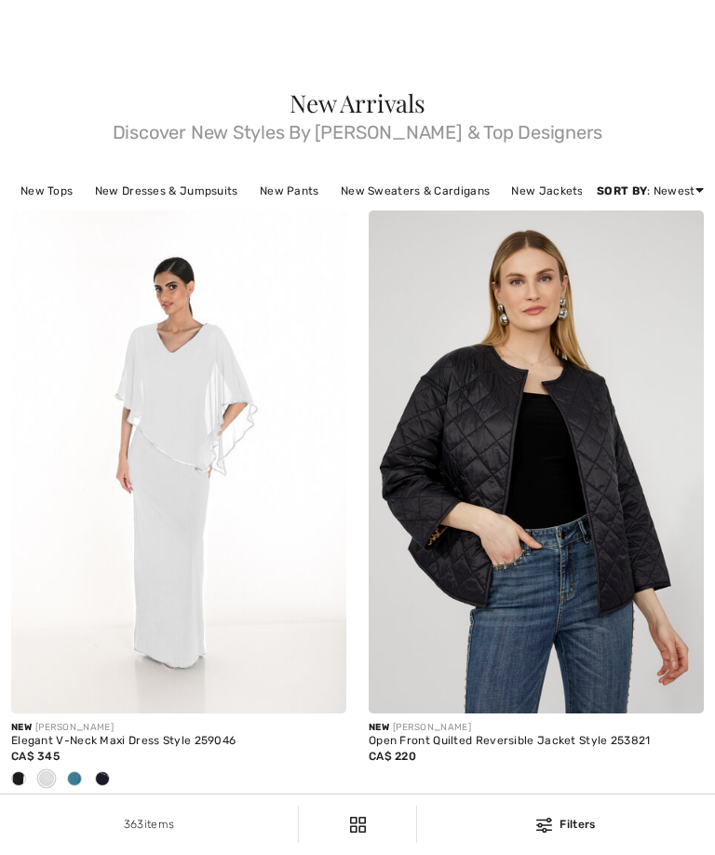
scroll to position [10126, 0]
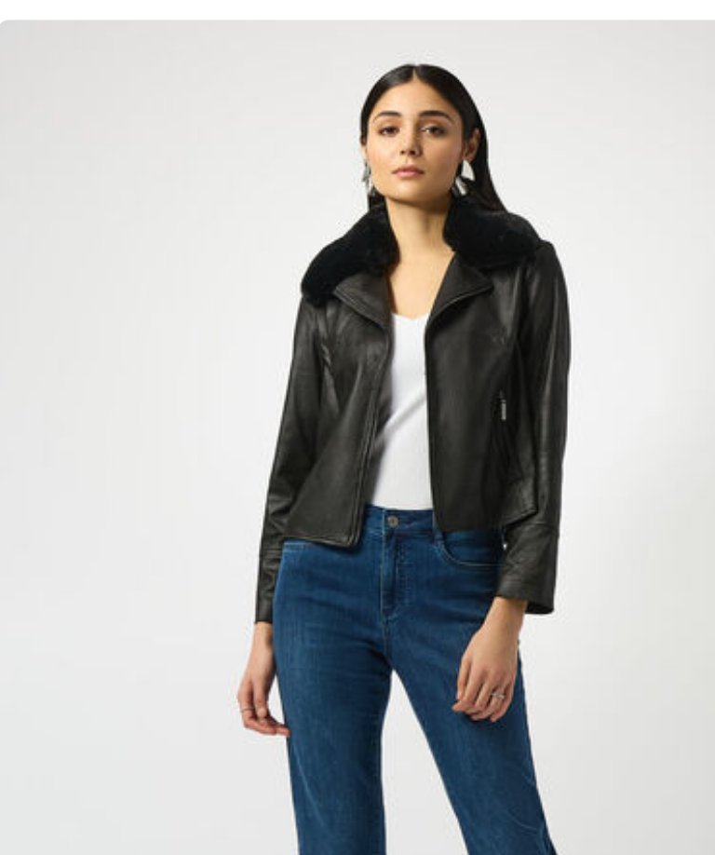
checkbox input "true"
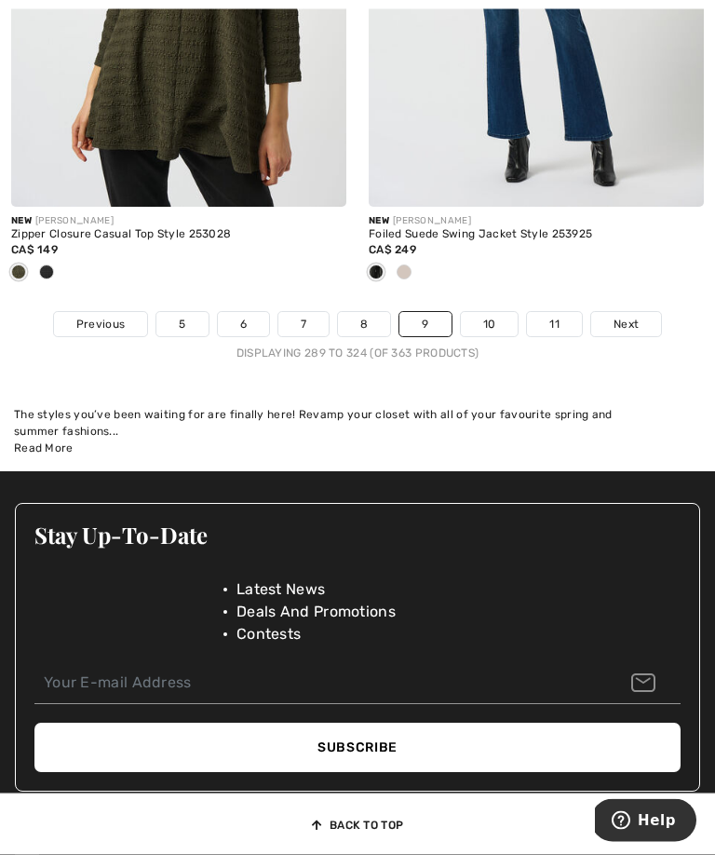
scroll to position [10696, 0]
click at [632, 332] on span "Next" at bounding box center [625, 324] width 25 height 17
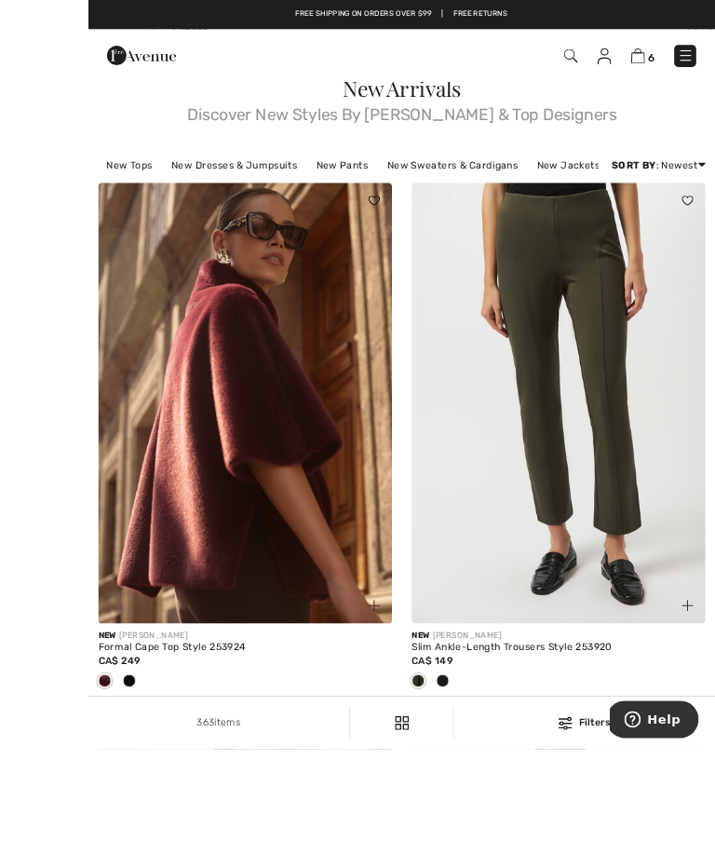
scroll to position [87, 0]
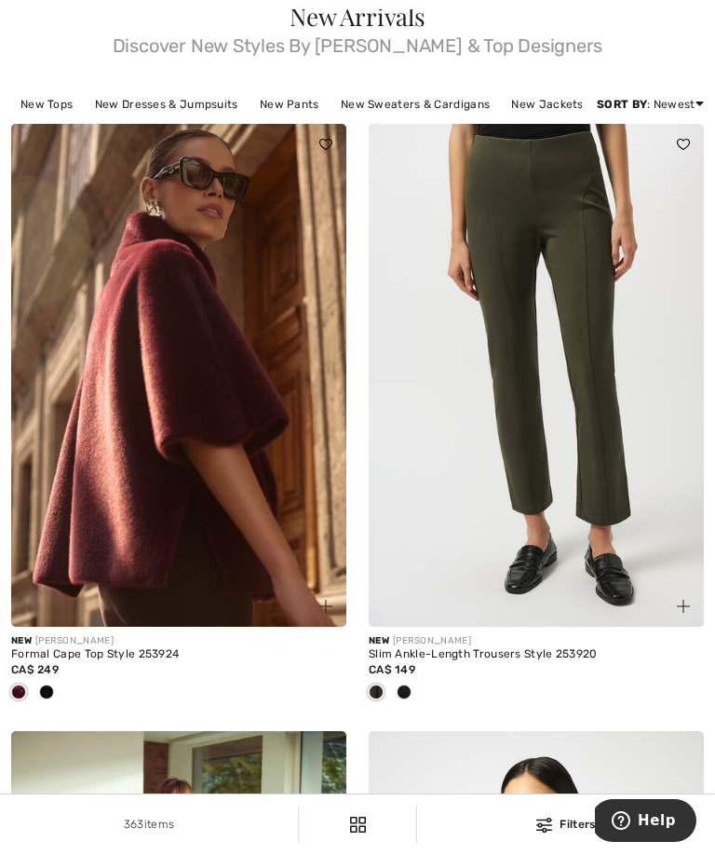
click at [207, 441] on img at bounding box center [178, 375] width 335 height 503
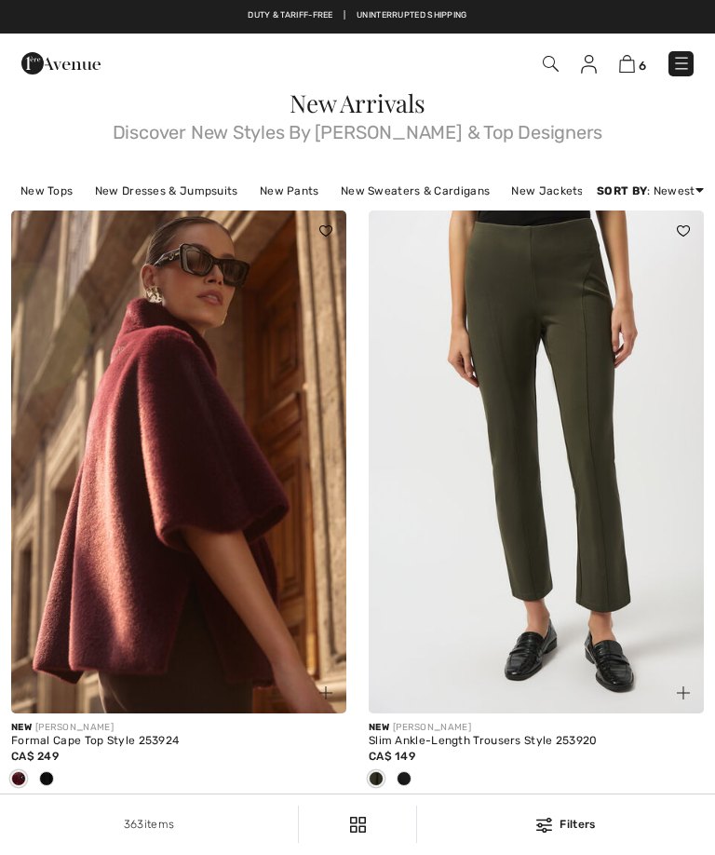
scroll to position [148, 0]
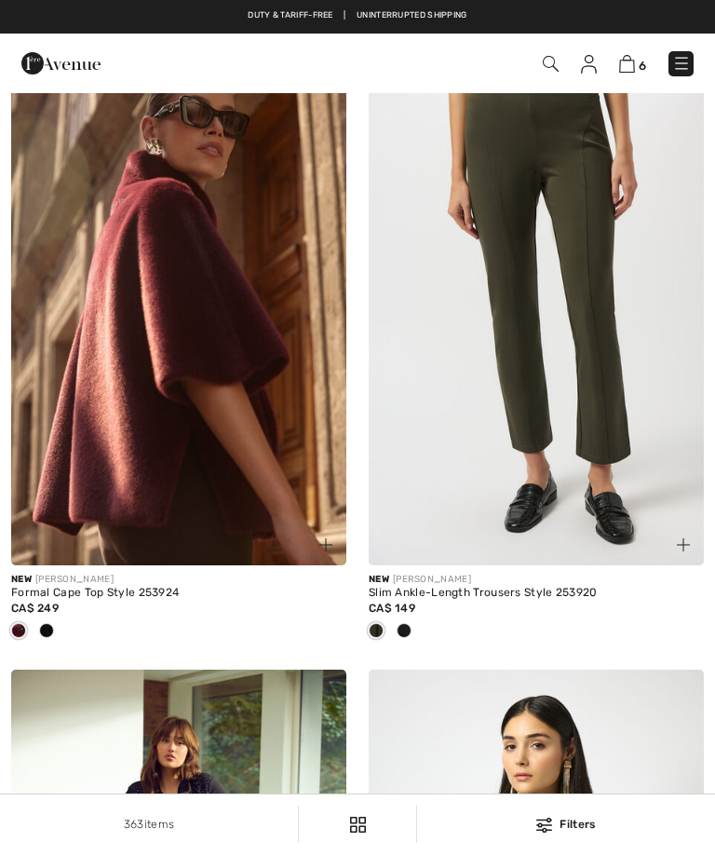
checkbox input "true"
click at [47, 638] on span at bounding box center [46, 630] width 15 height 15
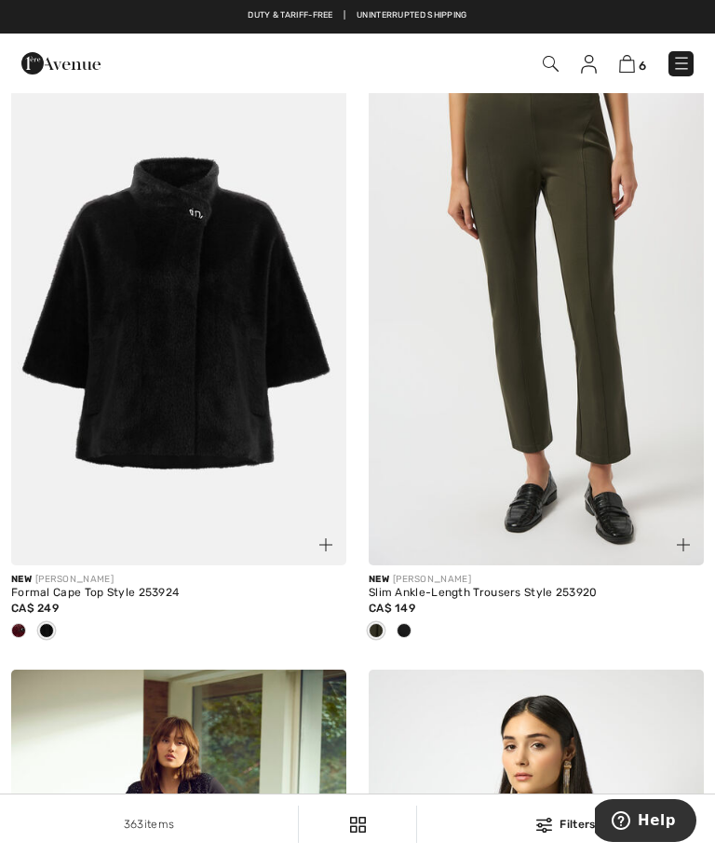
scroll to position [0, 0]
click at [192, 425] on img at bounding box center [178, 313] width 335 height 503
click at [197, 405] on img at bounding box center [178, 313] width 335 height 503
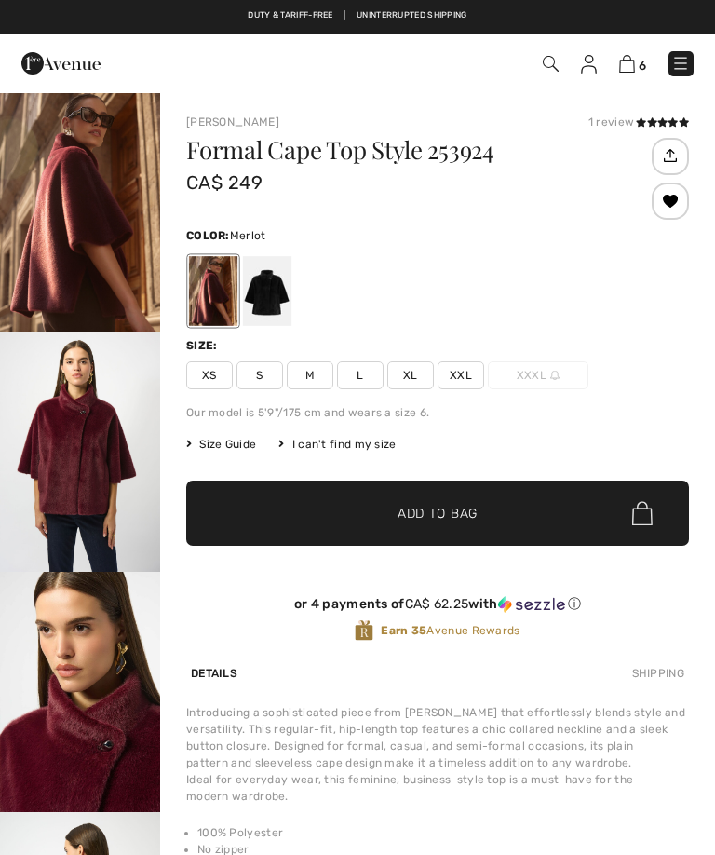
checkbox input "true"
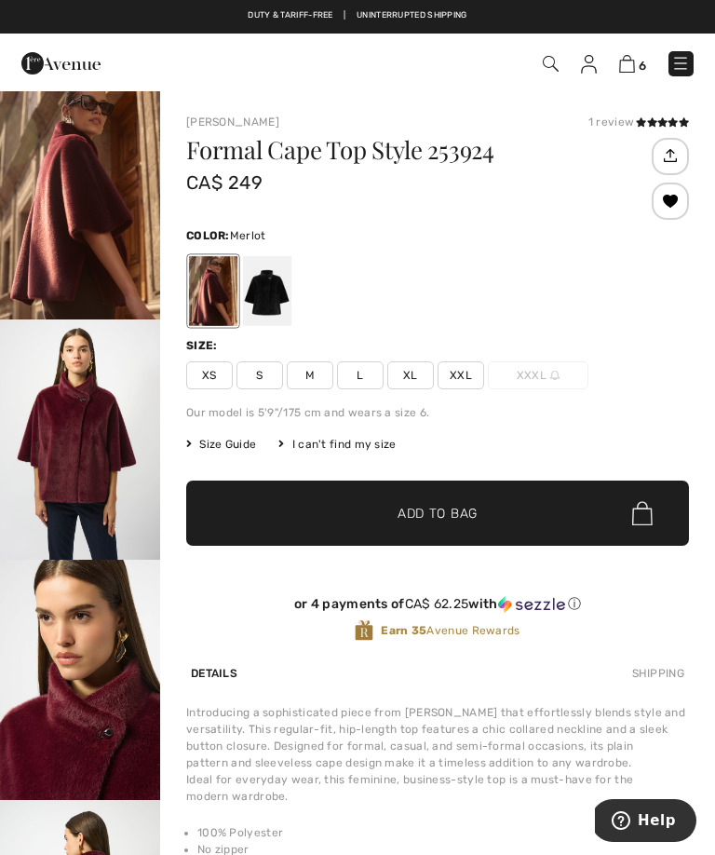
scroll to position [12, 0]
click at [81, 443] on img "2 / 6" at bounding box center [80, 439] width 160 height 240
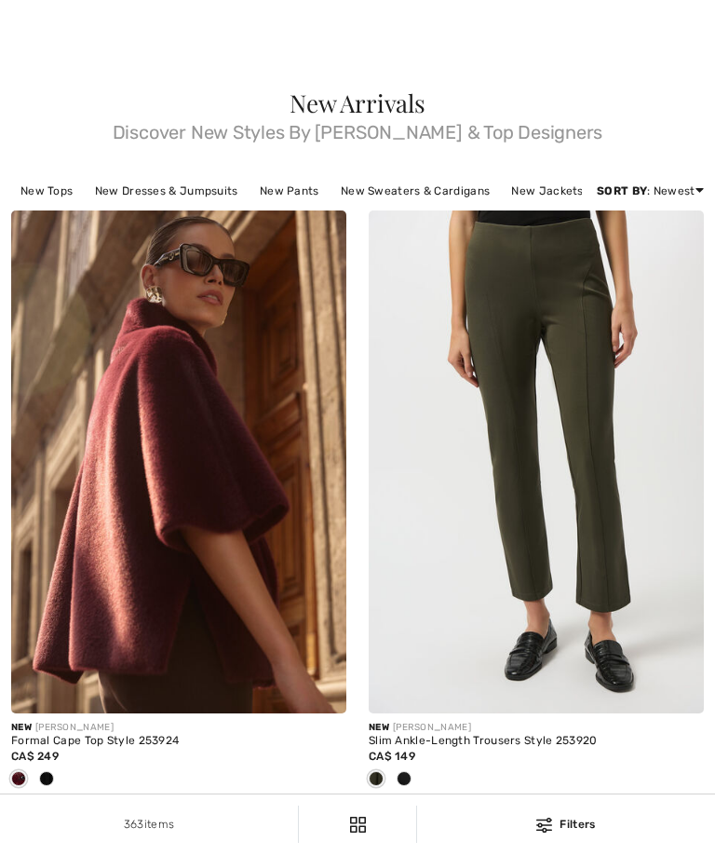
scroll to position [1183, 0]
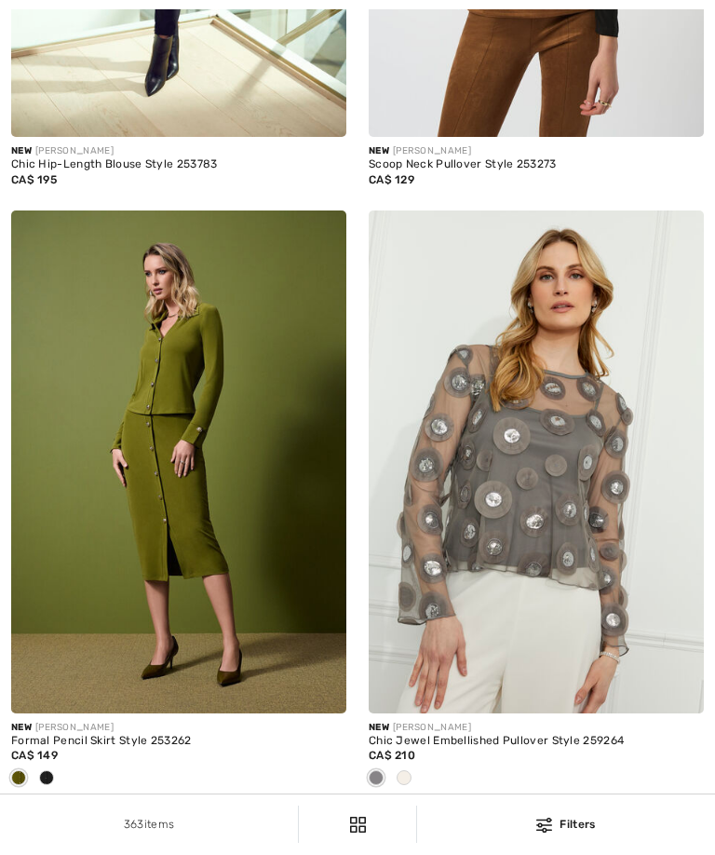
checkbox input "true"
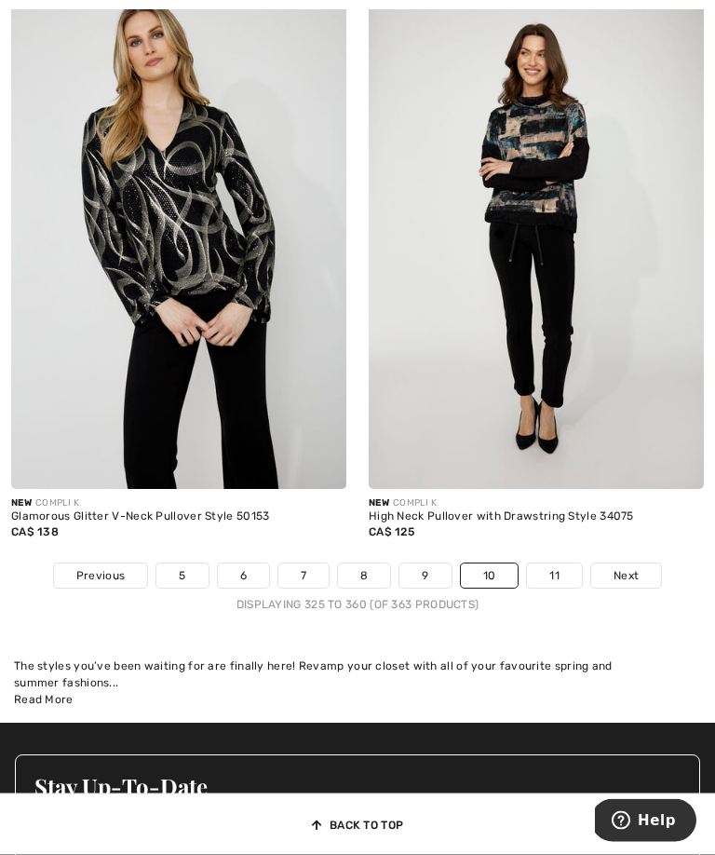
scroll to position [10506, 0]
click at [627, 584] on span "Next" at bounding box center [625, 575] width 25 height 17
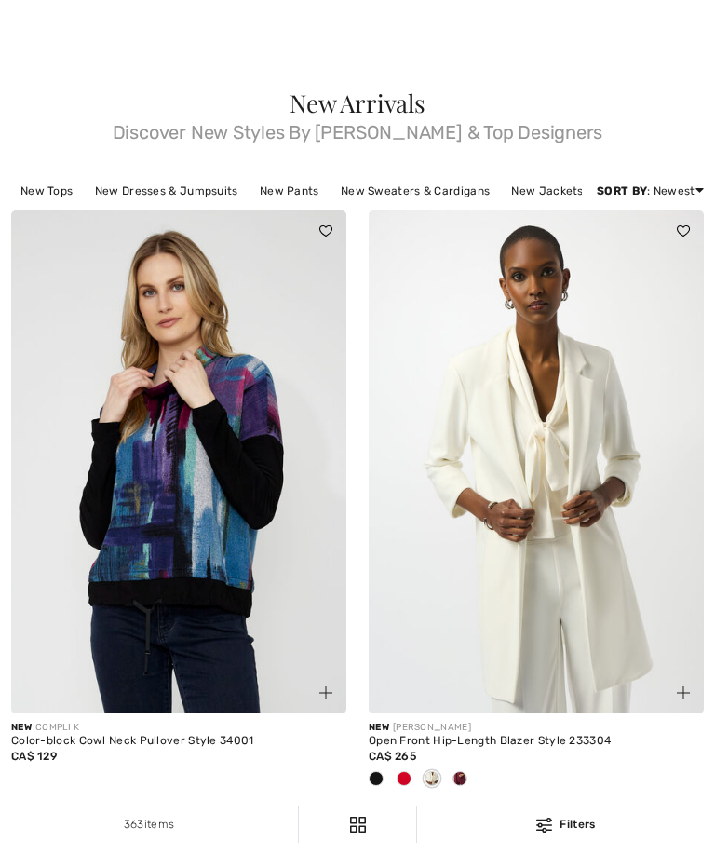
scroll to position [208, 0]
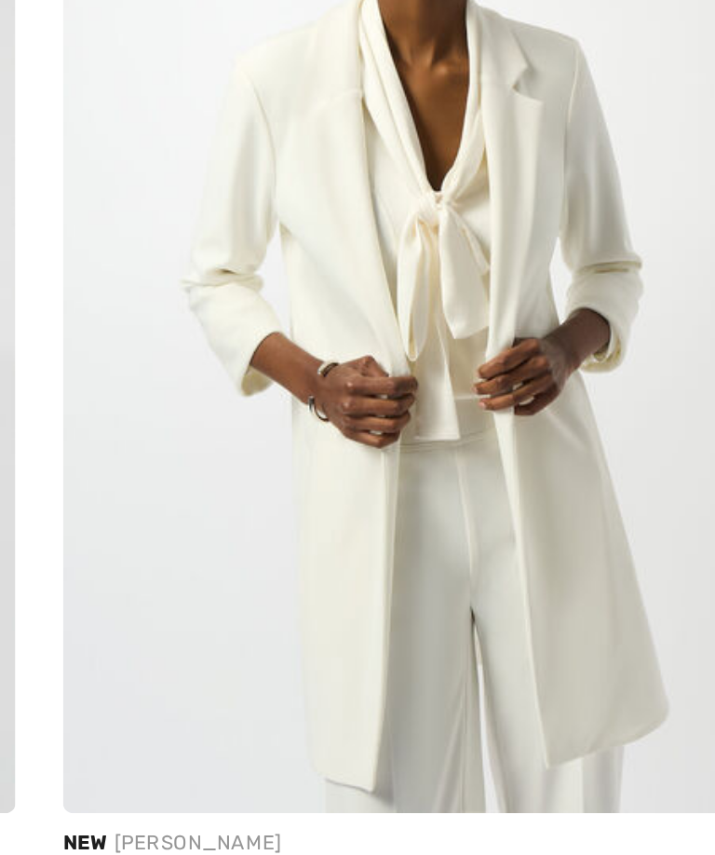
checkbox input "true"
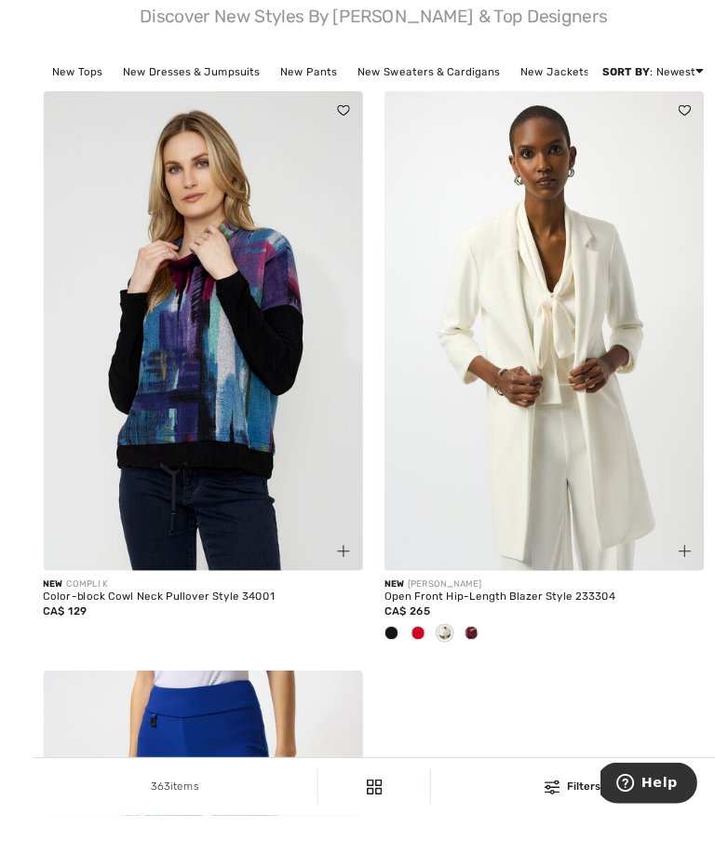
scroll to position [155, 0]
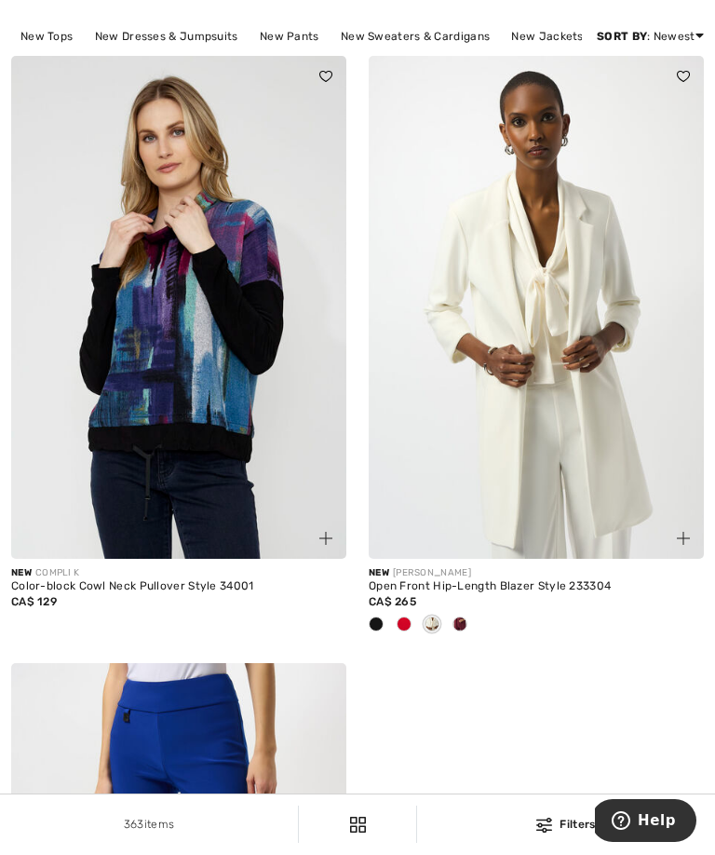
click at [572, 373] on img at bounding box center [536, 307] width 335 height 503
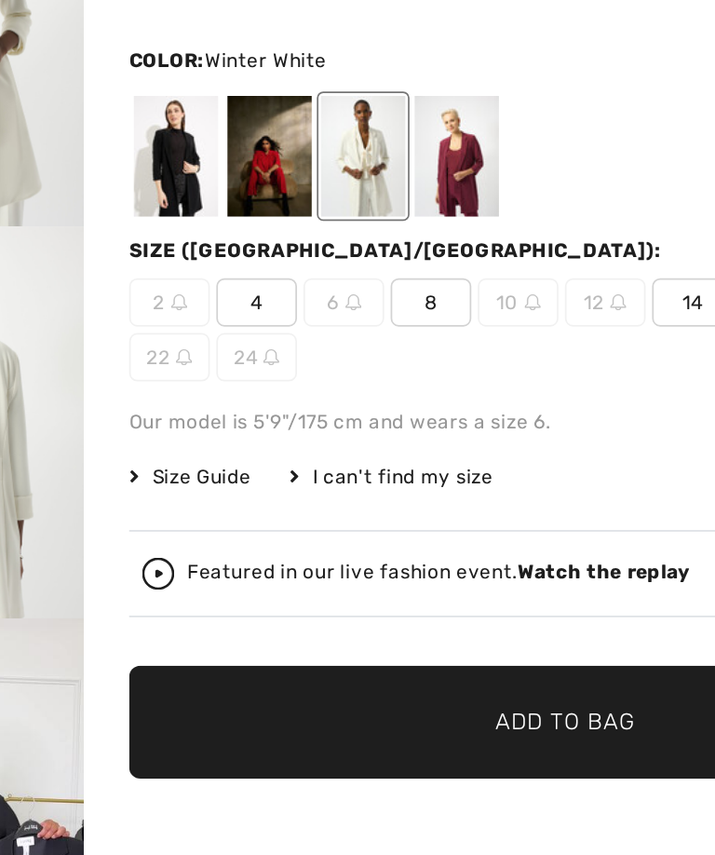
checkbox input "true"
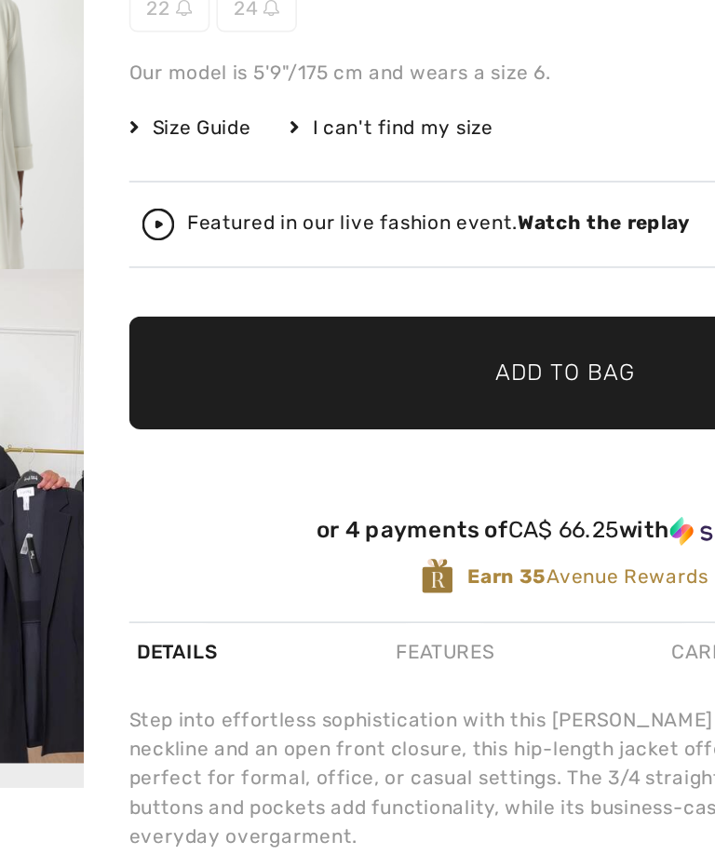
click at [194, 332] on img at bounding box center [203, 330] width 19 height 19
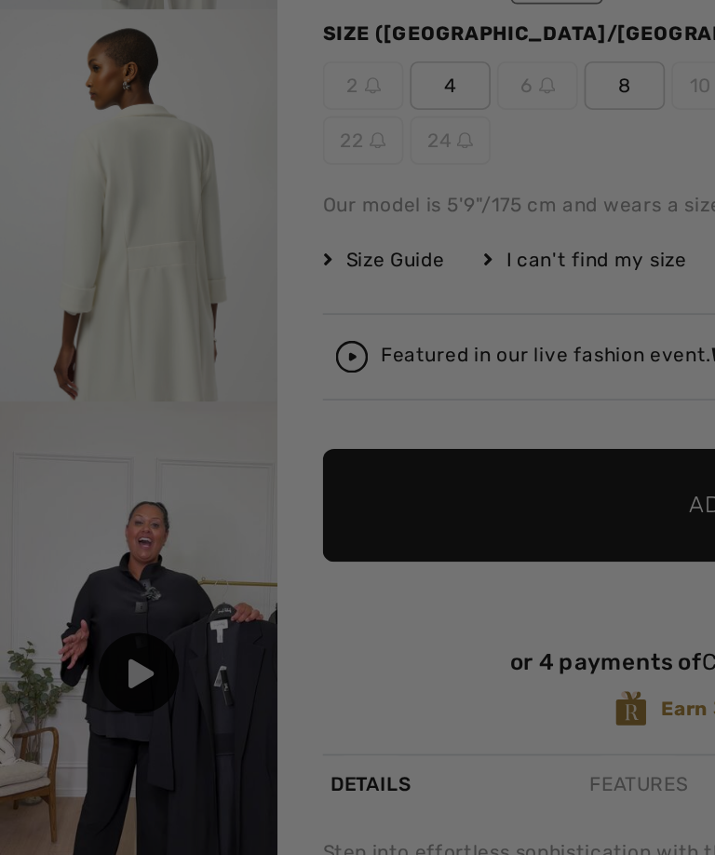
checkbox input "true"
click at [412, 87] on html "We value your privacy We use cookies to enhance your browsing experience, serve…" at bounding box center [357, 427] width 715 height 855
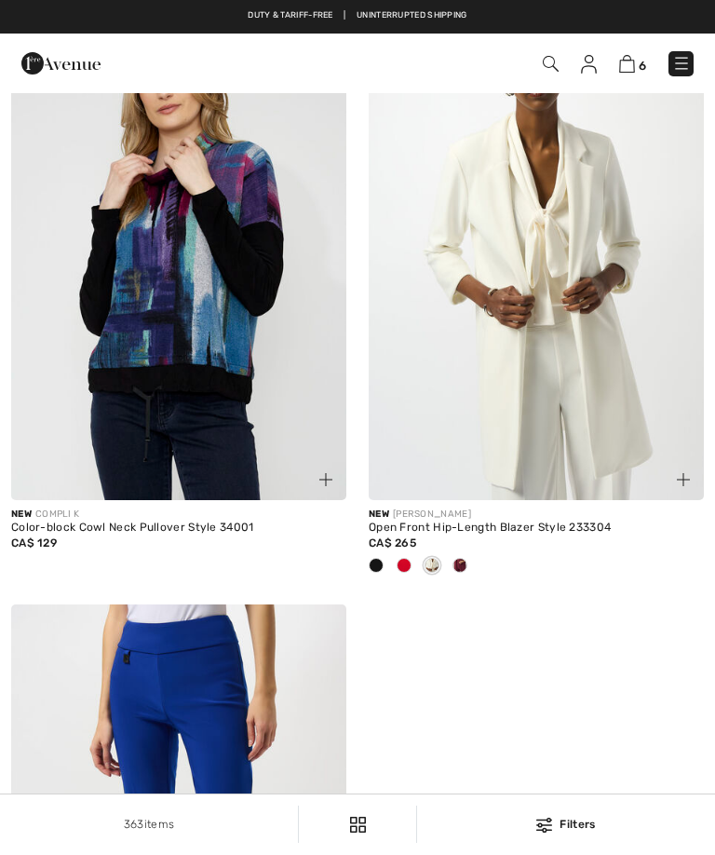
checkbox input "true"
click at [579, 322] on img at bounding box center [536, 248] width 335 height 503
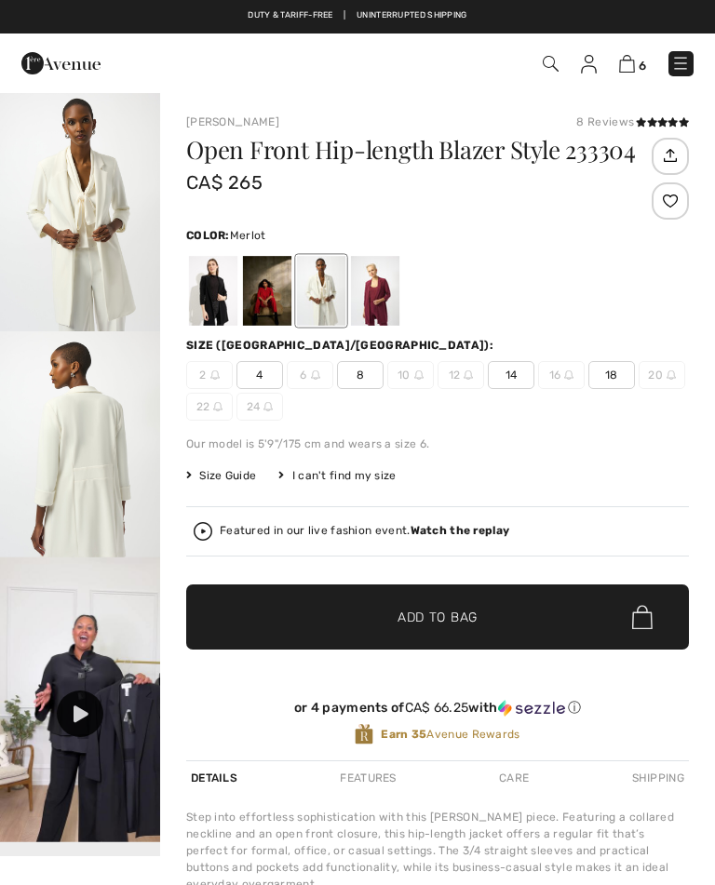
checkbox input "true"
click at [383, 298] on div at bounding box center [375, 291] width 48 height 70
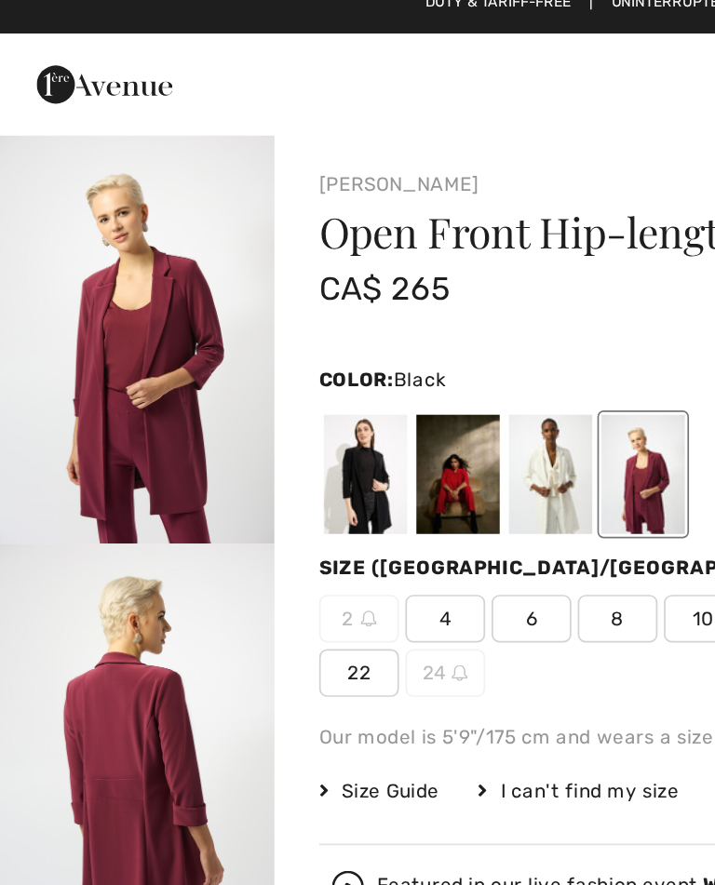
click at [220, 280] on div at bounding box center [213, 291] width 48 height 70
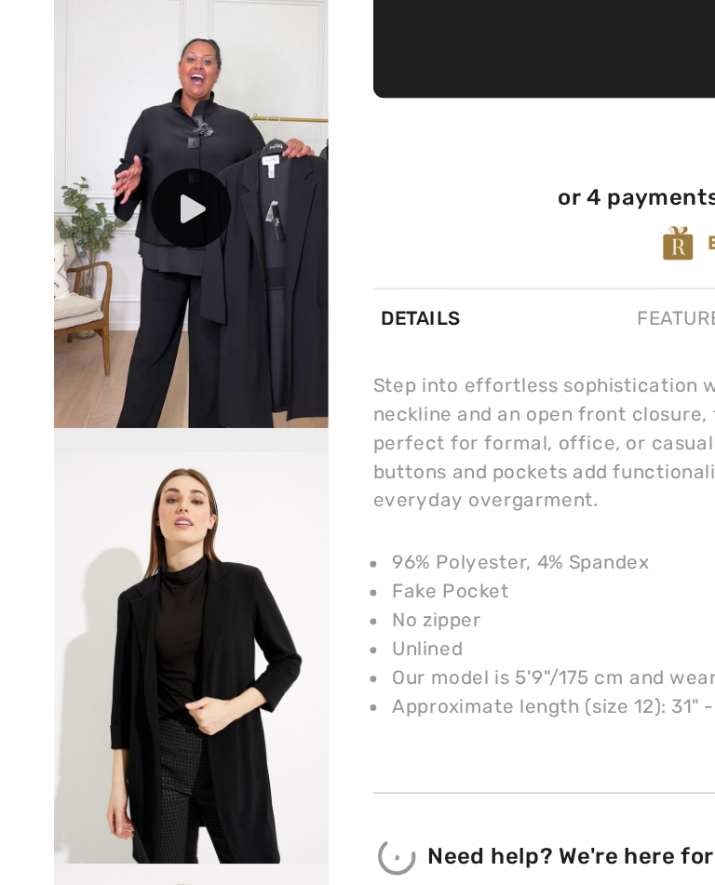
scroll to position [242, 0]
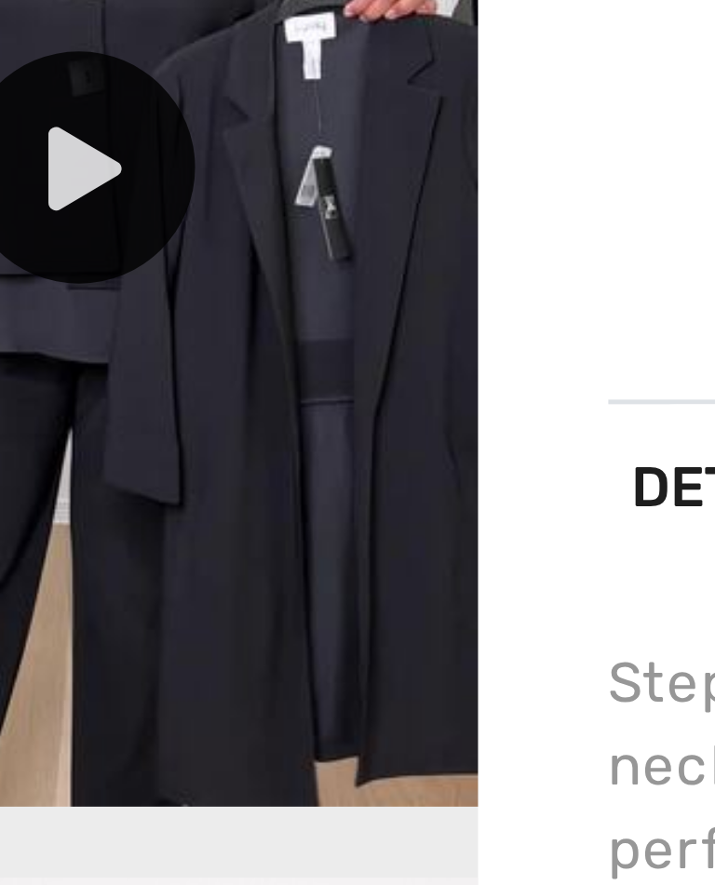
click at [74, 464] on icon at bounding box center [81, 472] width 15 height 17
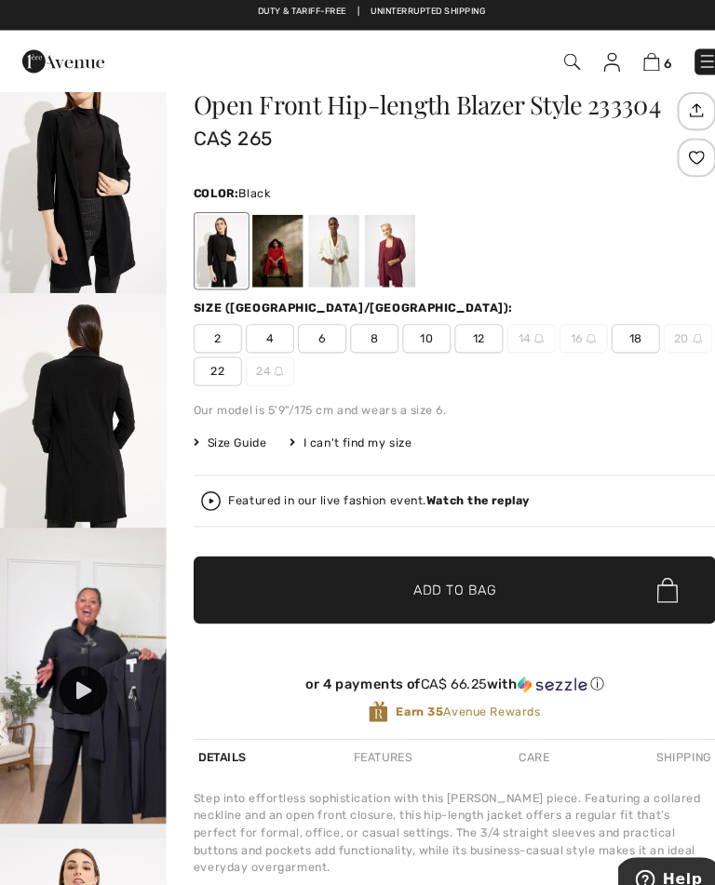
scroll to position [46, 0]
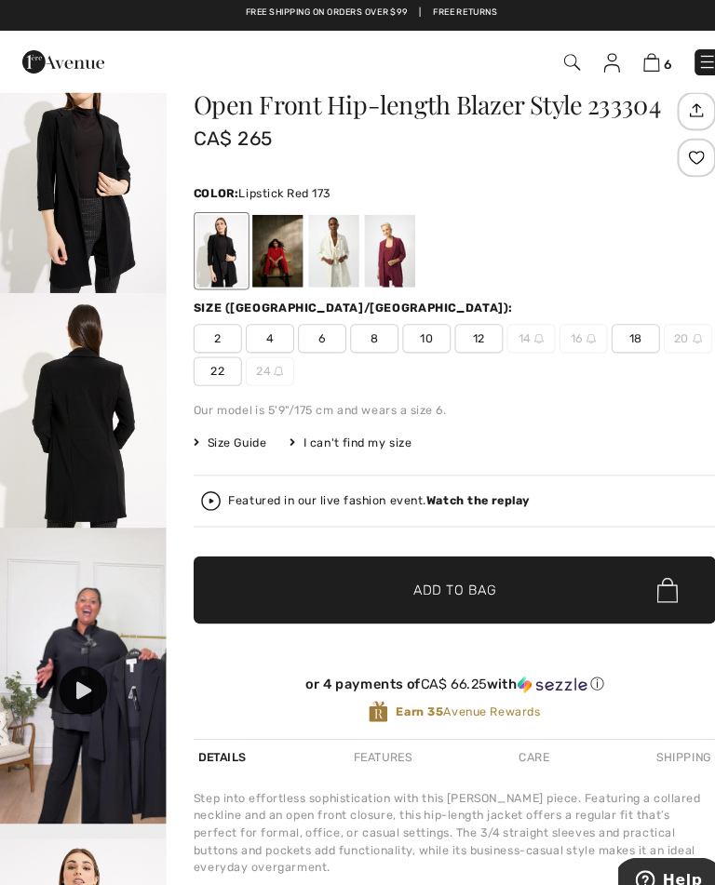
click at [260, 237] on div at bounding box center [267, 245] width 48 height 70
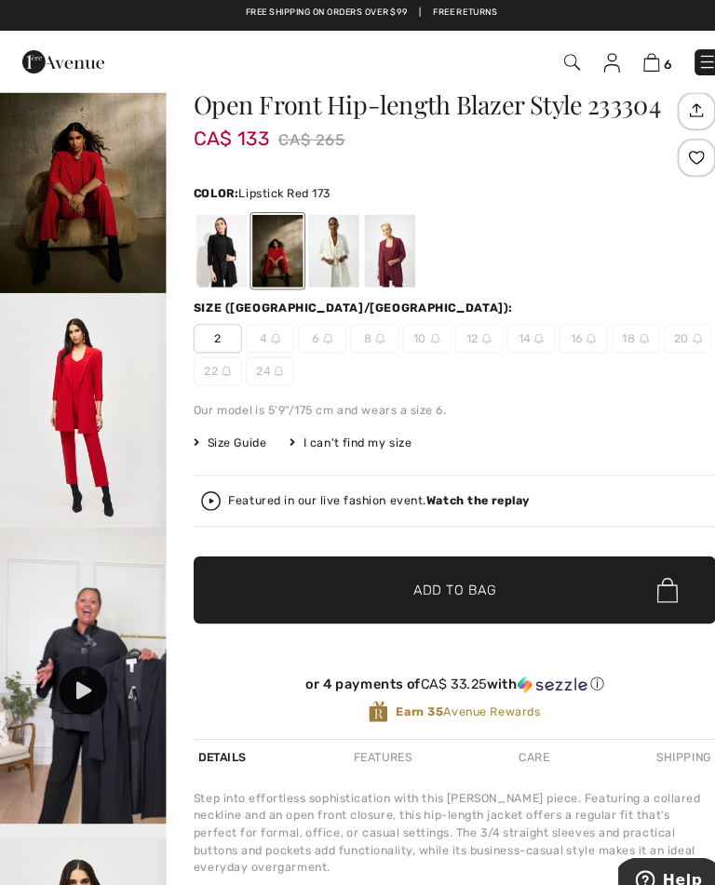
click at [383, 233] on div at bounding box center [375, 245] width 48 height 70
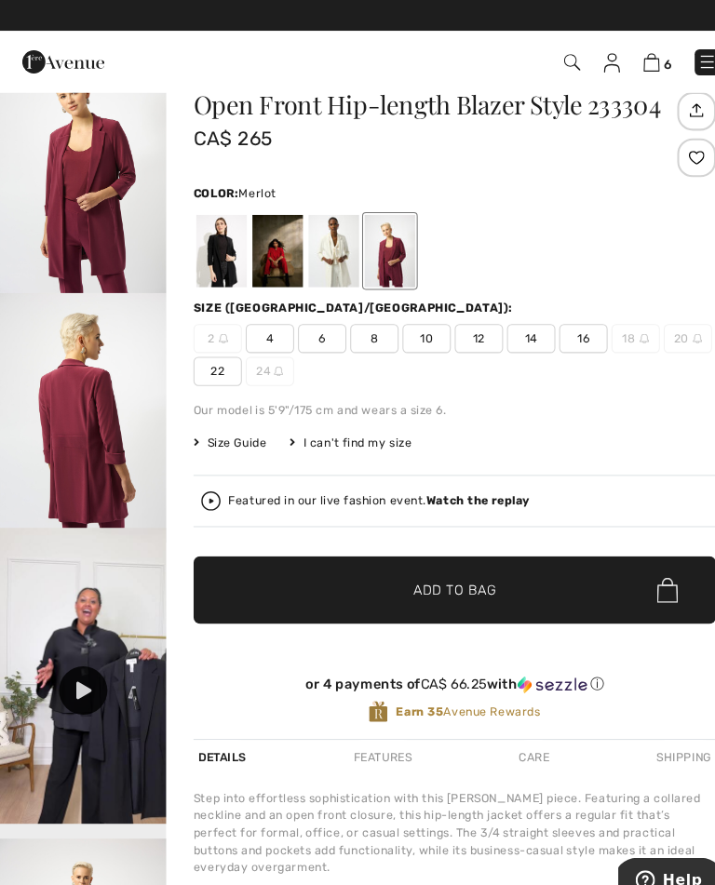
click at [326, 237] on div at bounding box center [321, 245] width 48 height 70
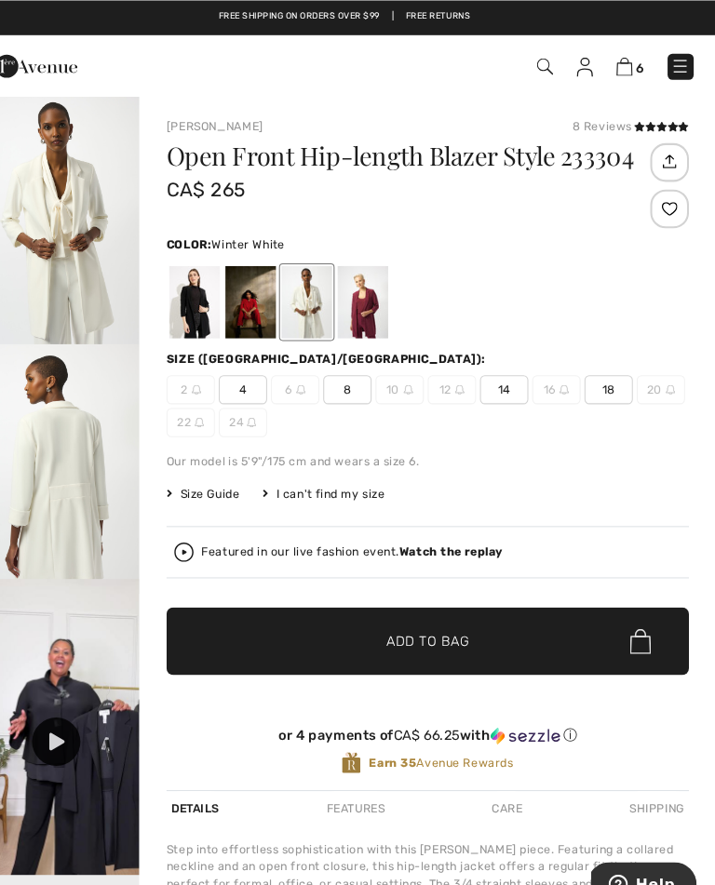
scroll to position [0, 0]
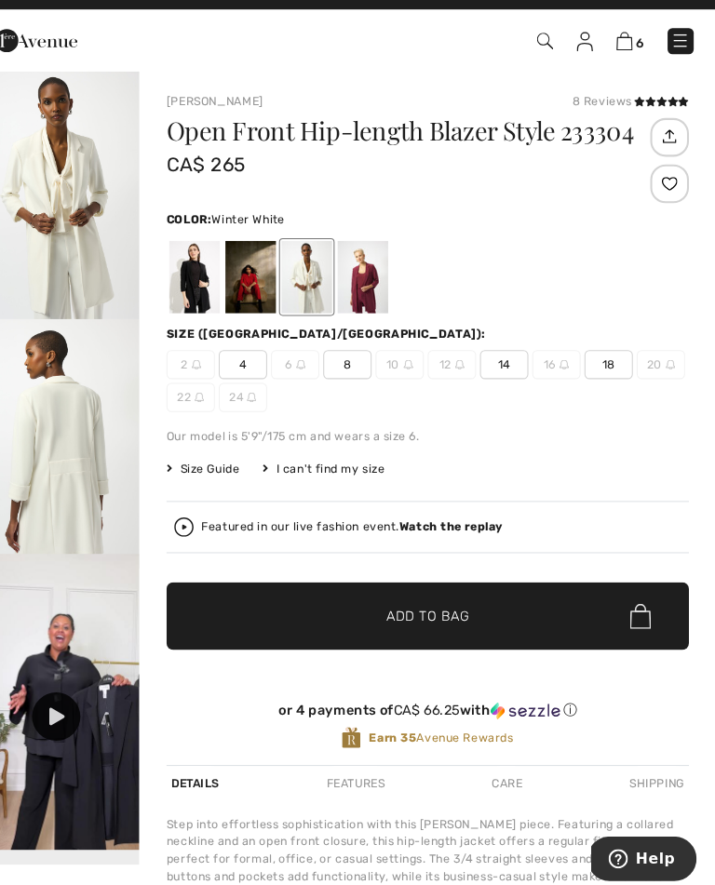
click at [675, 45] on div "6 Checkout" at bounding box center [503, 64] width 409 height 38
click at [671, 54] on img at bounding box center [680, 63] width 19 height 19
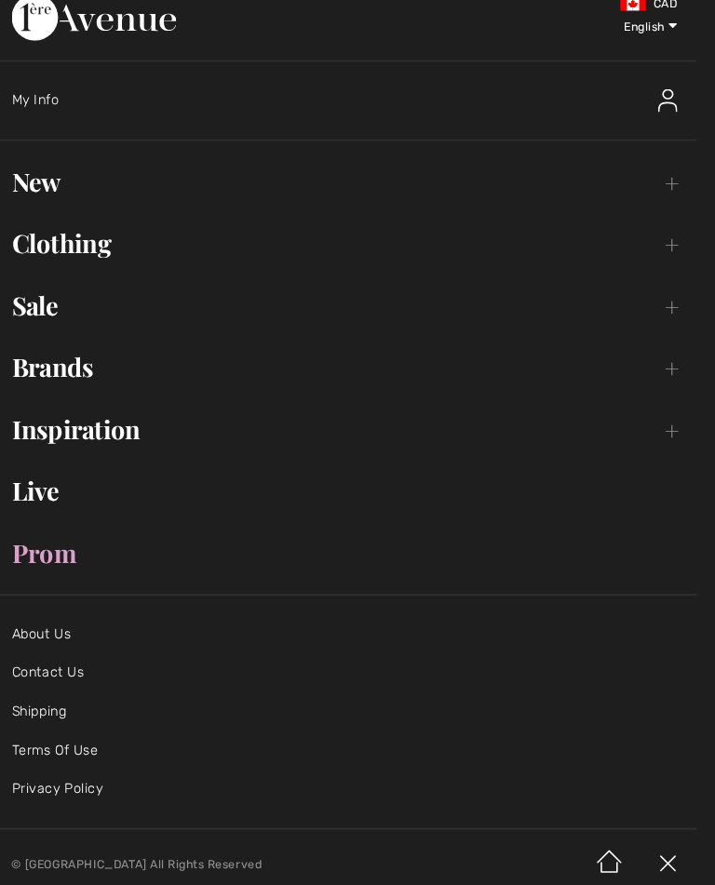
click at [653, 248] on link "Clothing Toggle submenu" at bounding box center [358, 258] width 678 height 41
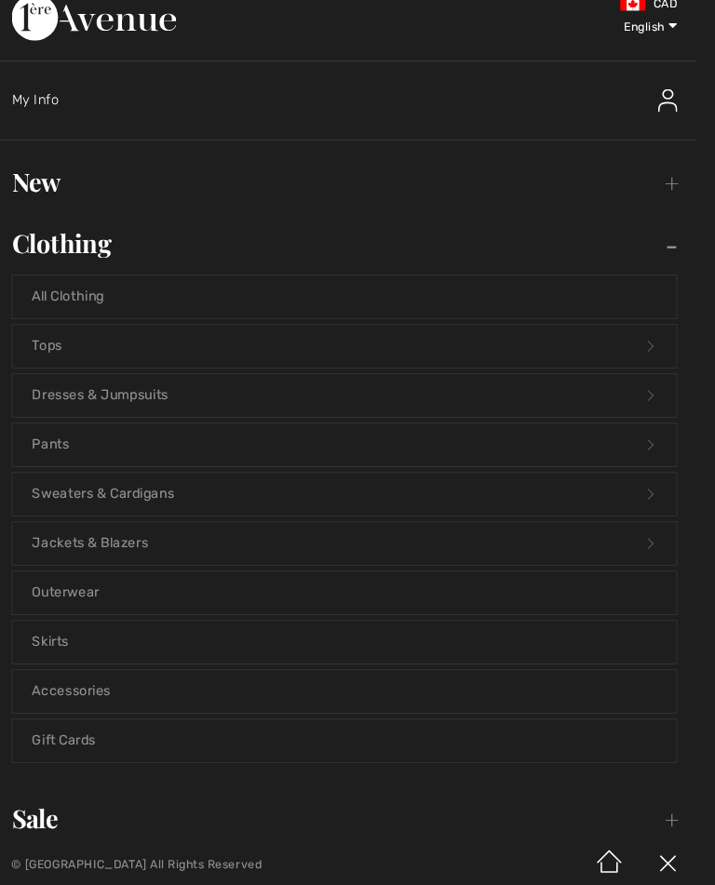
click at [74, 574] on link "Outerwear" at bounding box center [357, 594] width 639 height 41
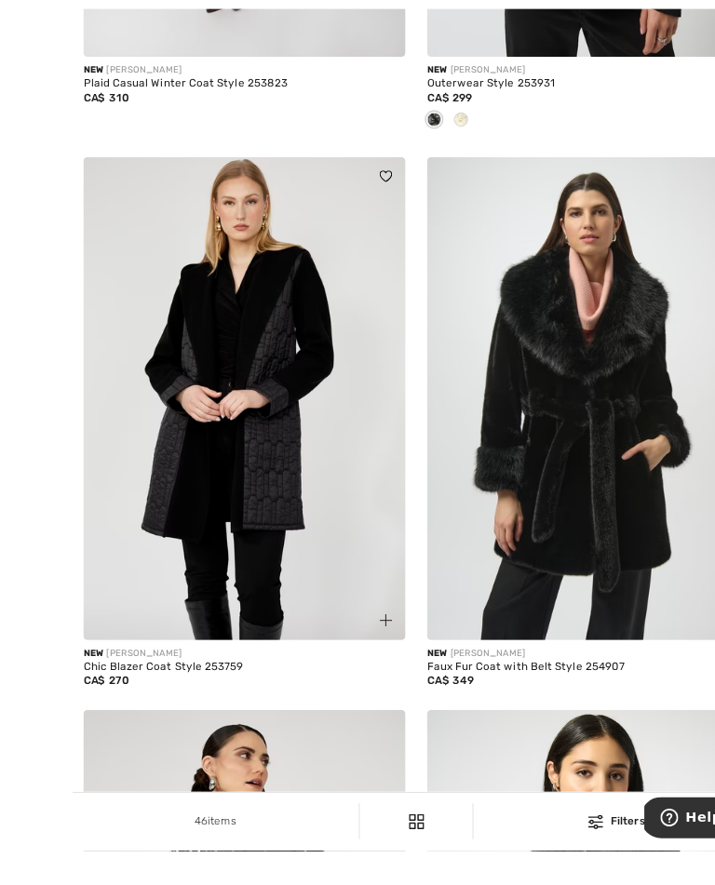
scroll to position [1298, 0]
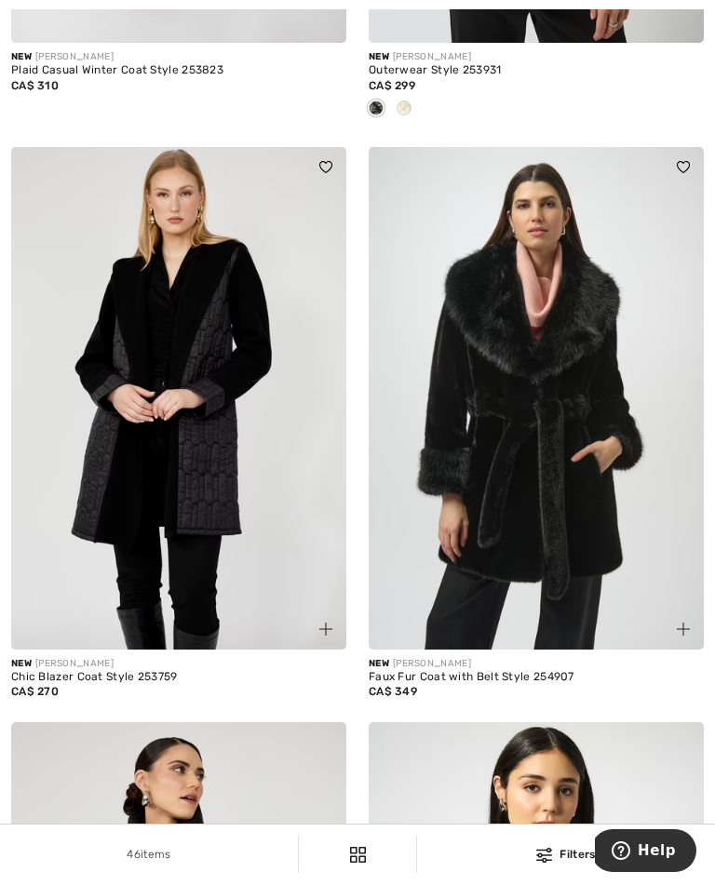
click at [206, 421] on img at bounding box center [178, 398] width 335 height 503
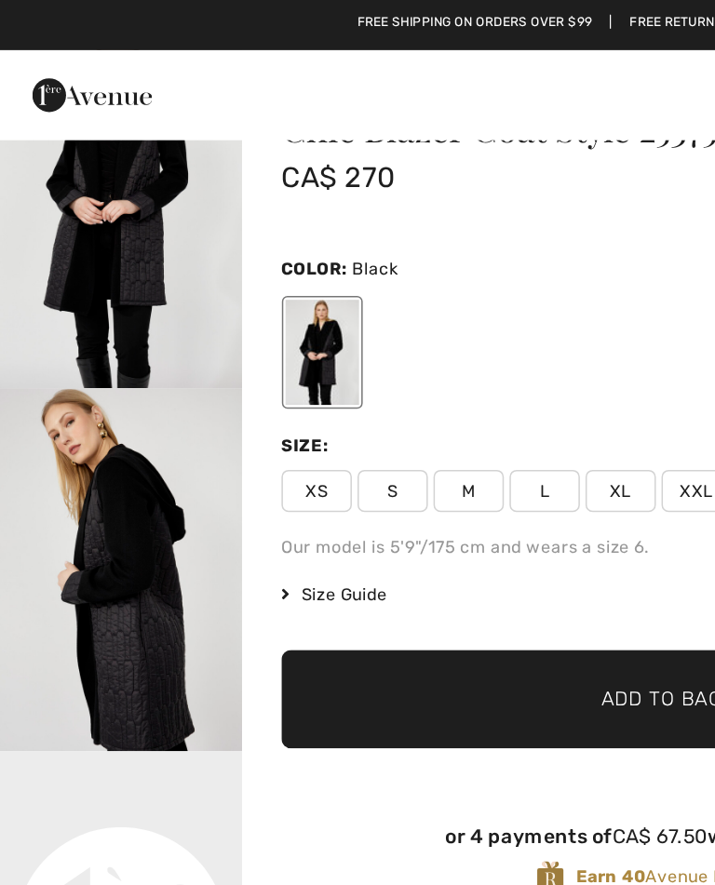
scroll to position [68, 0]
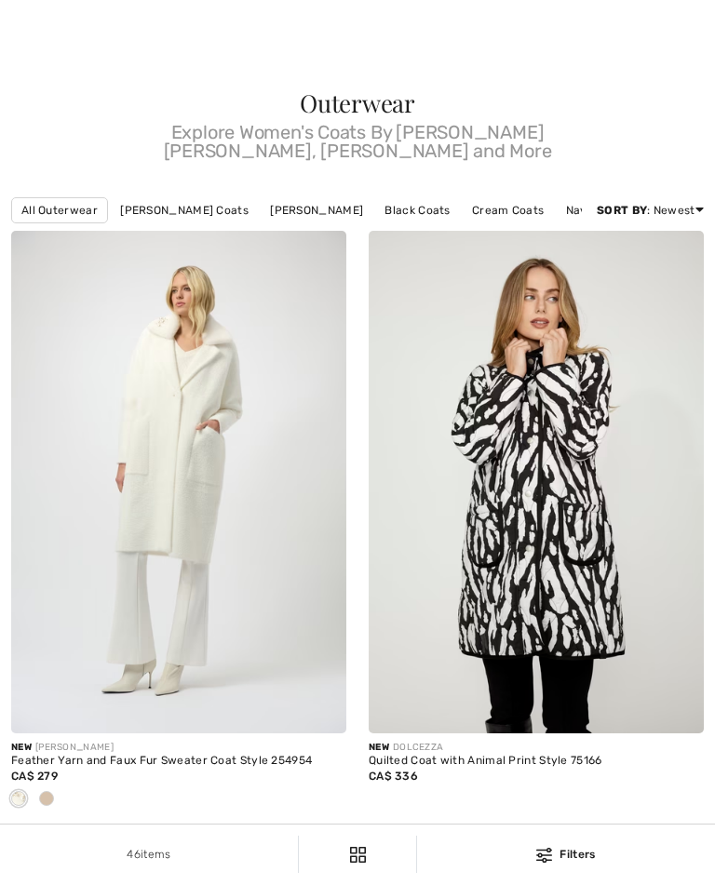
scroll to position [2262, 0]
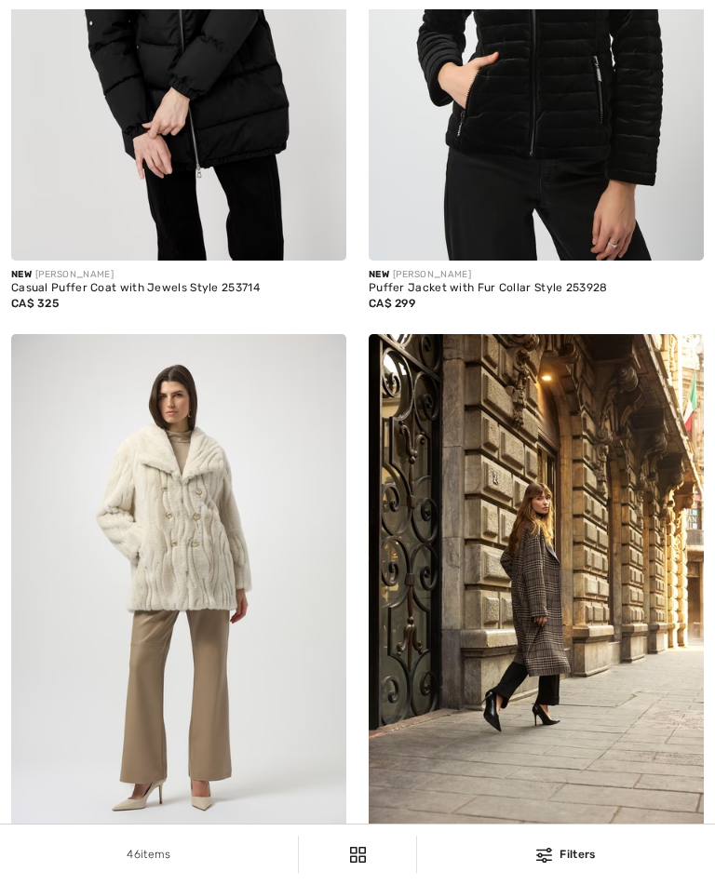
checkbox input "true"
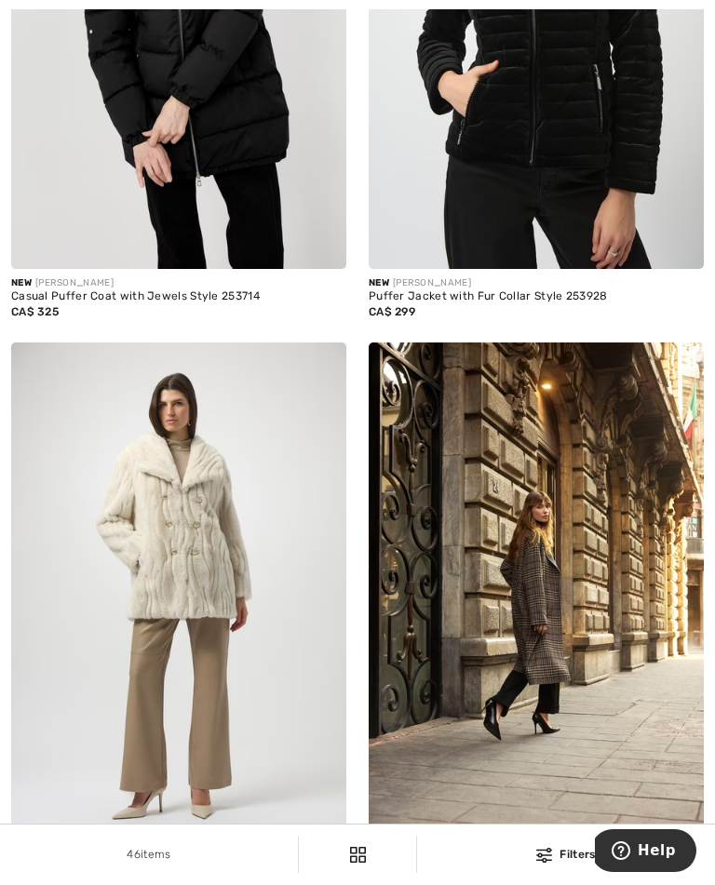
scroll to position [2268, 0]
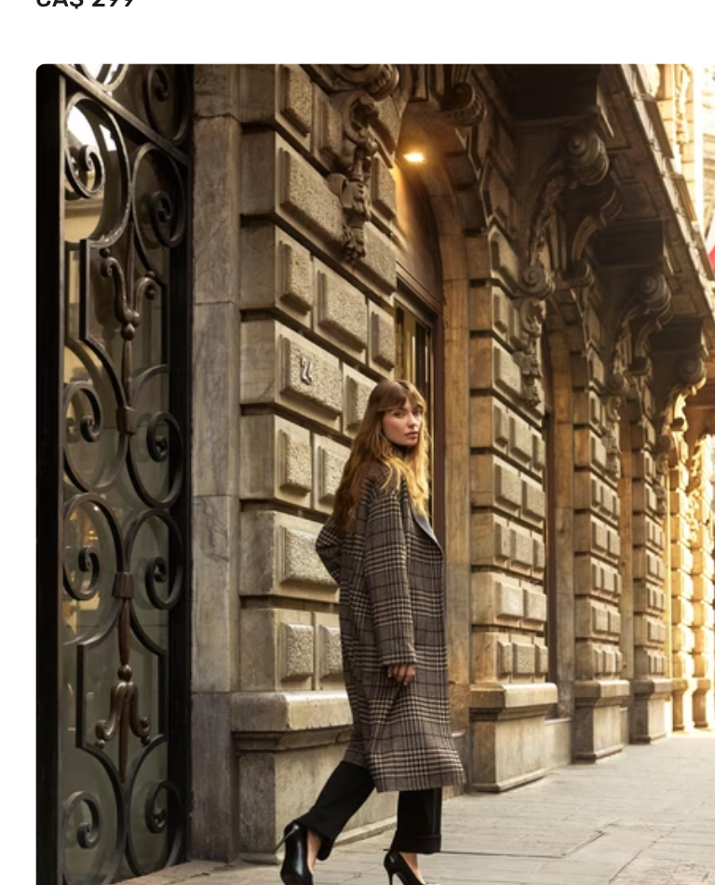
click at [369, 329] on img at bounding box center [536, 580] width 335 height 503
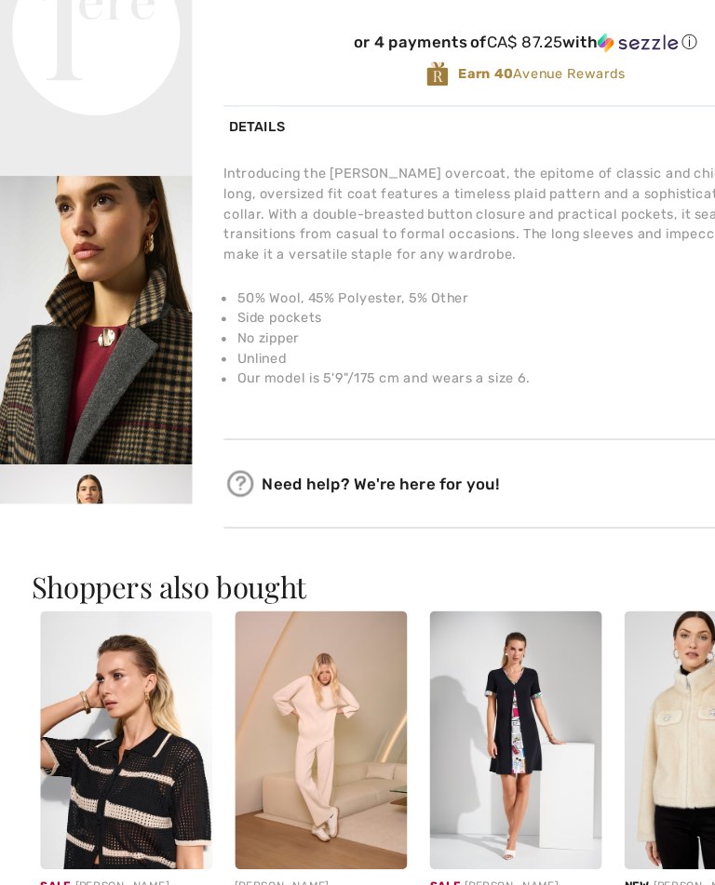
click at [561, 397] on li "No zipper" at bounding box center [443, 405] width 492 height 17
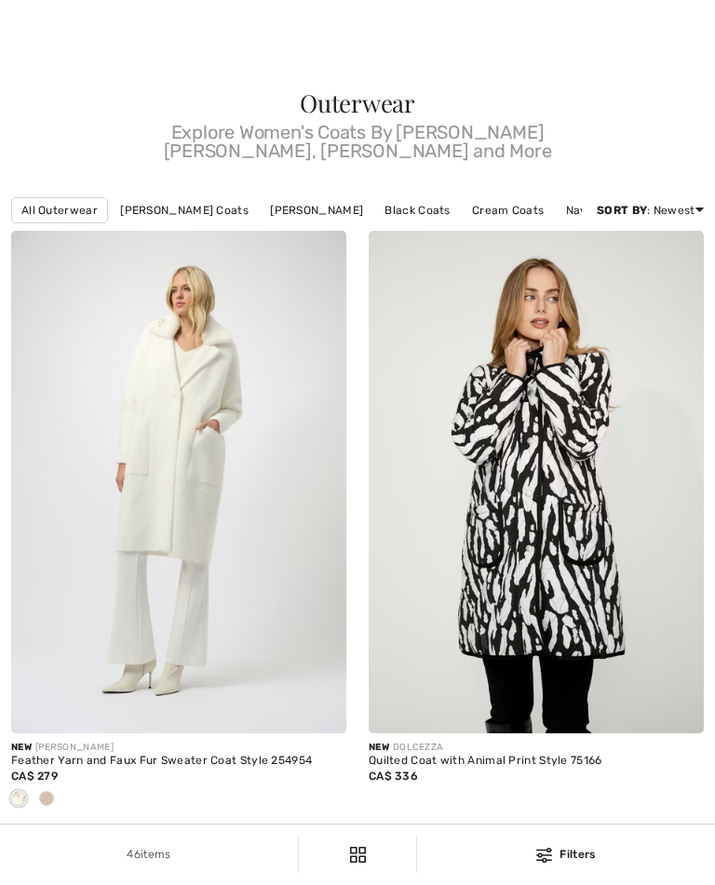
checkbox input "true"
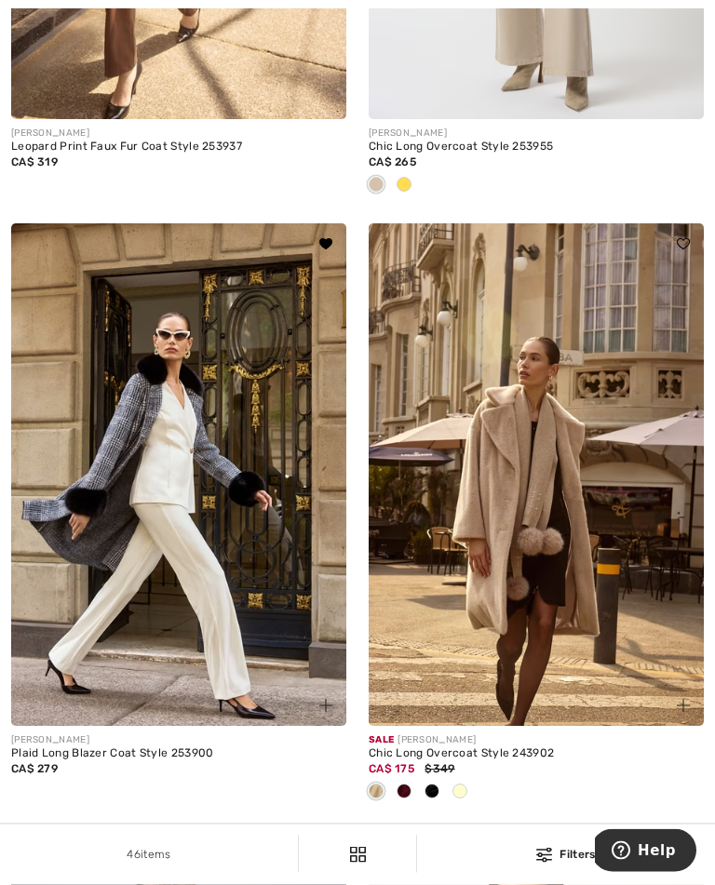
scroll to position [4315, 0]
click at [176, 493] on img at bounding box center [178, 474] width 335 height 503
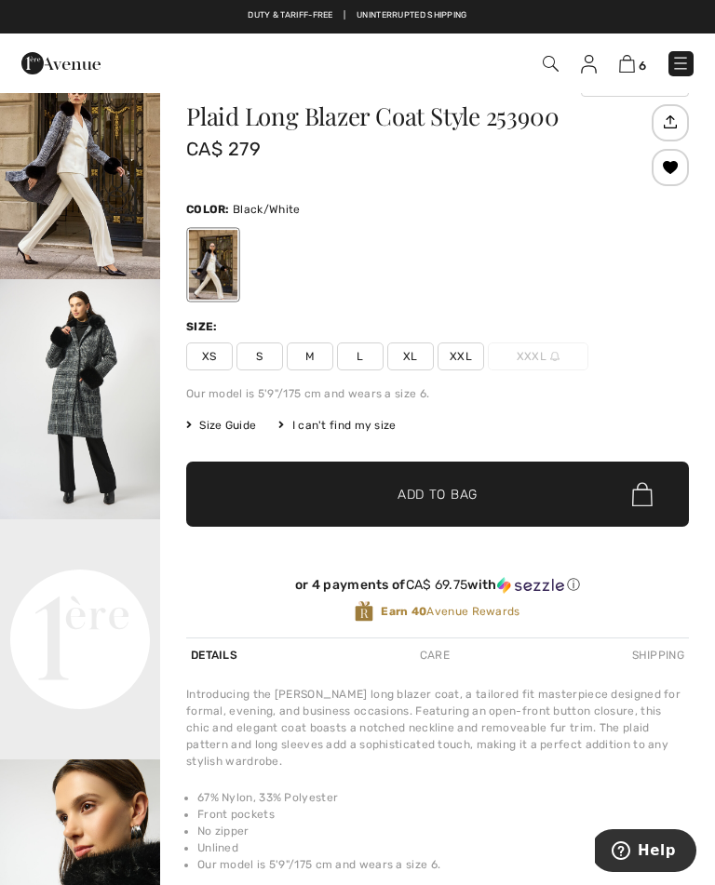
scroll to position [42, 0]
